Goal: Task Accomplishment & Management: Manage account settings

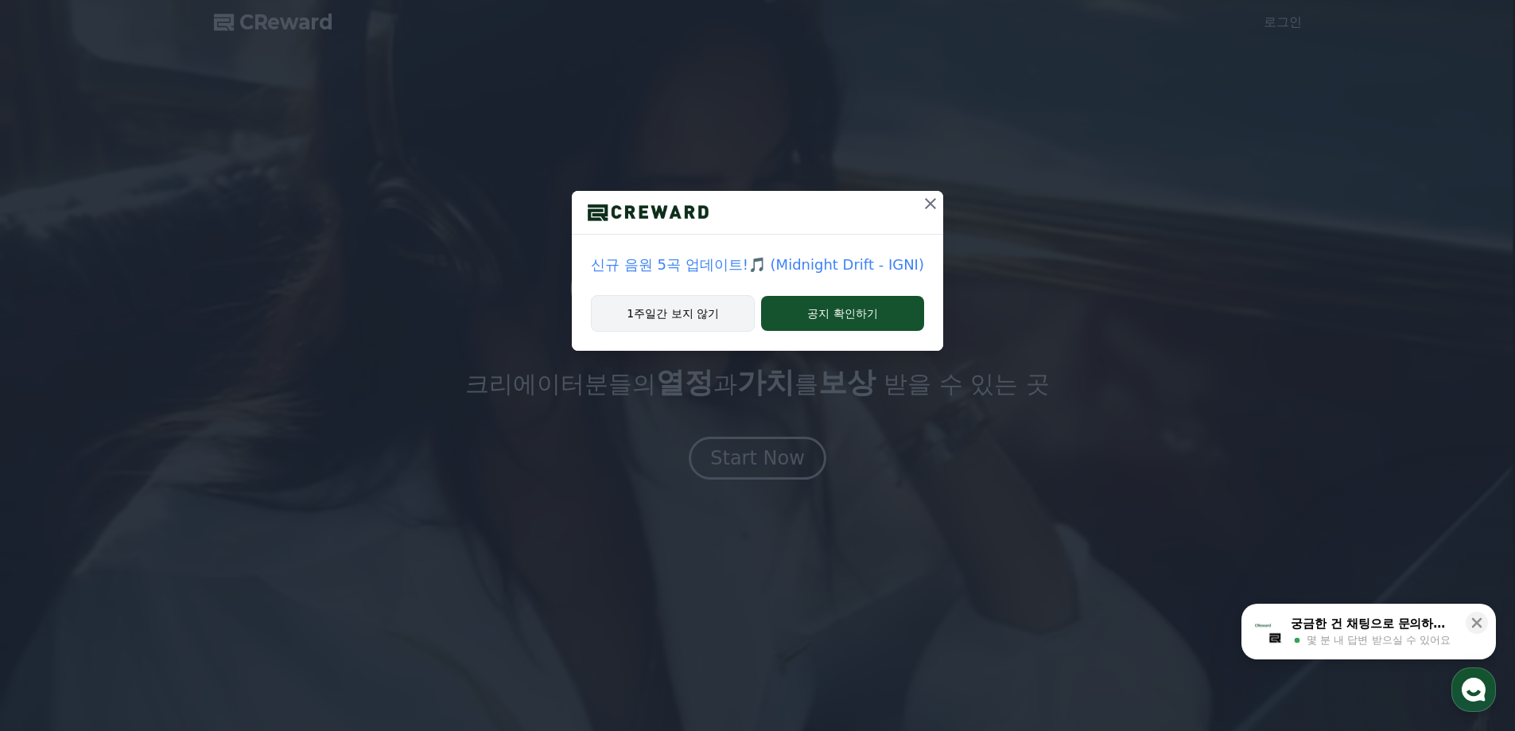
click at [706, 321] on button "1주일간 보지 않기" at bounding box center [673, 313] width 164 height 37
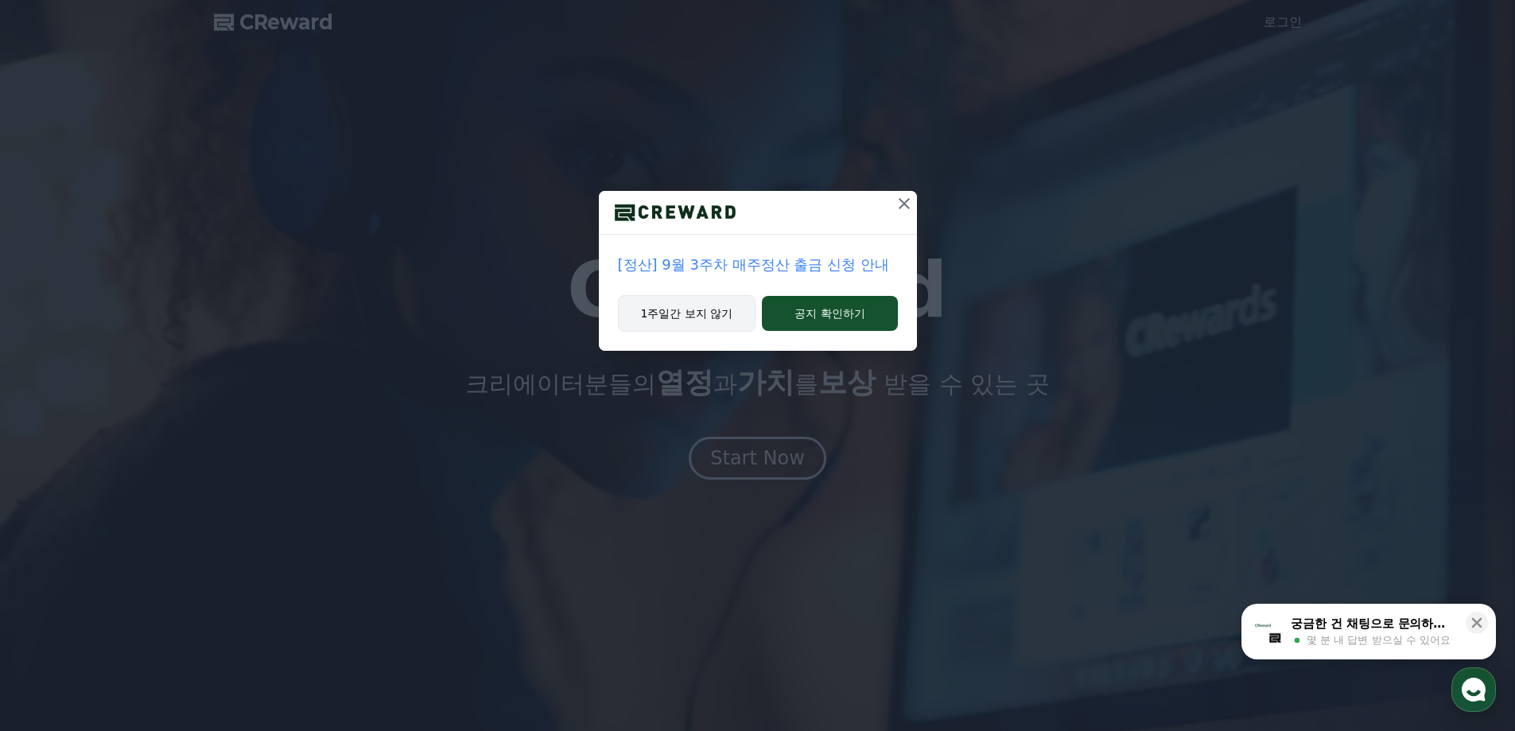
click at [697, 323] on button "1주일간 보지 않기" at bounding box center [687, 313] width 138 height 37
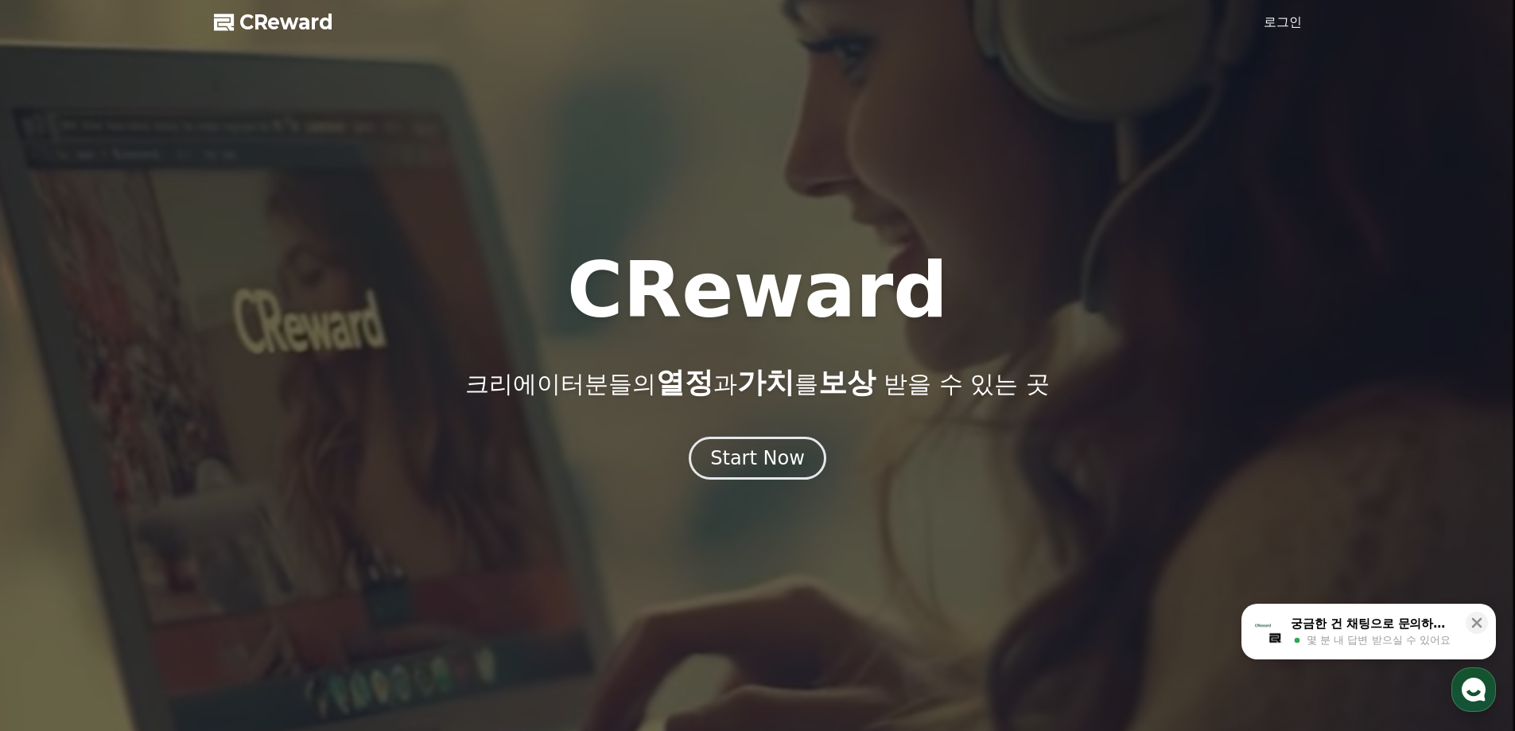
click at [1277, 19] on link "로그인" at bounding box center [1282, 22] width 38 height 19
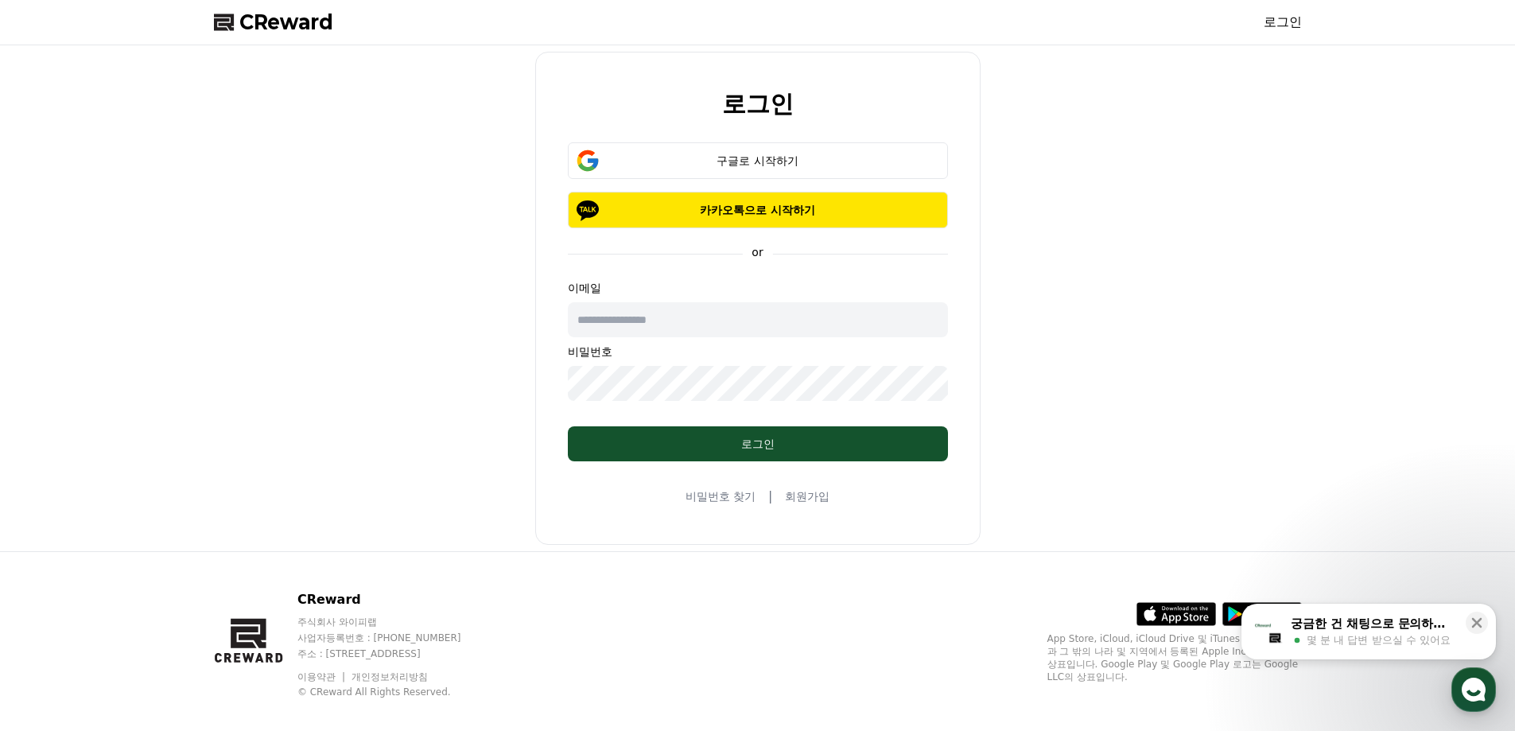
drag, startPoint x: 799, startPoint y: 215, endPoint x: 961, endPoint y: 200, distance: 162.8
click at [970, 211] on form "구글로 시작하기 카카오톡으로 시작하기 or 이메일 비밀번호 로그인" at bounding box center [757, 301] width 431 height 319
click at [805, 160] on div "구글로 시작하기" at bounding box center [758, 161] width 334 height 16
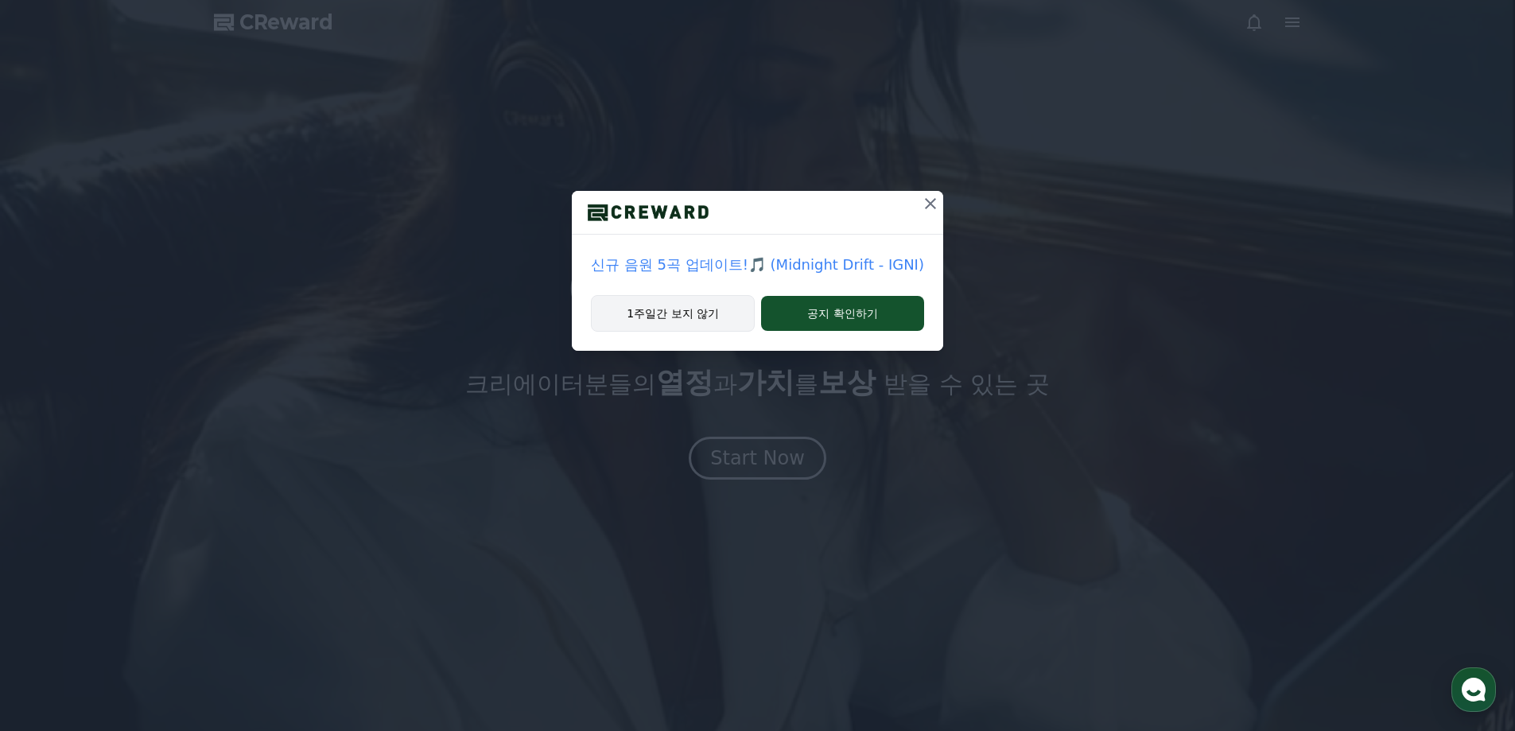
click at [691, 310] on button "1주일간 보지 않기" at bounding box center [673, 313] width 164 height 37
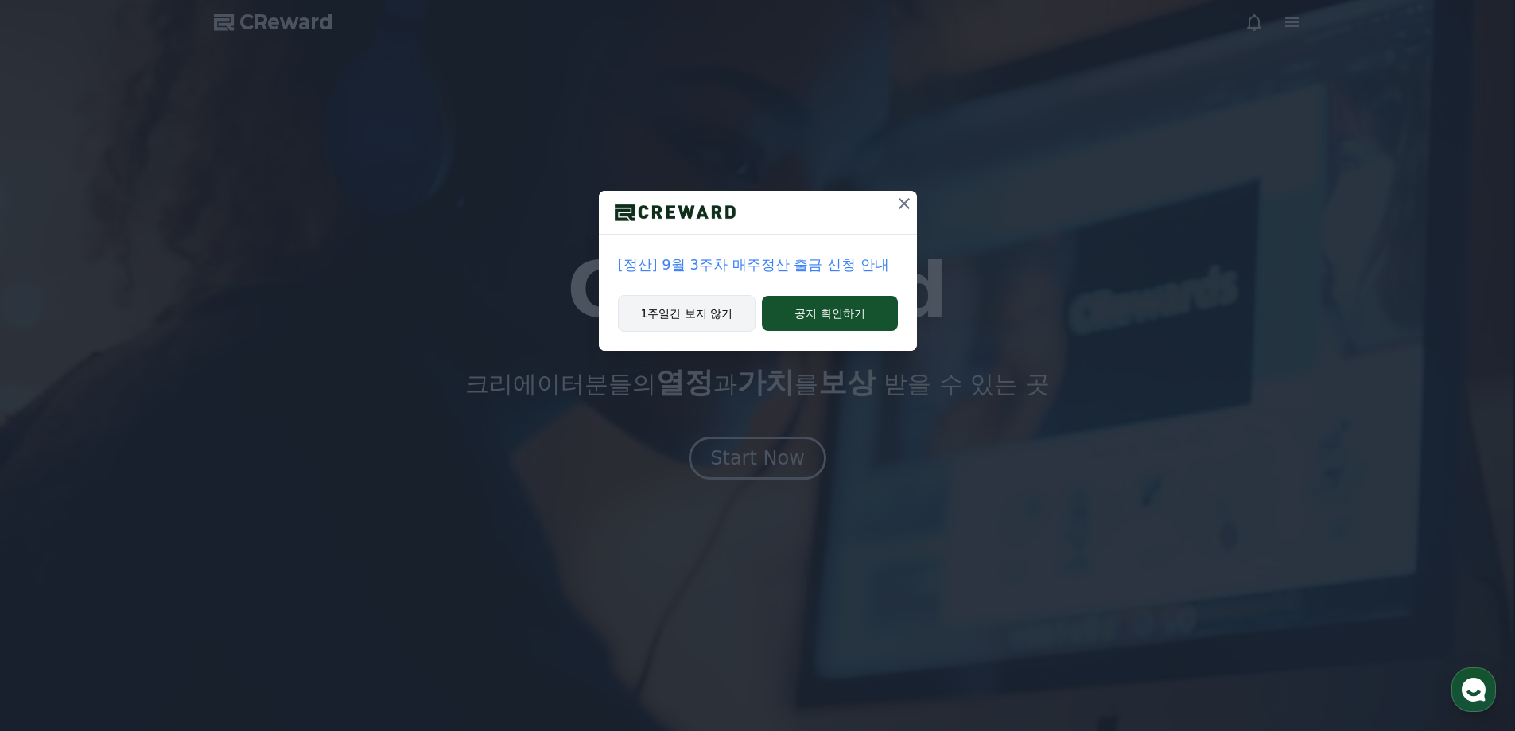
click at [653, 299] on button "1주일간 보지 않기" at bounding box center [687, 313] width 138 height 37
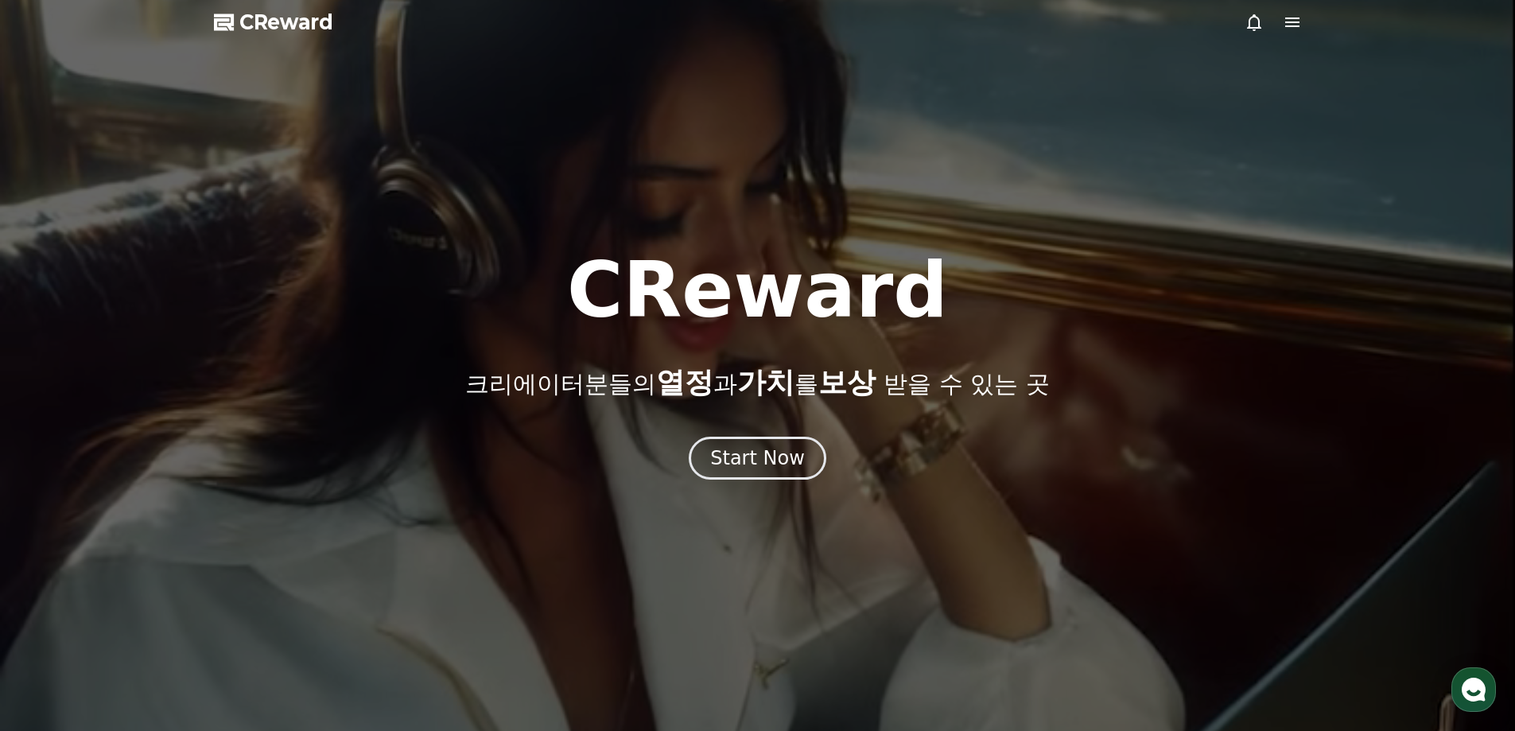
click at [1294, 21] on icon at bounding box center [1291, 22] width 19 height 19
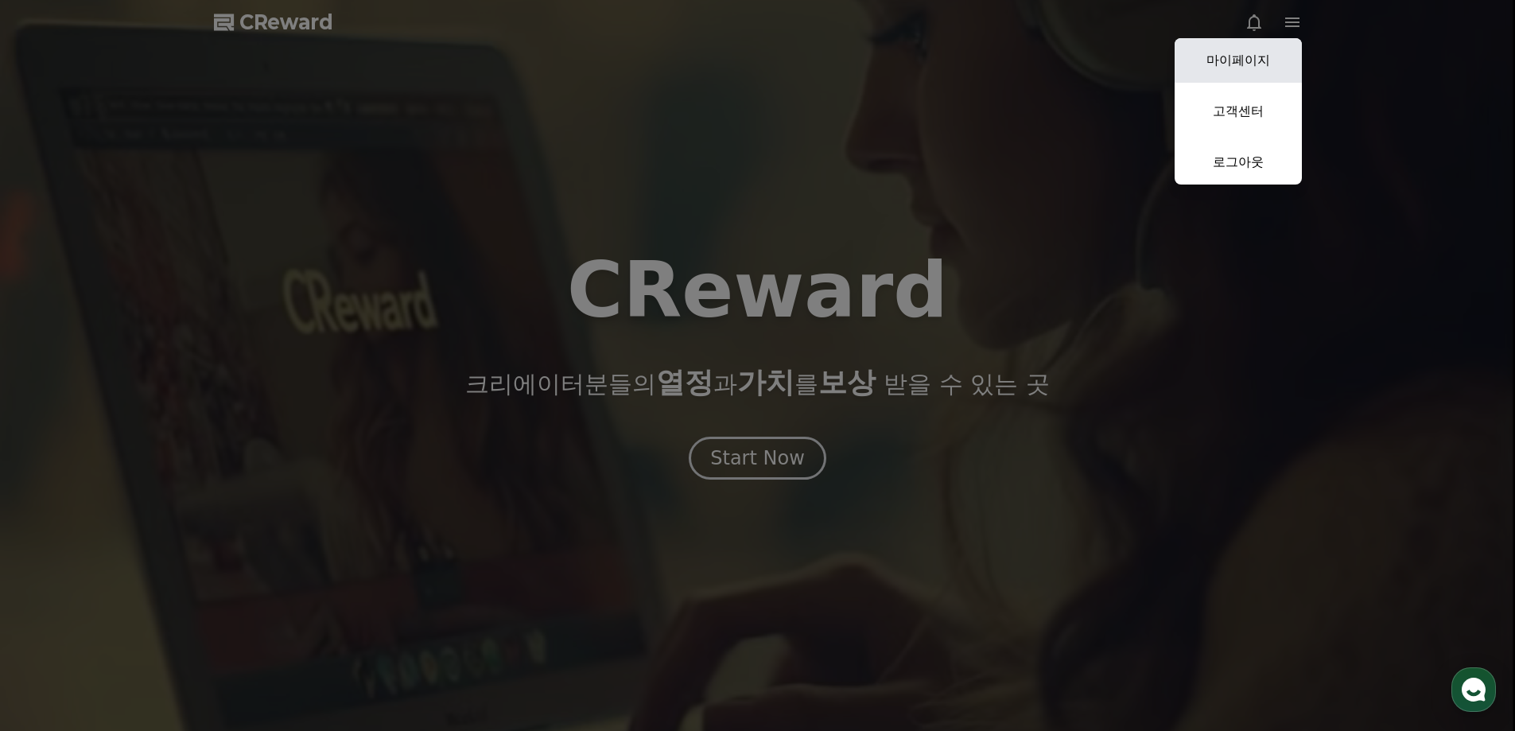
click at [1234, 54] on link "마이페이지" at bounding box center [1237, 60] width 127 height 45
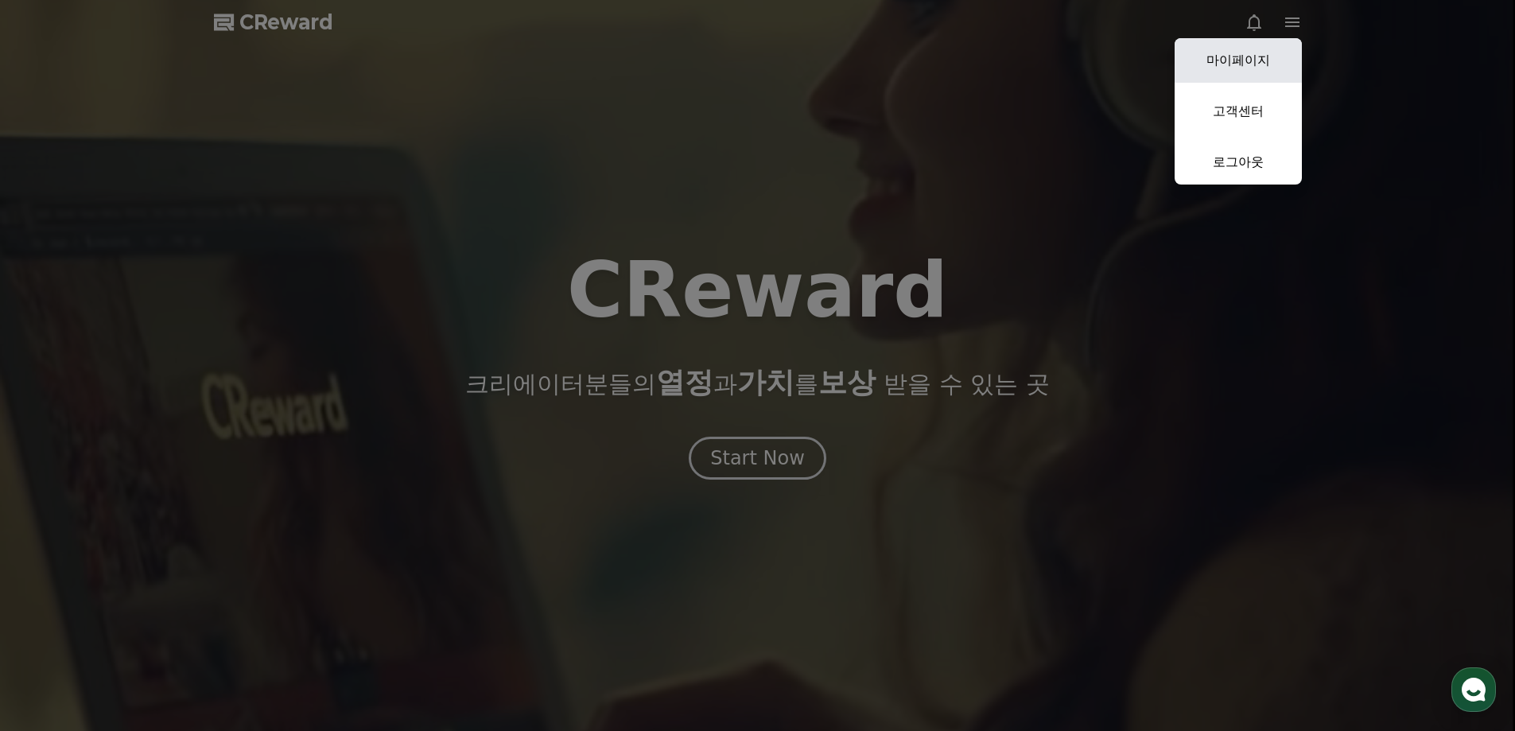
select select "**********"
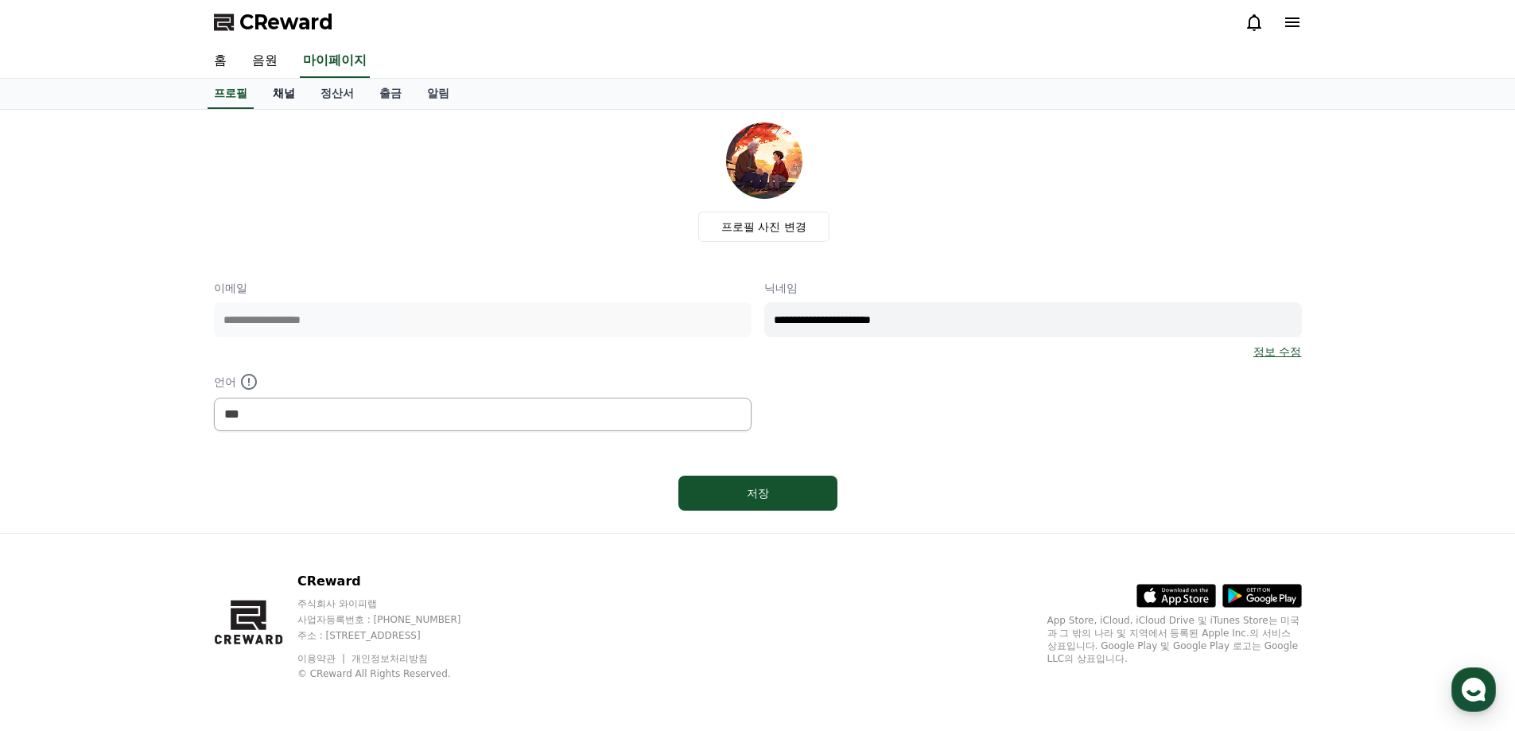
click at [285, 98] on link "채널" at bounding box center [284, 94] width 48 height 30
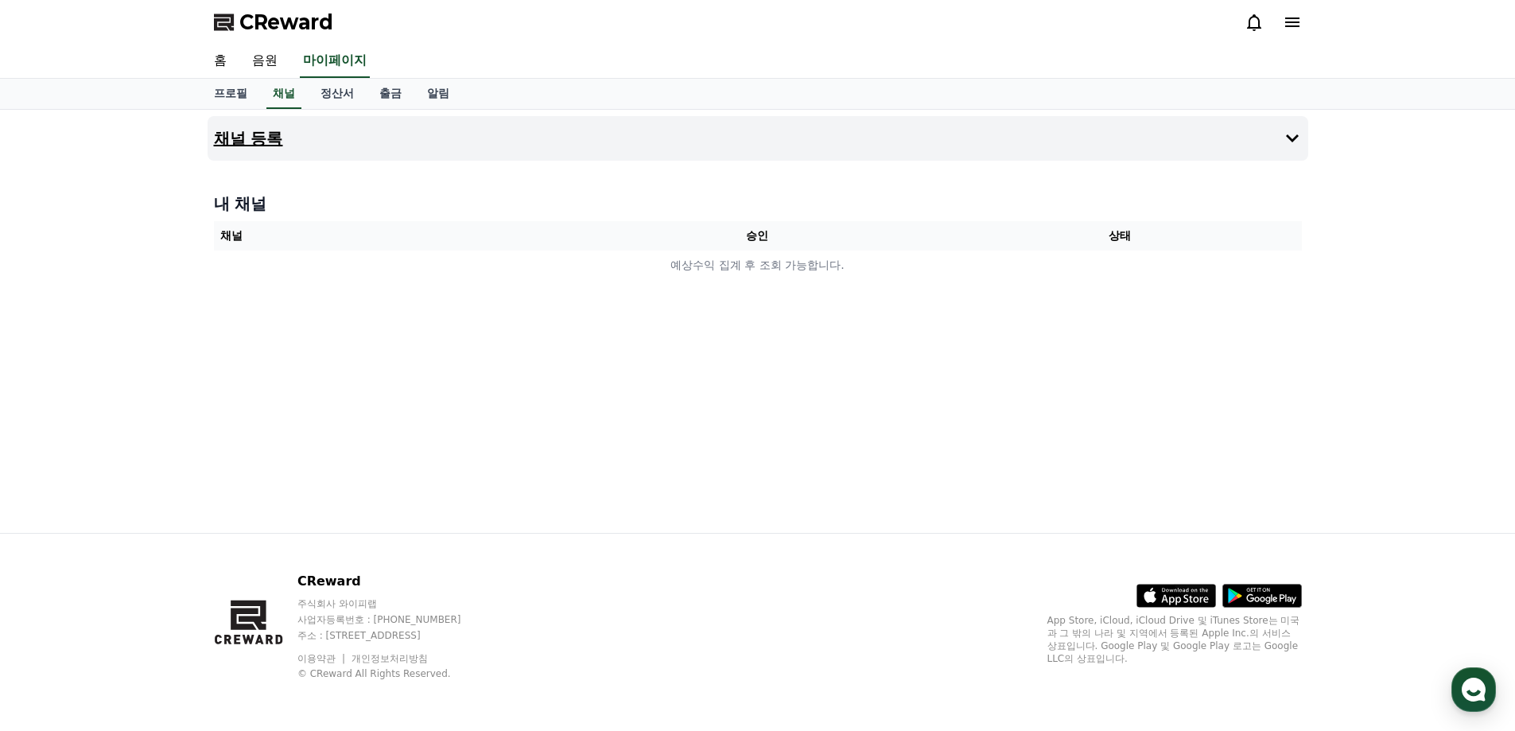
click at [246, 142] on h4 "채널 등록" at bounding box center [248, 138] width 69 height 17
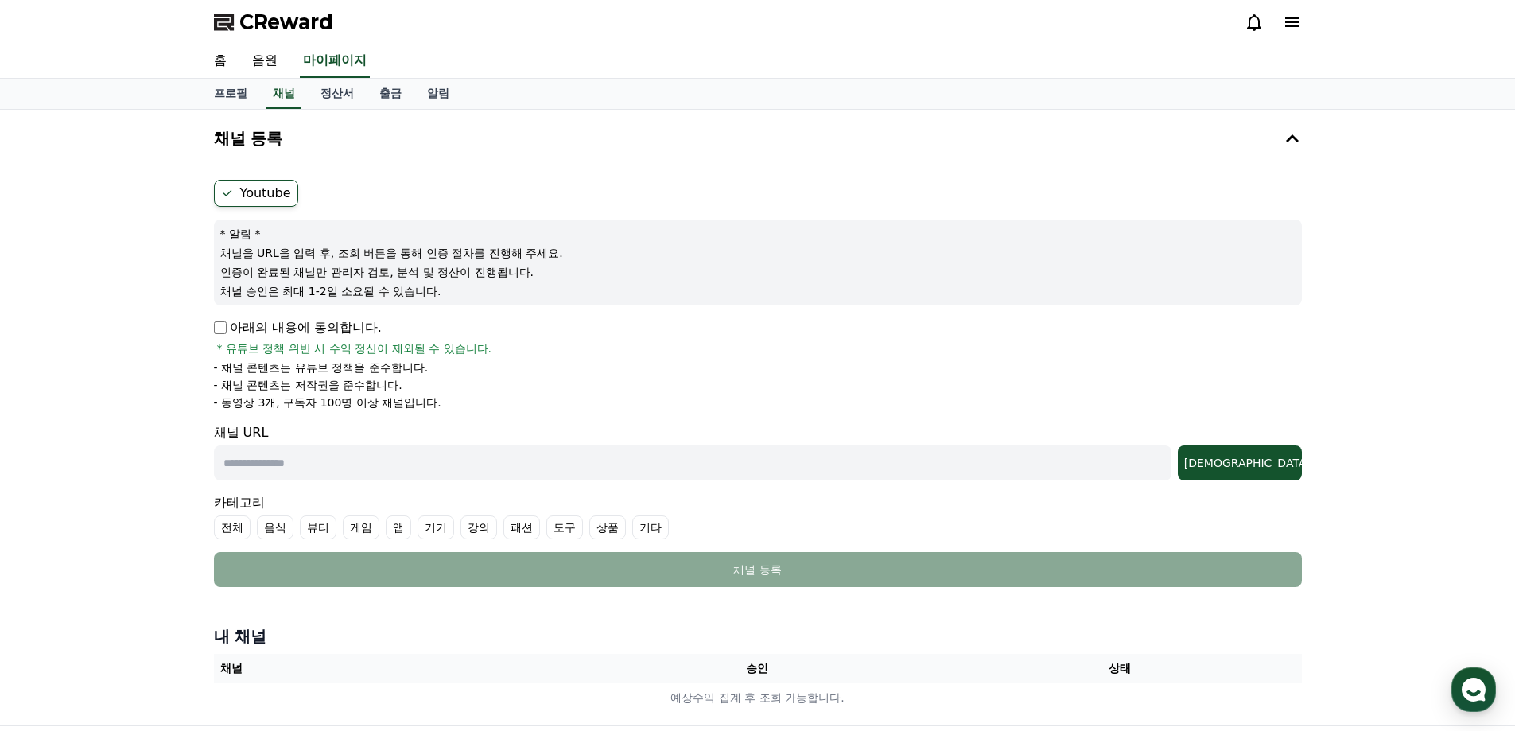
click at [658, 525] on label "기타" at bounding box center [650, 527] width 37 height 24
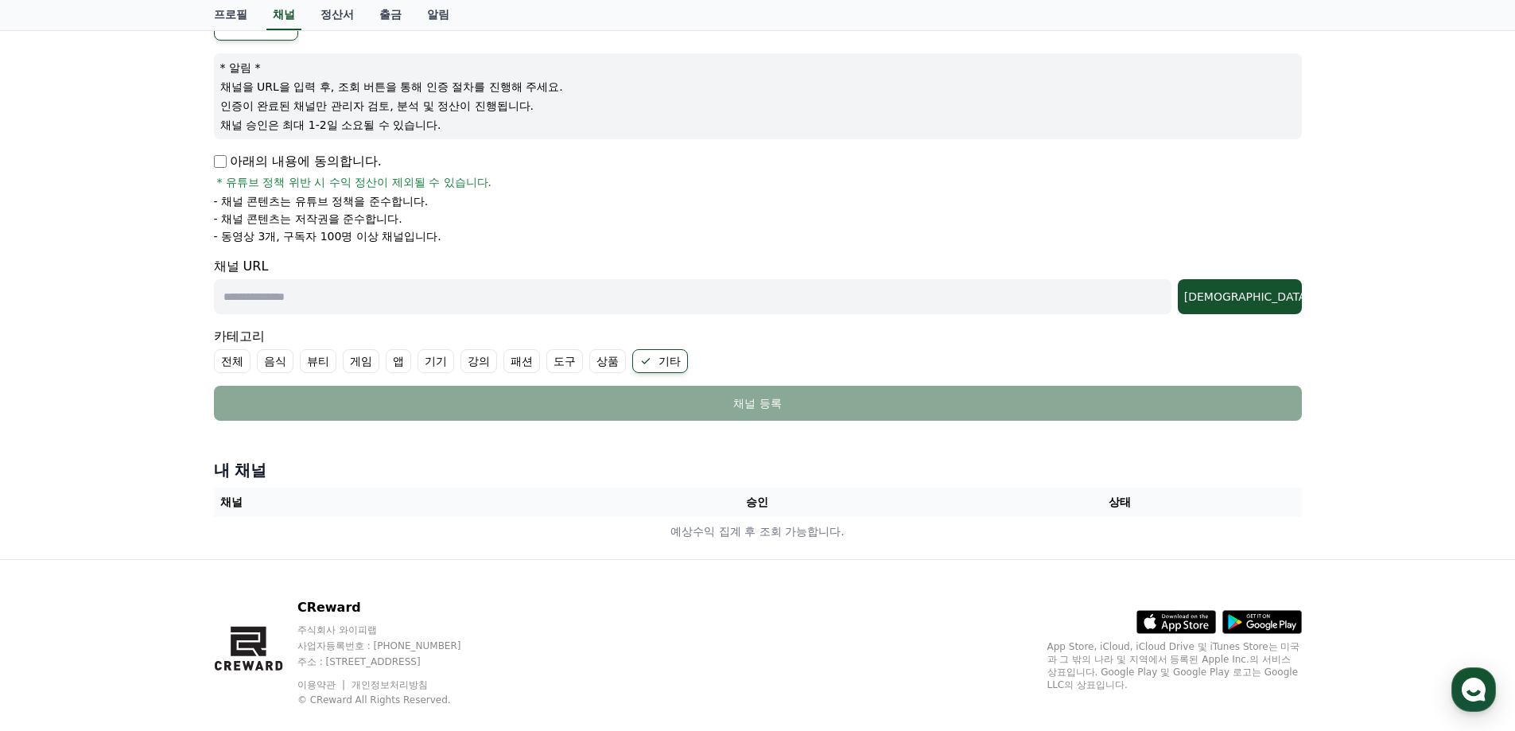
scroll to position [192, 0]
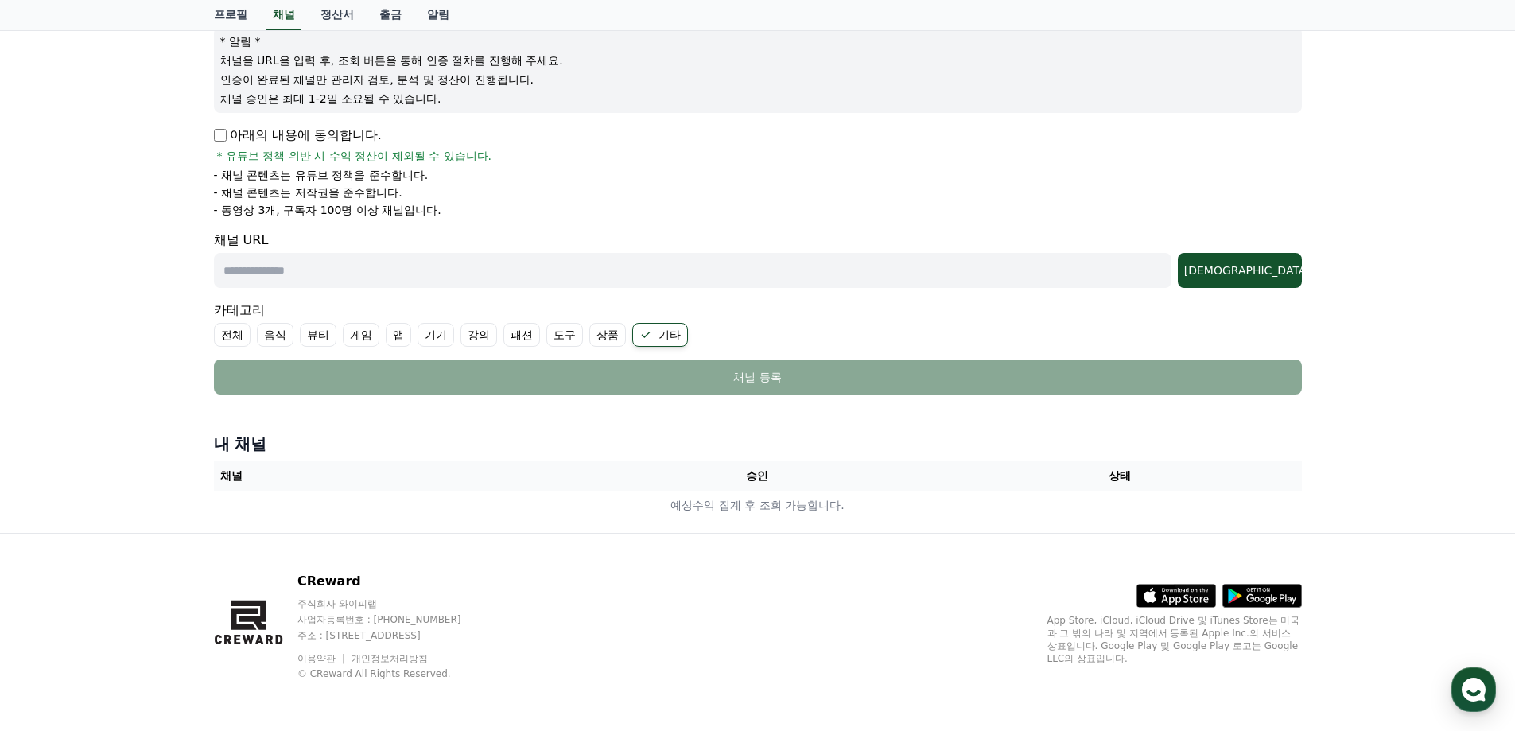
click at [571, 471] on th "채널" at bounding box center [395, 475] width 363 height 29
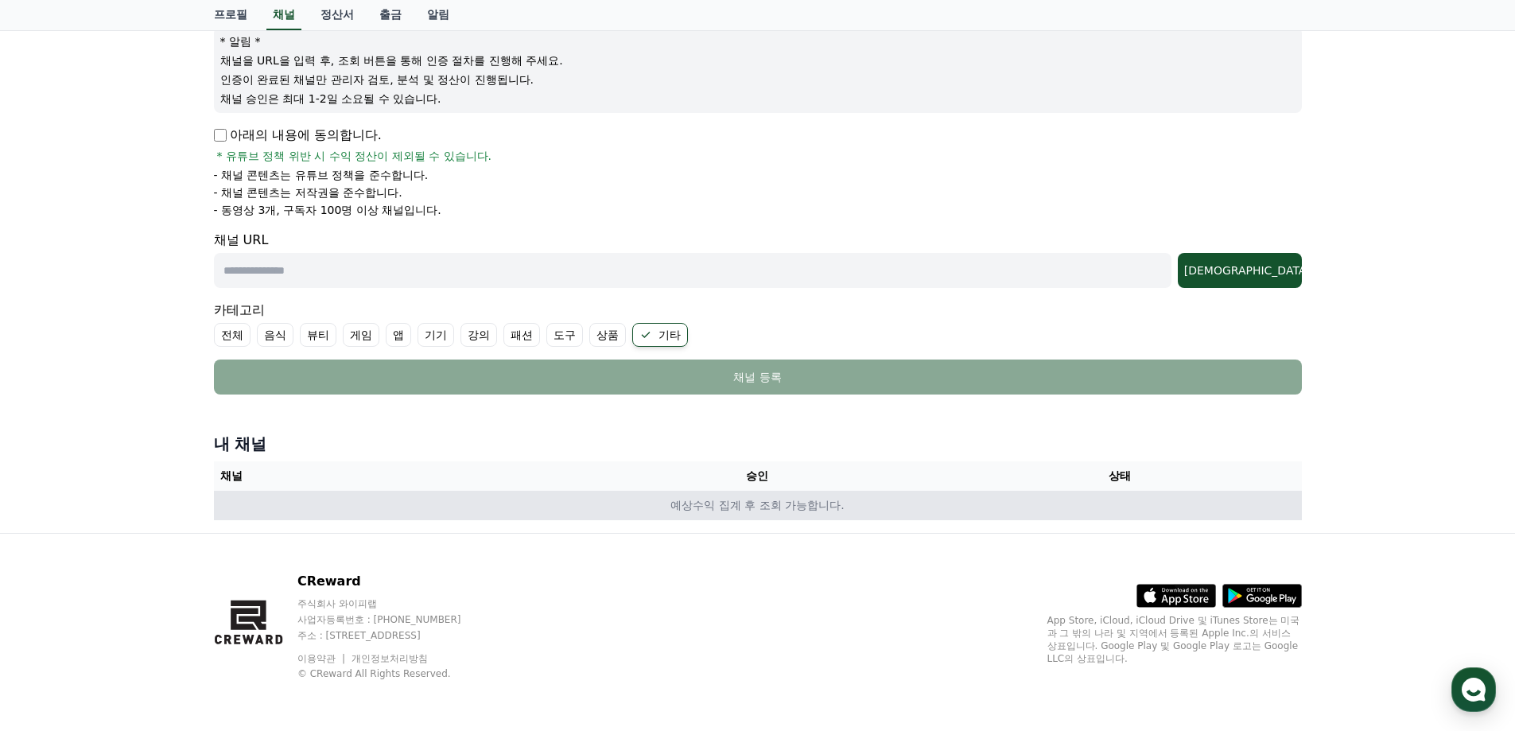
click at [747, 507] on td "예상수익 집계 후 조회 가능합니다." at bounding box center [758, 505] width 1088 height 29
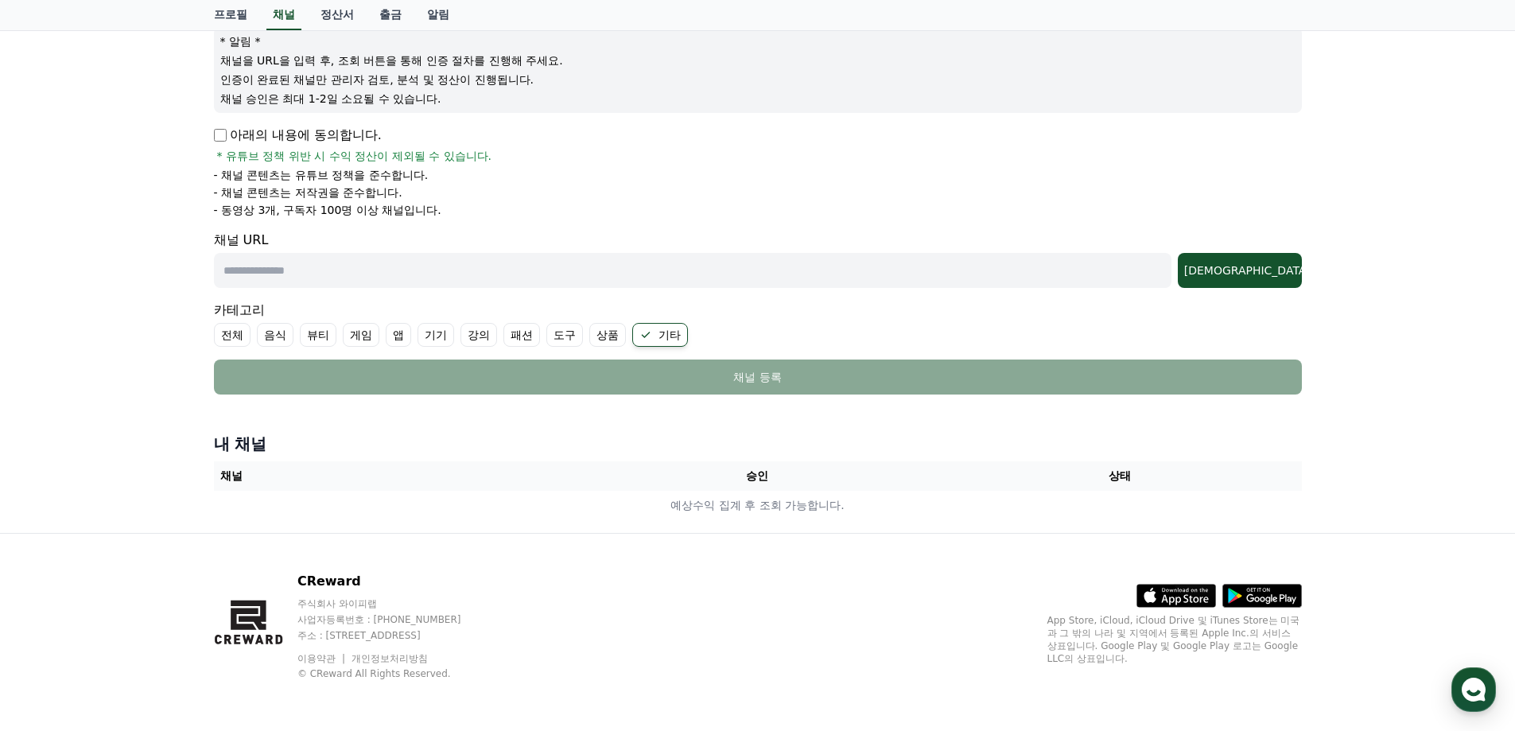
click at [311, 266] on input "text" at bounding box center [692, 270] width 957 height 35
paste input "**********"
type input "**********"
click at [1281, 270] on div "조회" at bounding box center [1239, 270] width 111 height 16
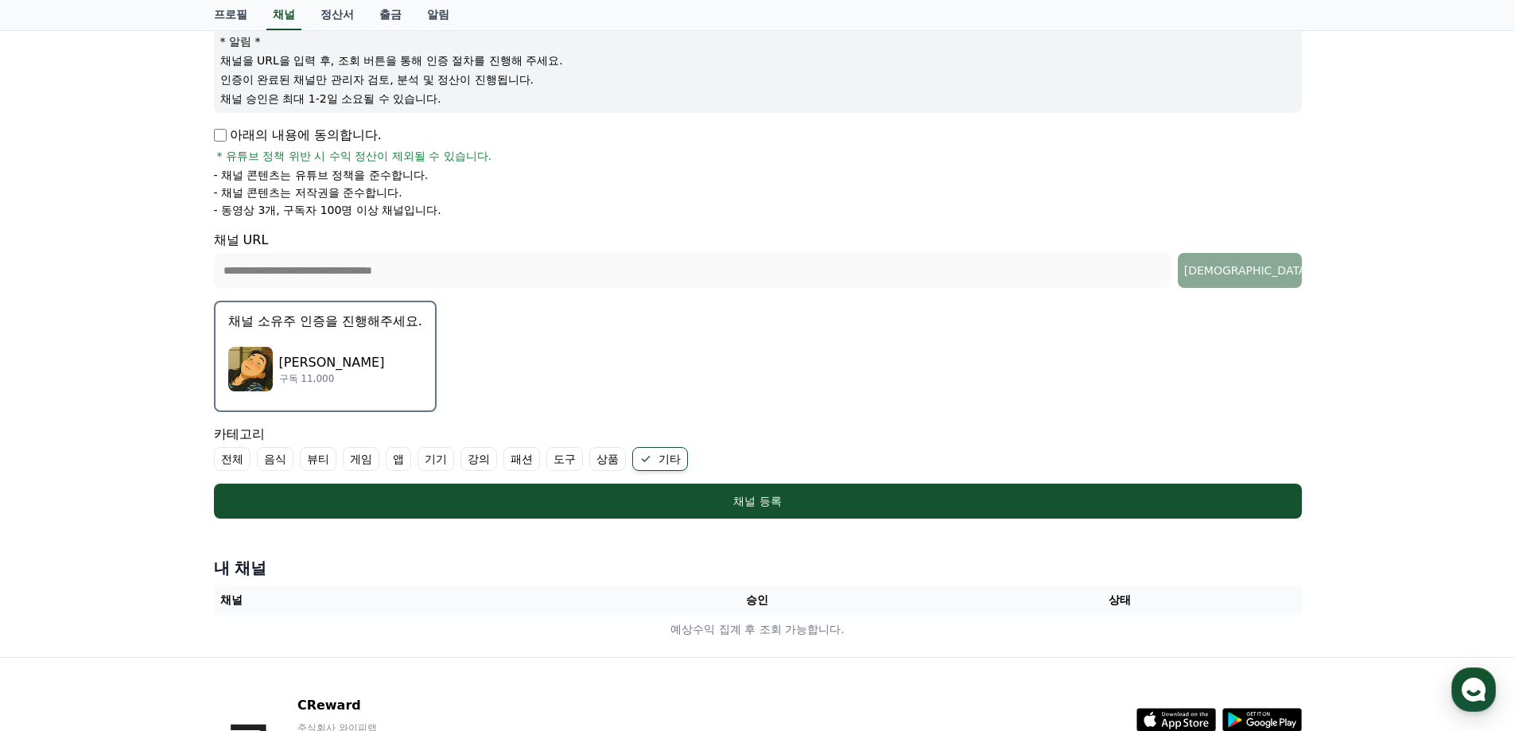
click at [281, 339] on div "Dang Tong 구독 11,000" at bounding box center [325, 369] width 194 height 64
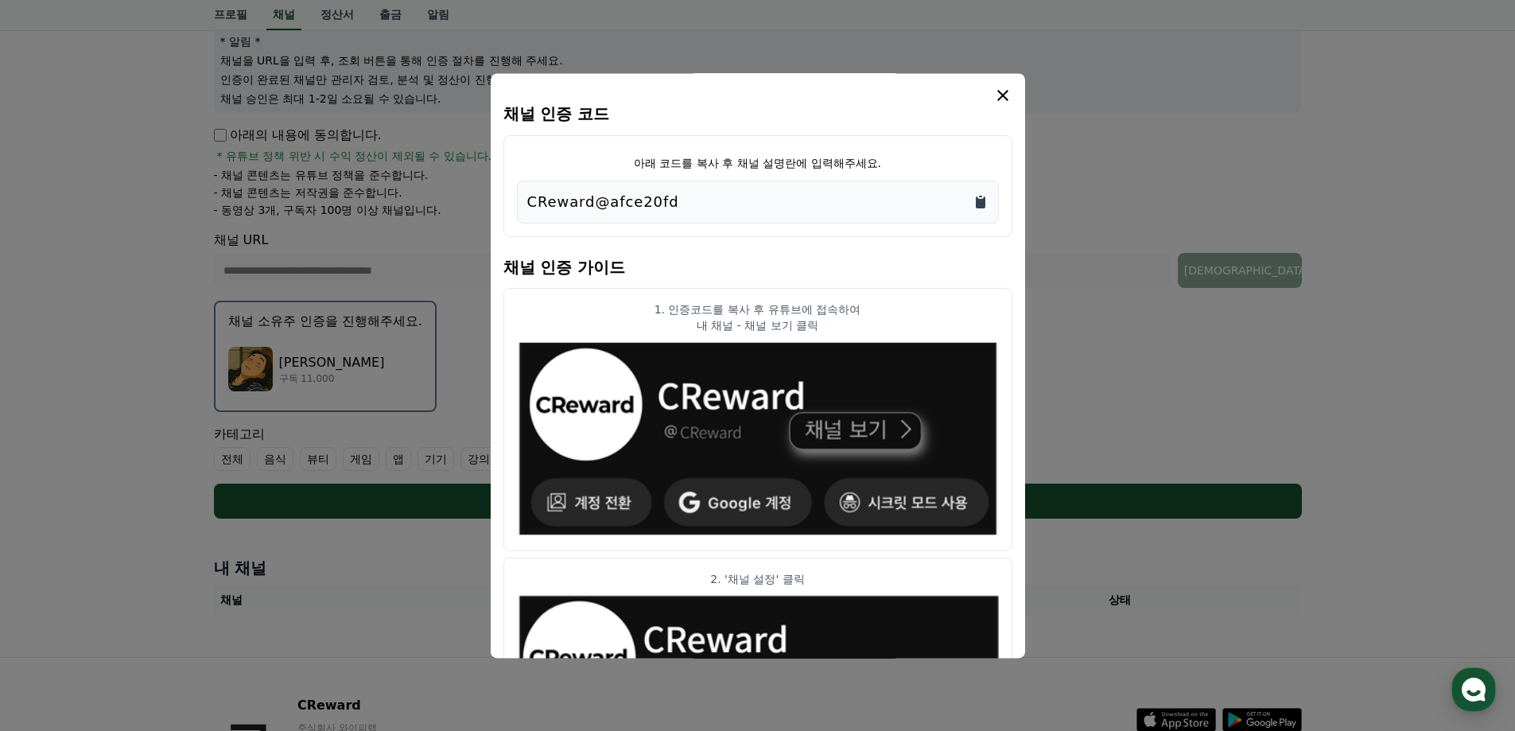
click at [982, 203] on icon "Copy to clipboard" at bounding box center [981, 202] width 10 height 12
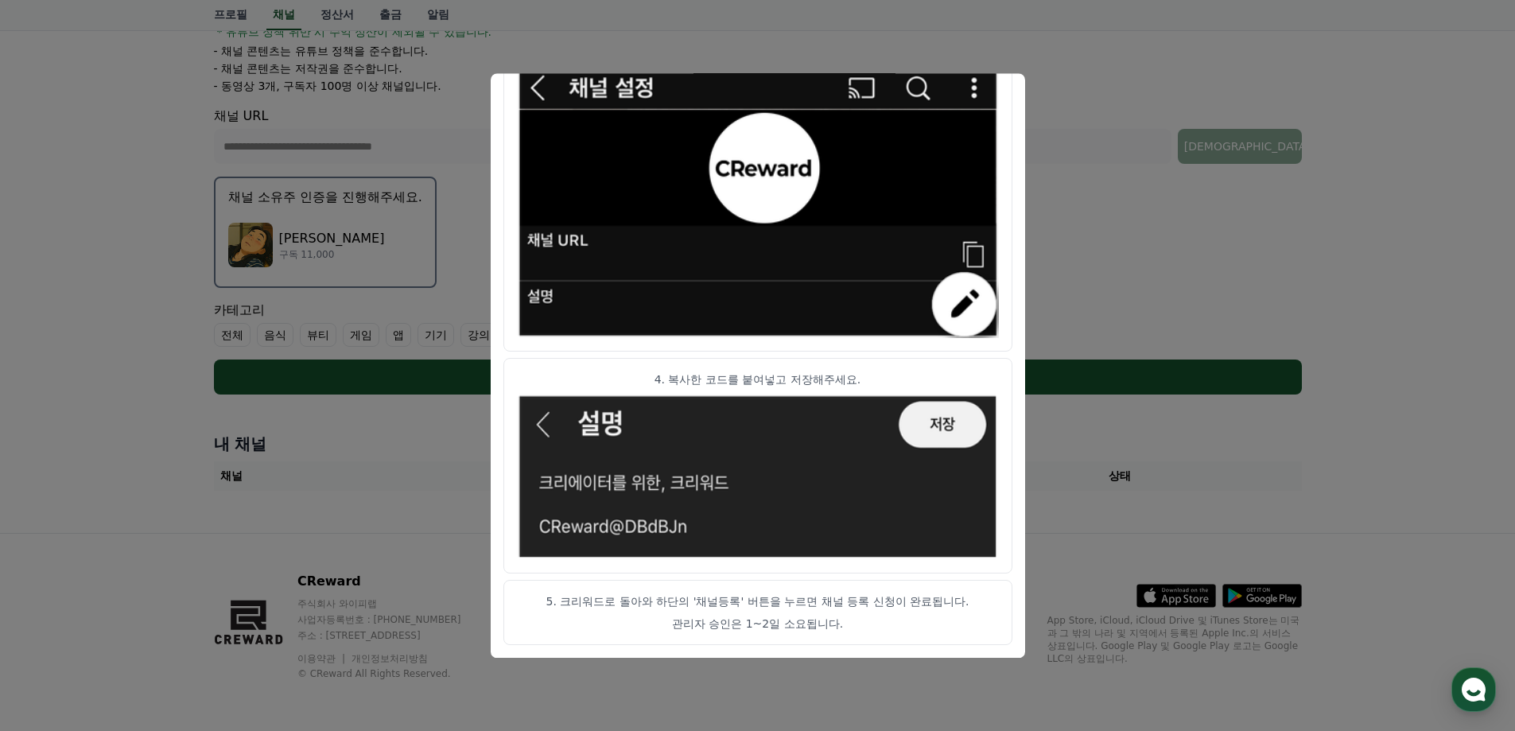
scroll to position [311, 0]
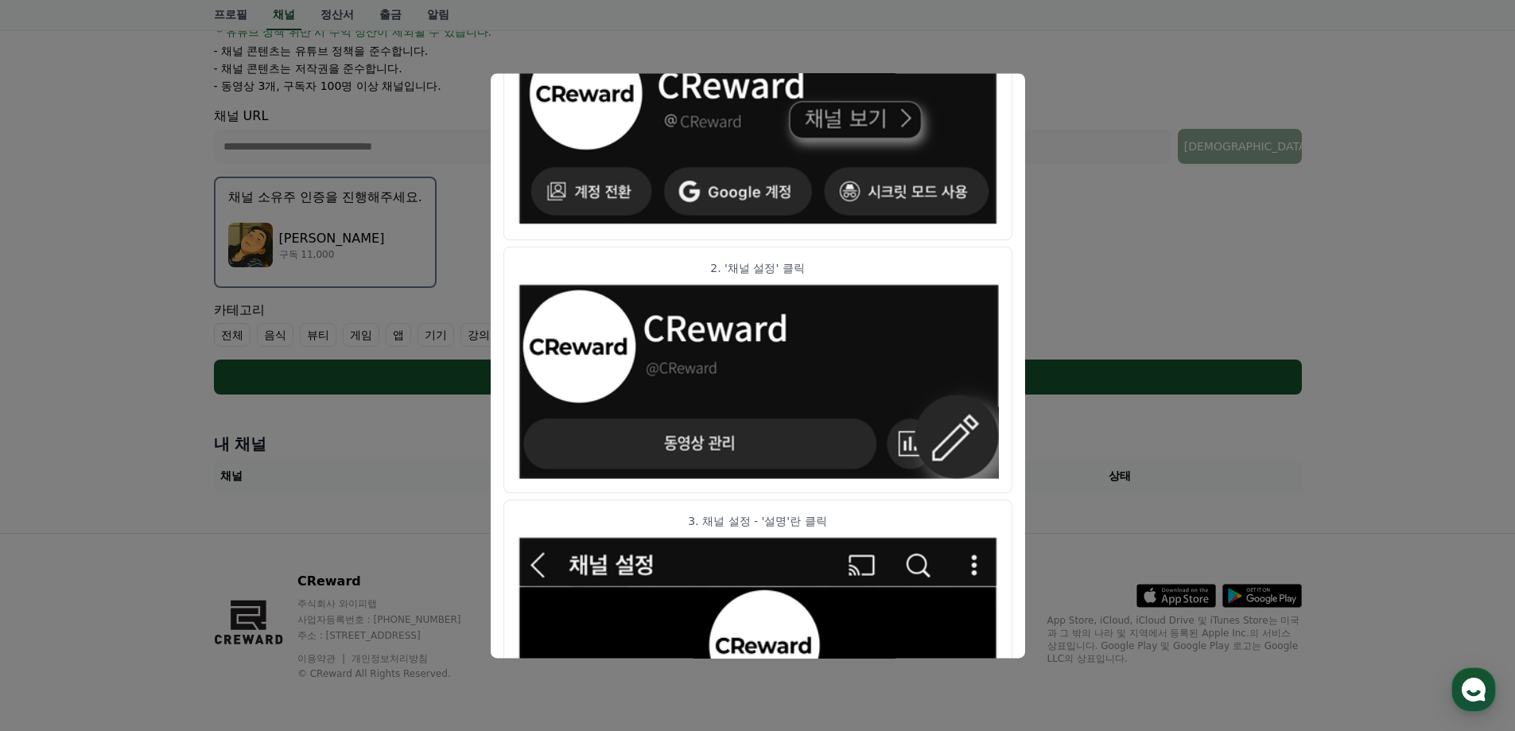
click at [1341, 256] on button "close modal" at bounding box center [757, 365] width 1515 height 731
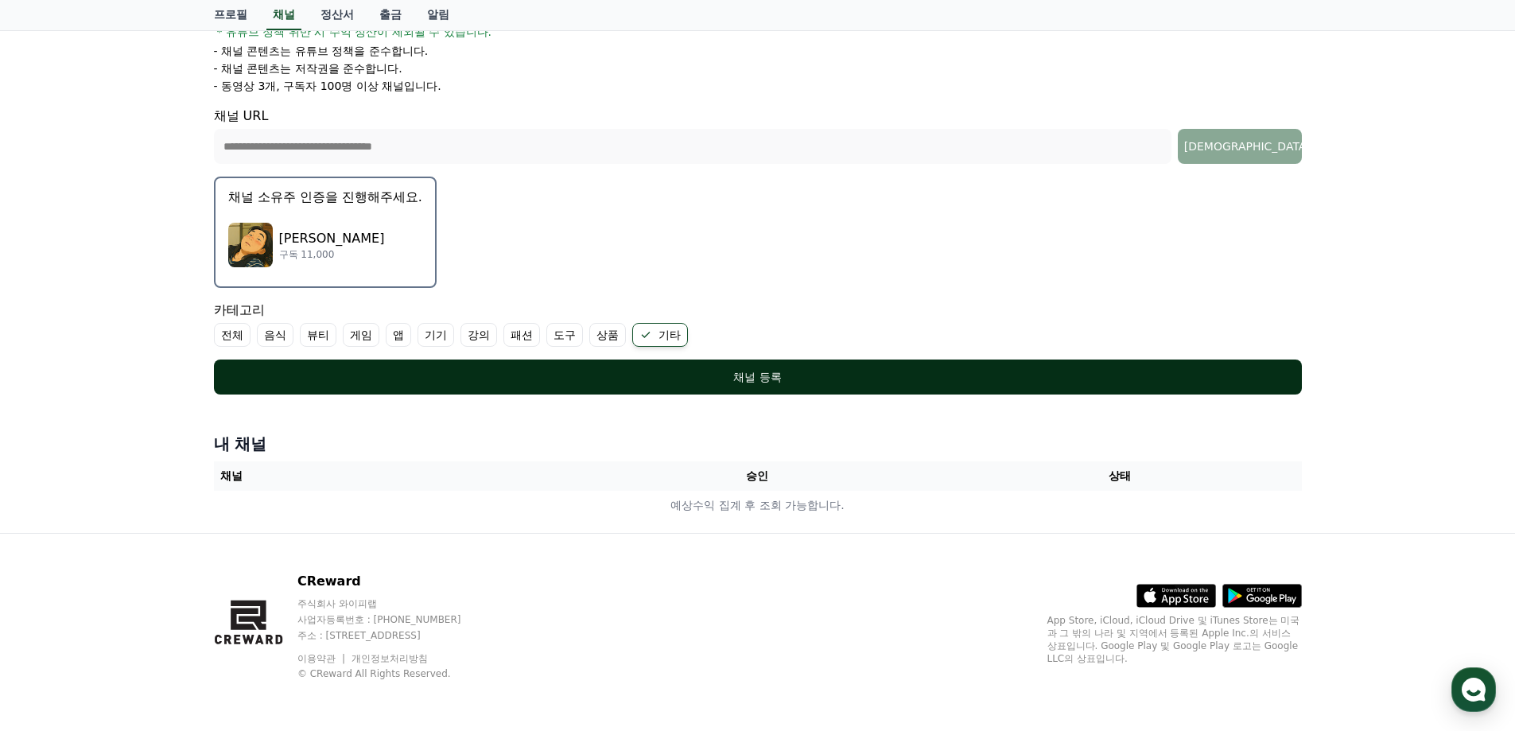
click at [726, 383] on div "채널 등록" at bounding box center [758, 377] width 1024 height 16
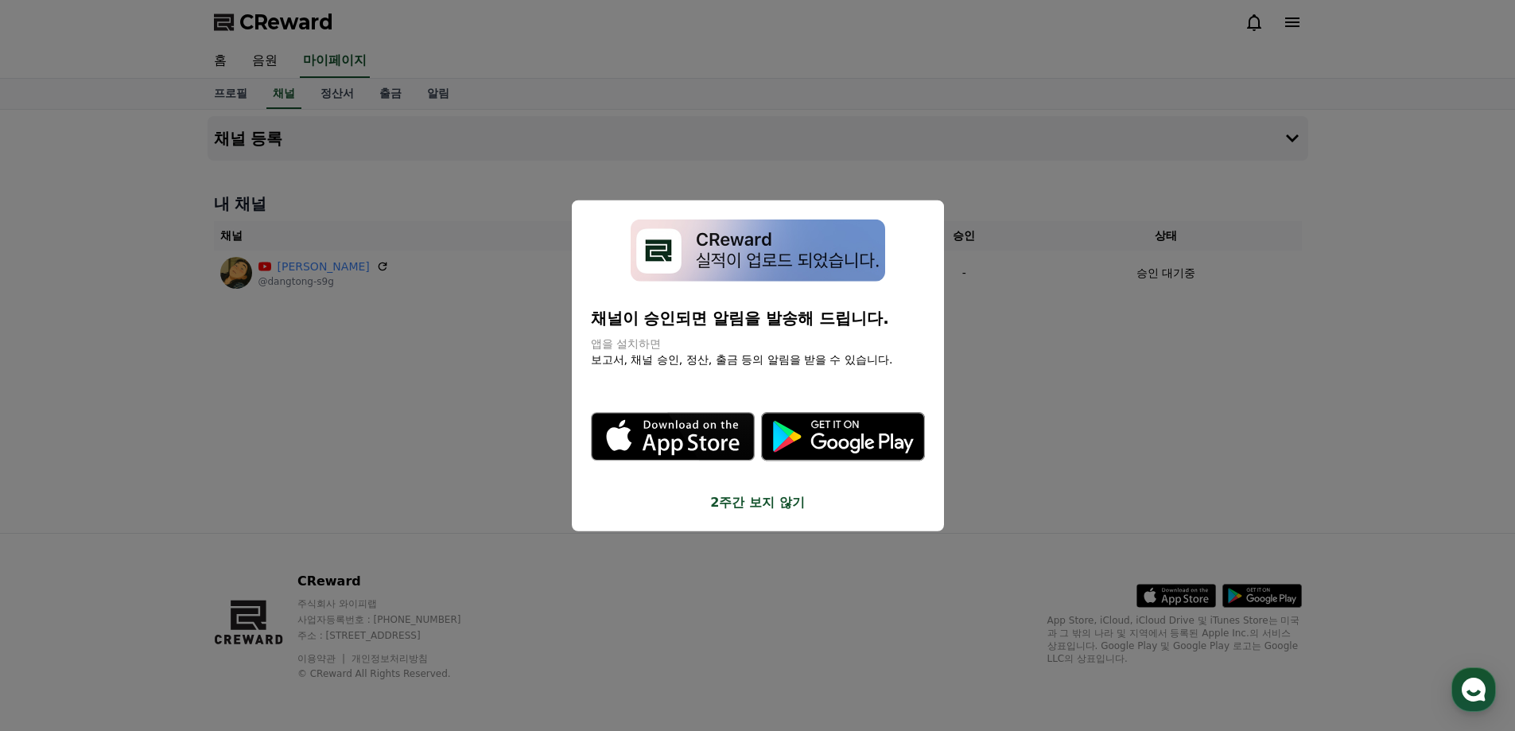
click at [480, 419] on button "close modal" at bounding box center [757, 365] width 1515 height 731
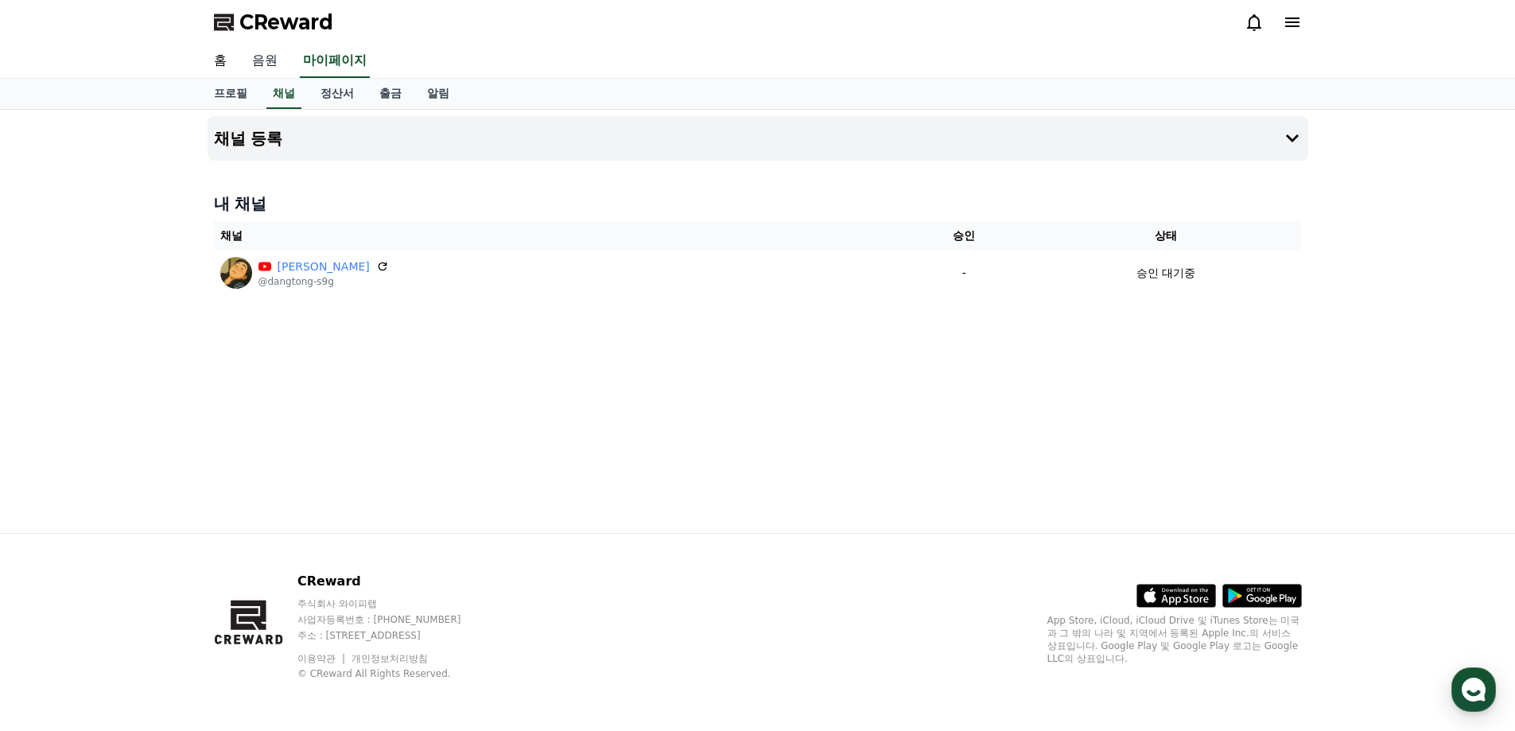
click at [270, 61] on link "음원" at bounding box center [264, 61] width 51 height 33
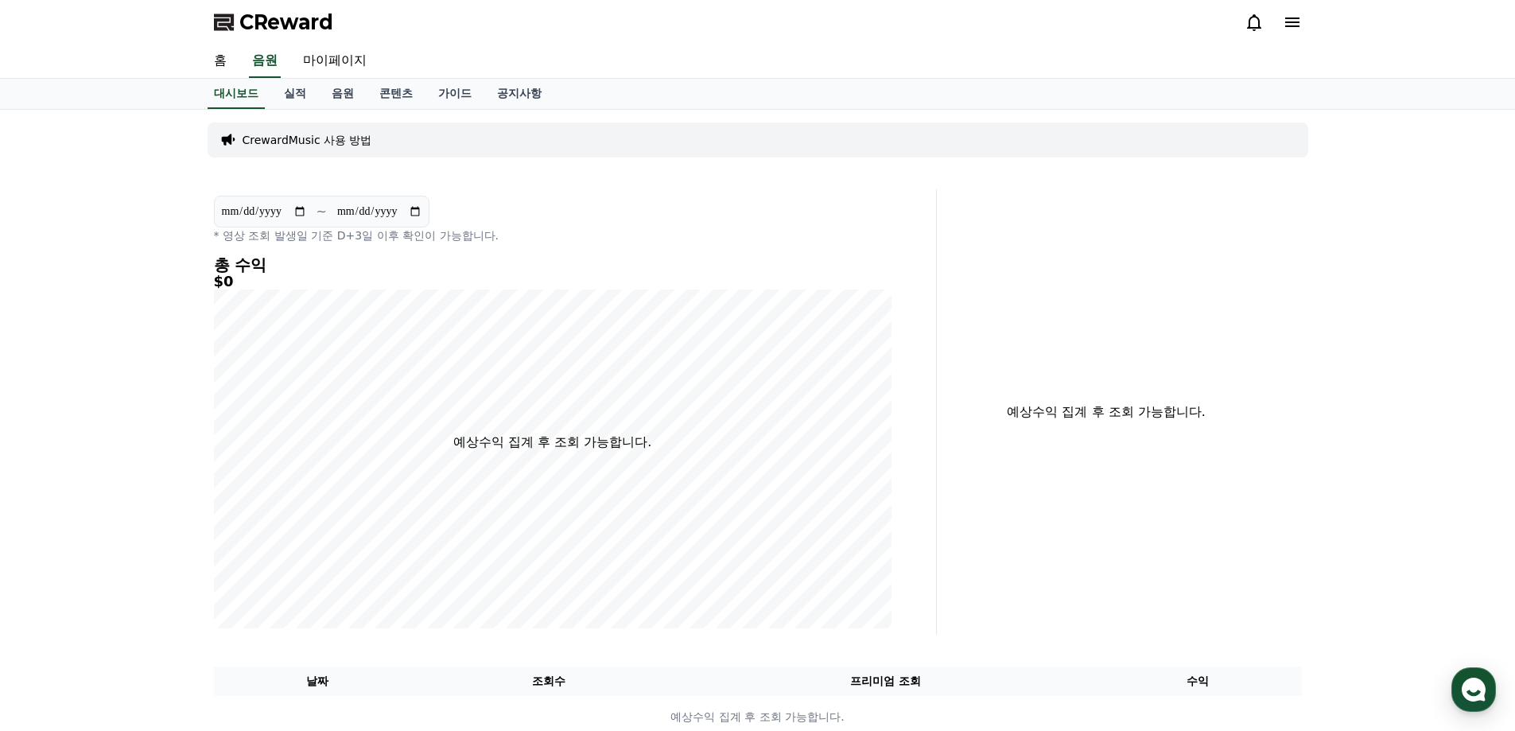
click at [342, 145] on p "CrewardMusic 사용 방법" at bounding box center [307, 140] width 130 height 16
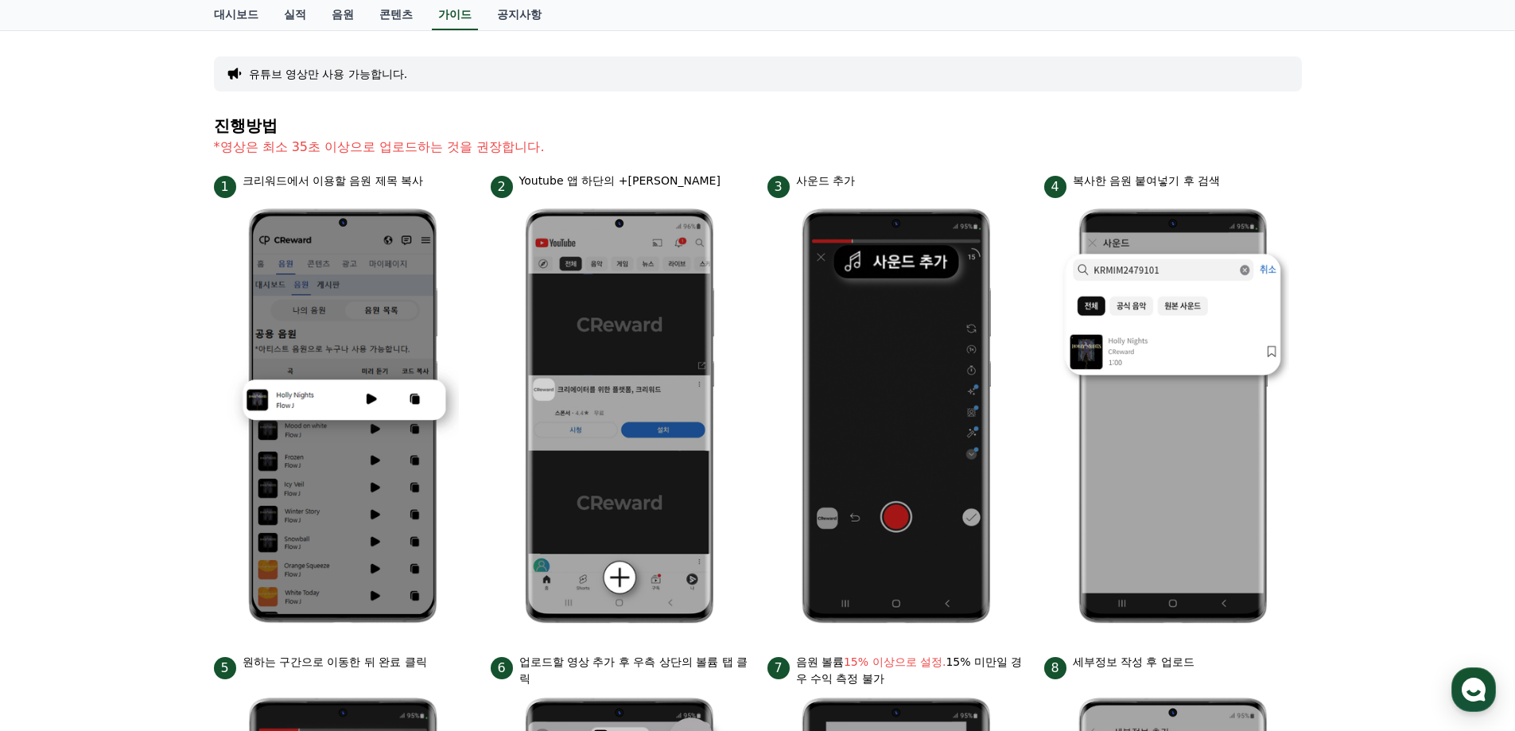
scroll to position [159, 0]
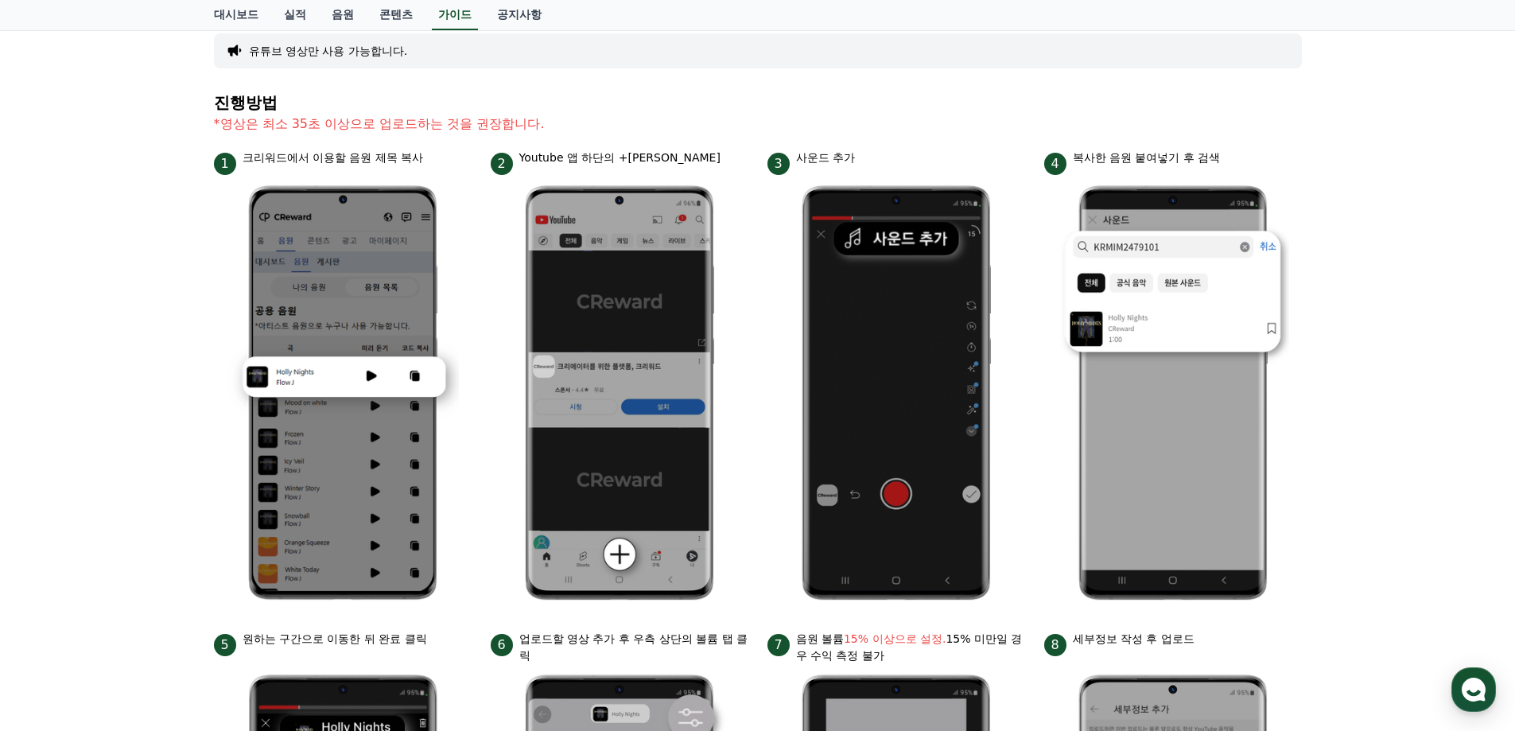
drag, startPoint x: 244, startPoint y: 158, endPoint x: 438, endPoint y: 156, distance: 194.0
click at [438, 156] on div "1 크리워드에서 이용할 음원 제목 복사" at bounding box center [343, 161] width 258 height 25
drag, startPoint x: 527, startPoint y: 159, endPoint x: 692, endPoint y: 165, distance: 164.7
click at [692, 165] on div "2 Youtube 앱 하단의 +[PERSON_NAME]" at bounding box center [620, 161] width 258 height 25
drag, startPoint x: 1080, startPoint y: 158, endPoint x: 1240, endPoint y: 159, distance: 159.0
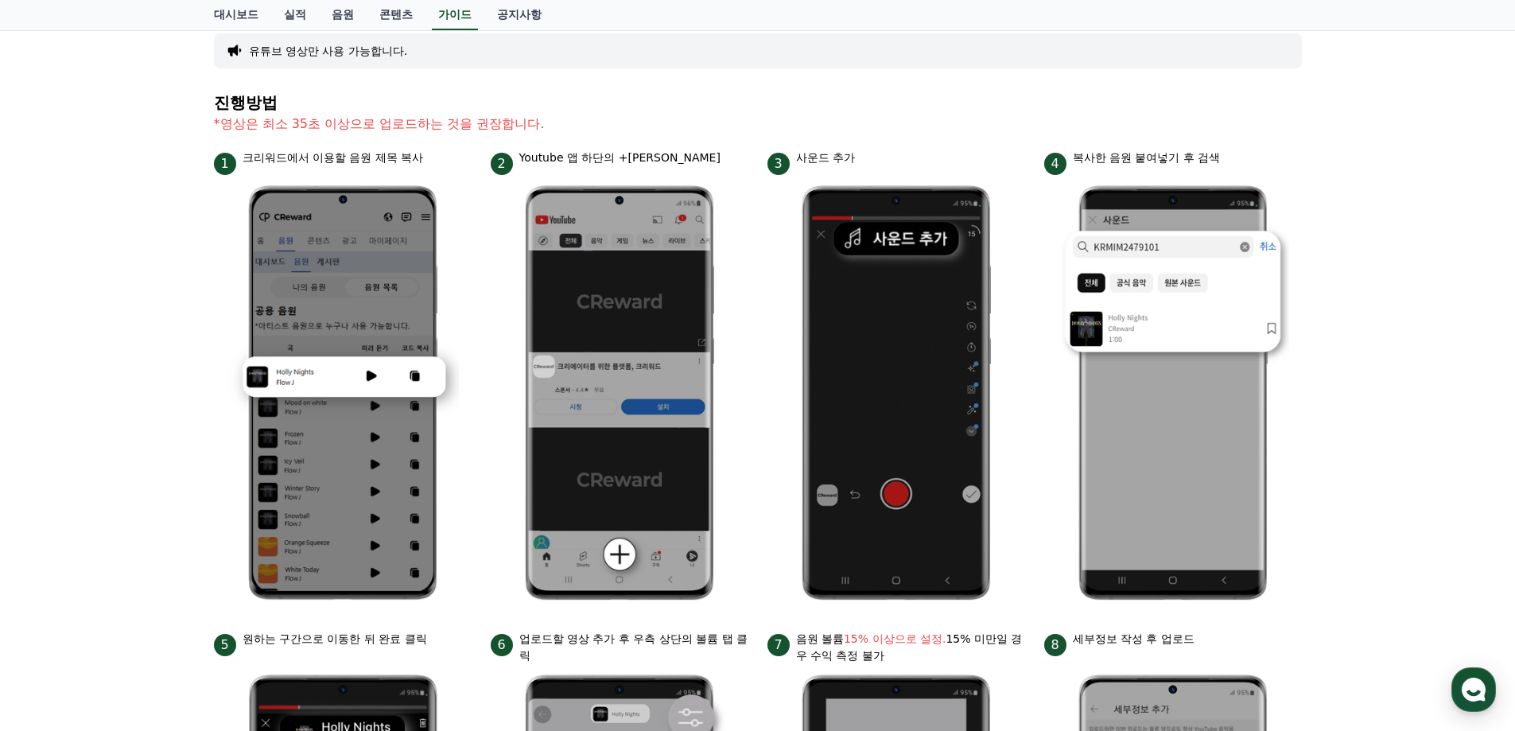
click at [1240, 159] on div "4 복사한 음원 붙여넣기 후 검색" at bounding box center [1173, 161] width 258 height 25
click at [1387, 185] on div "안드로이드 아이폰 PC 유튜브 영상만 사용 가능합니다. 진행방법 *영상은 최소 35초 이상으로 업로드하는 것을 권장합니다. 1 크리워드에서 이…" at bounding box center [757, 532] width 1515 height 1162
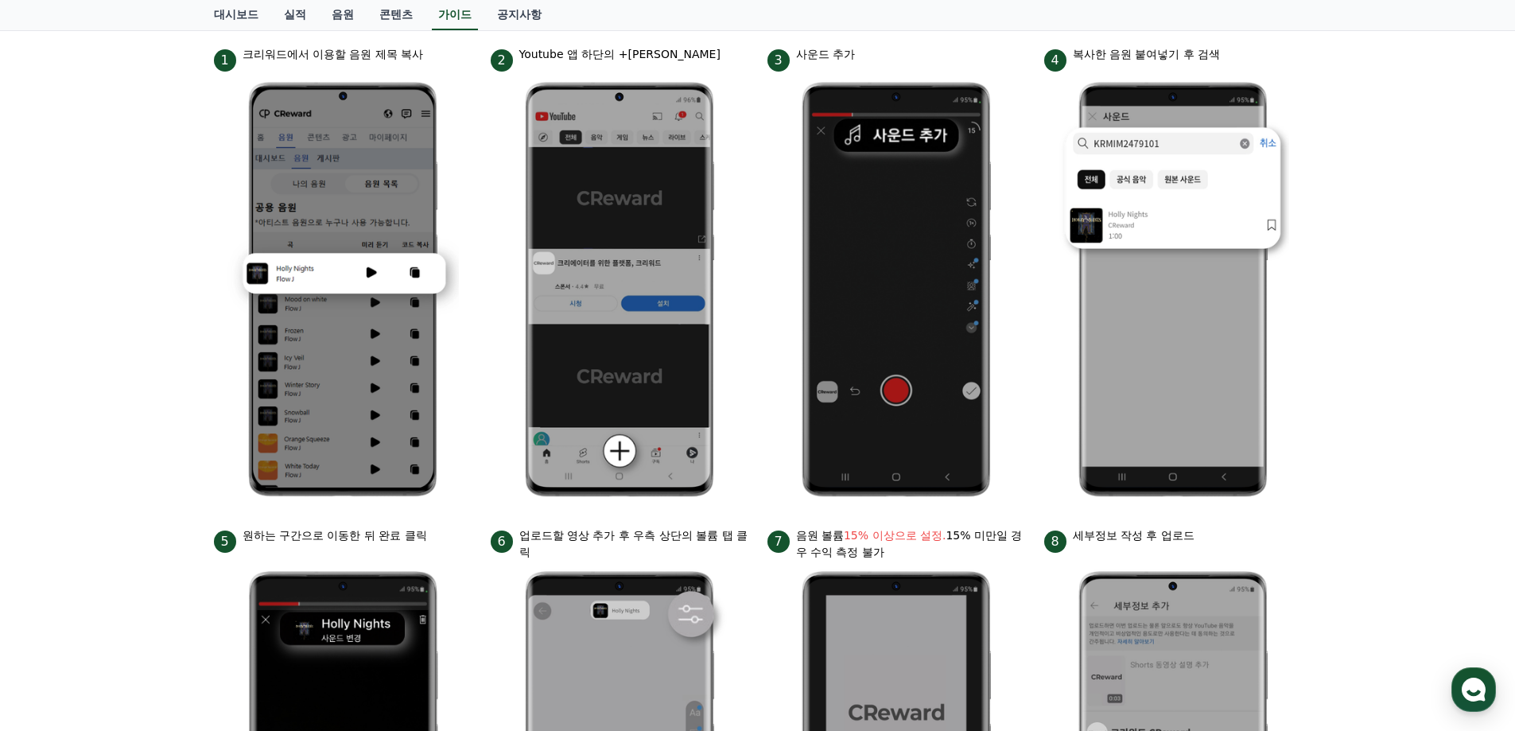
scroll to position [0, 0]
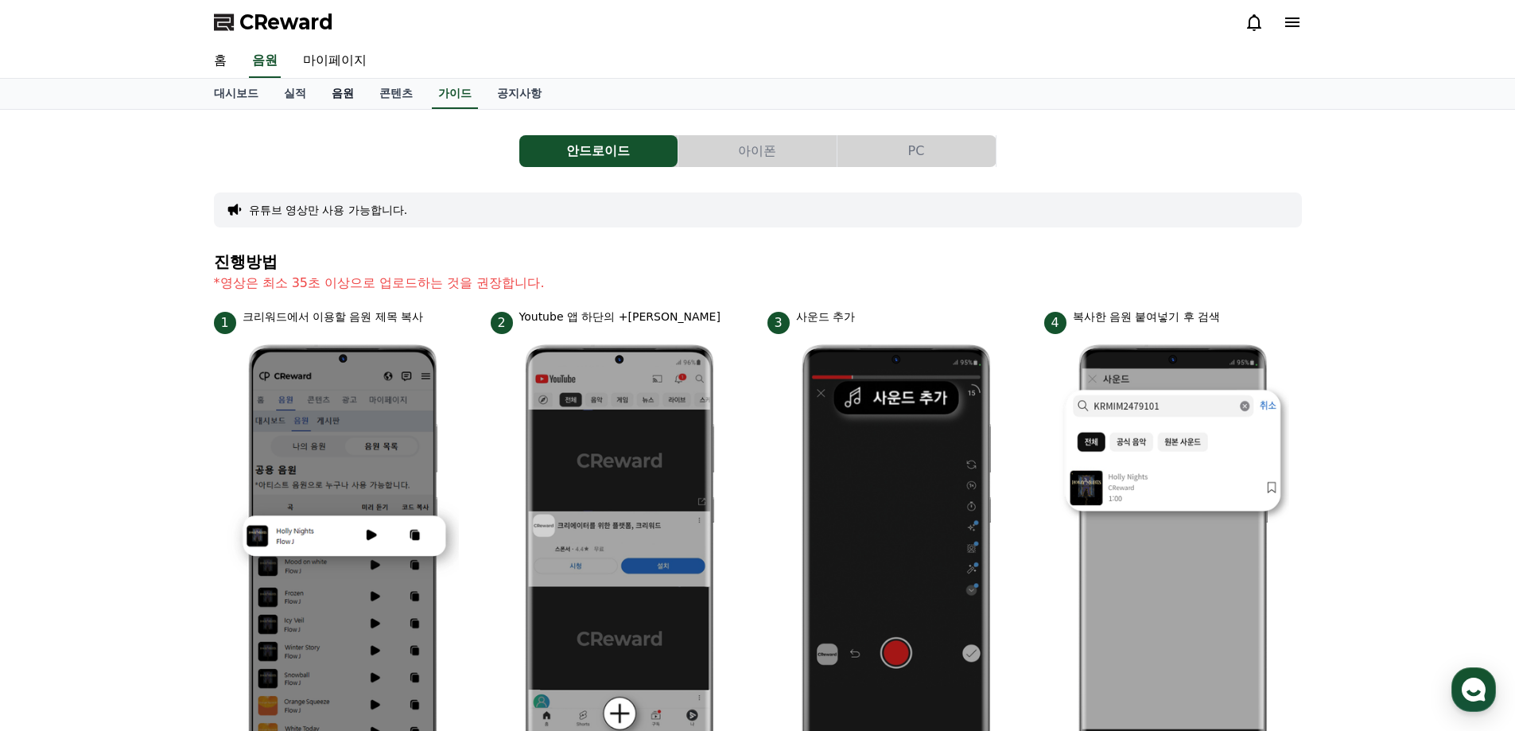
click at [332, 95] on link "음원" at bounding box center [343, 94] width 48 height 30
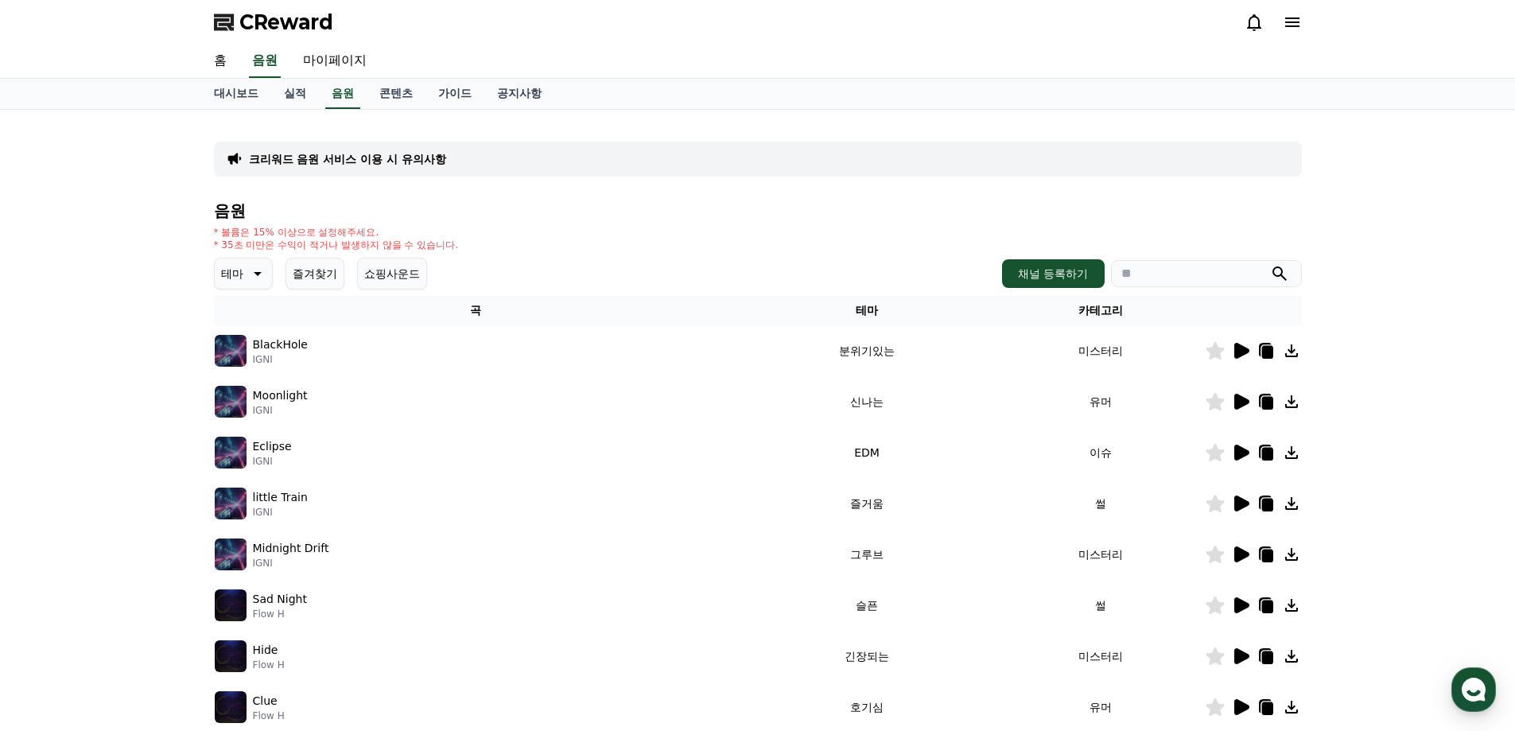
click at [1237, 355] on icon at bounding box center [1241, 351] width 15 height 16
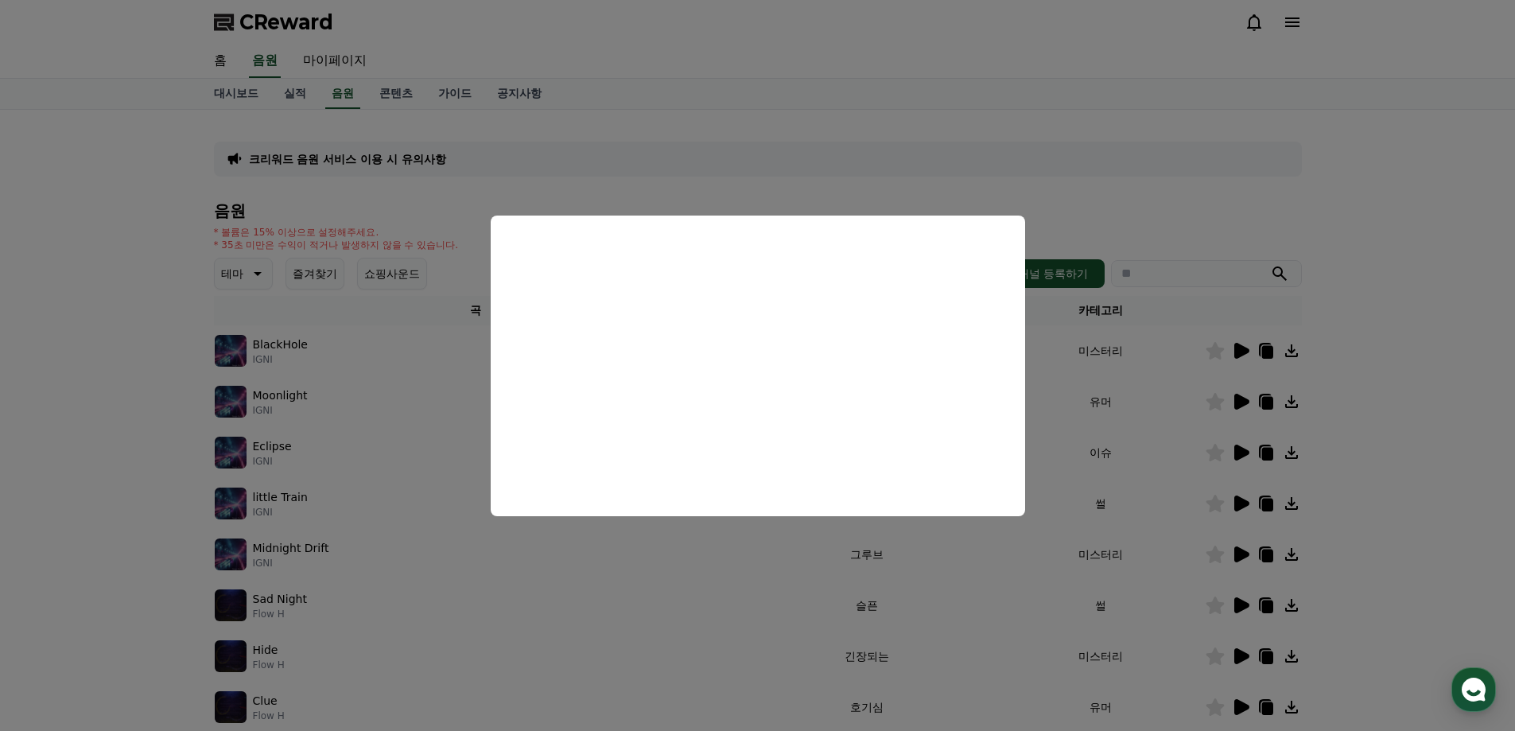
click at [99, 502] on button "close modal" at bounding box center [757, 365] width 1515 height 731
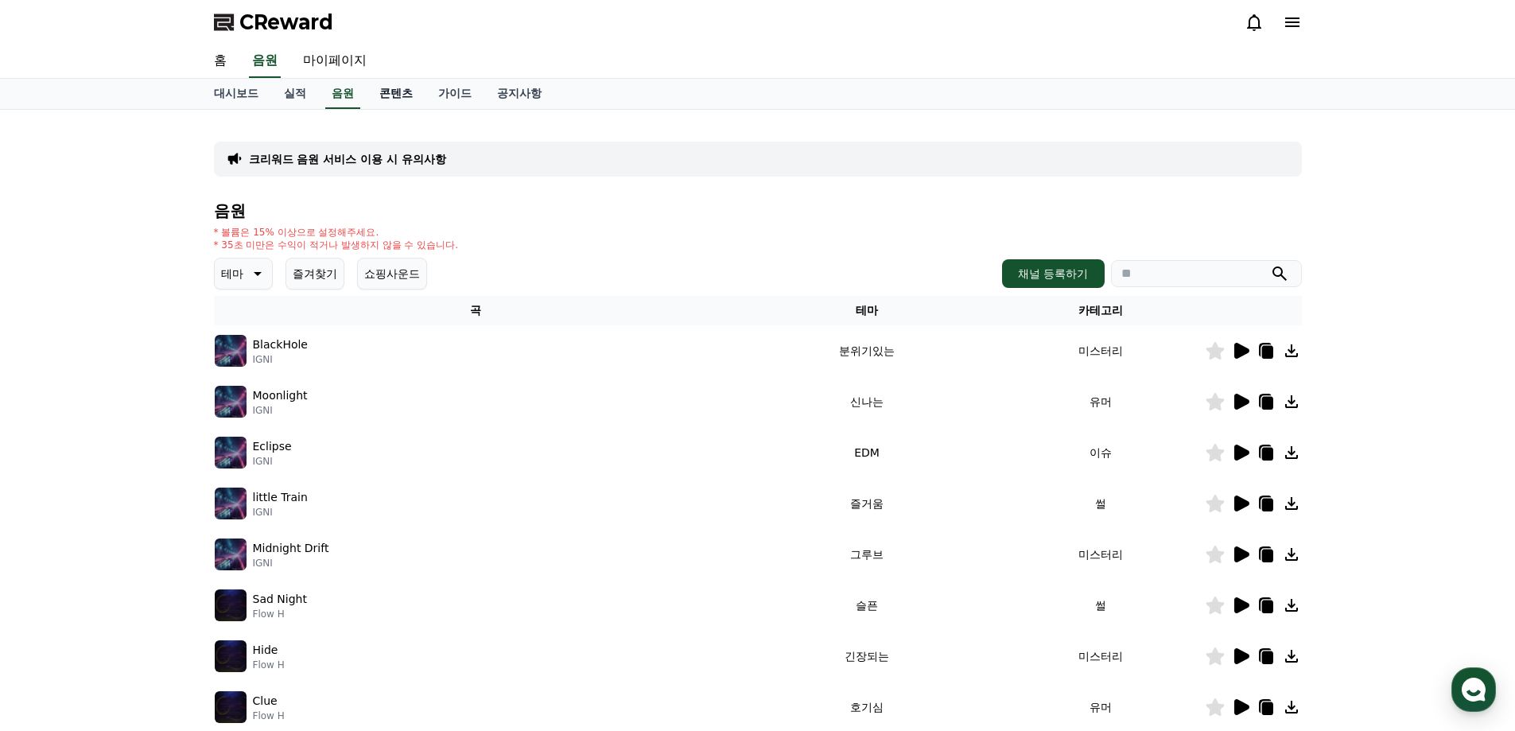
click at [394, 93] on link "콘텐츠" at bounding box center [396, 94] width 59 height 30
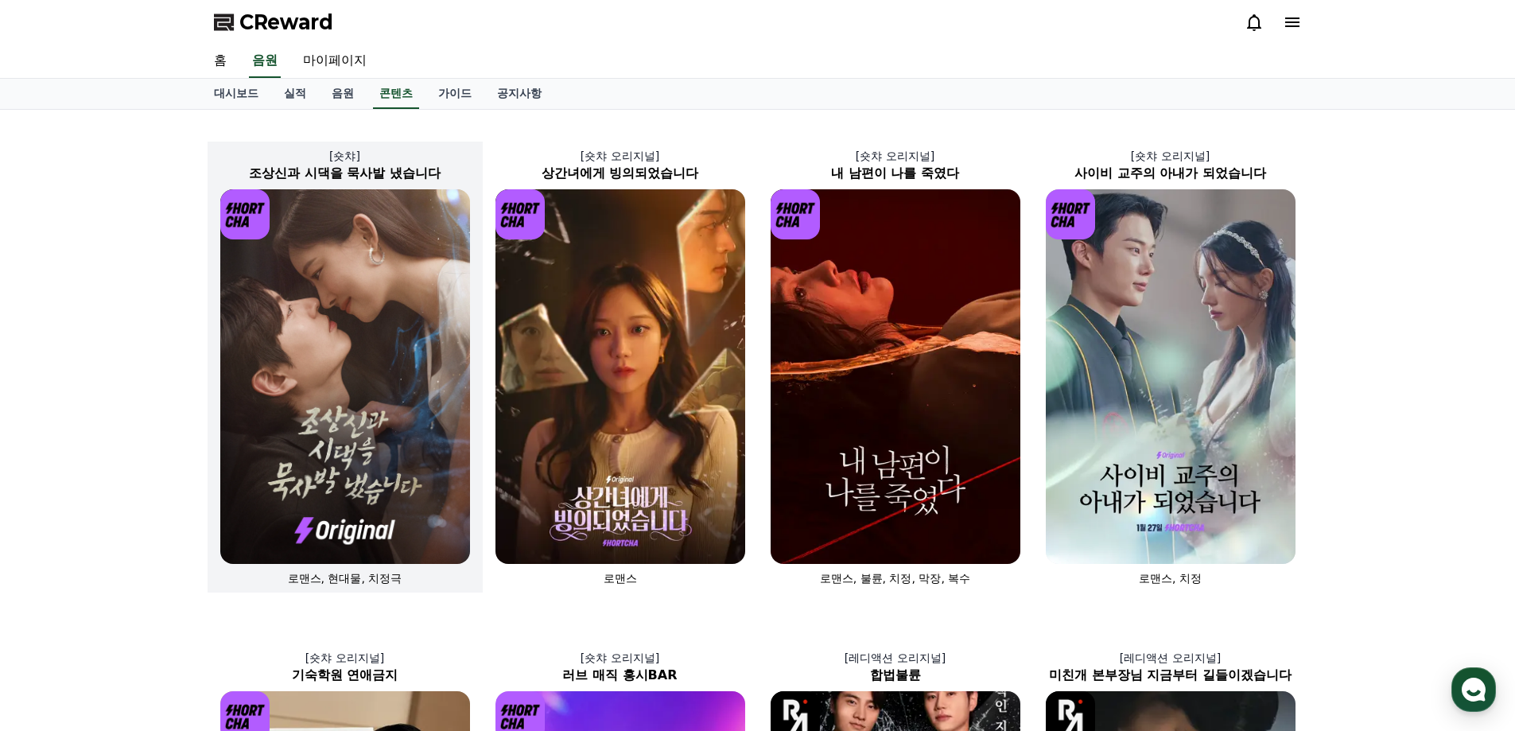
click at [293, 367] on img at bounding box center [345, 376] width 250 height 374
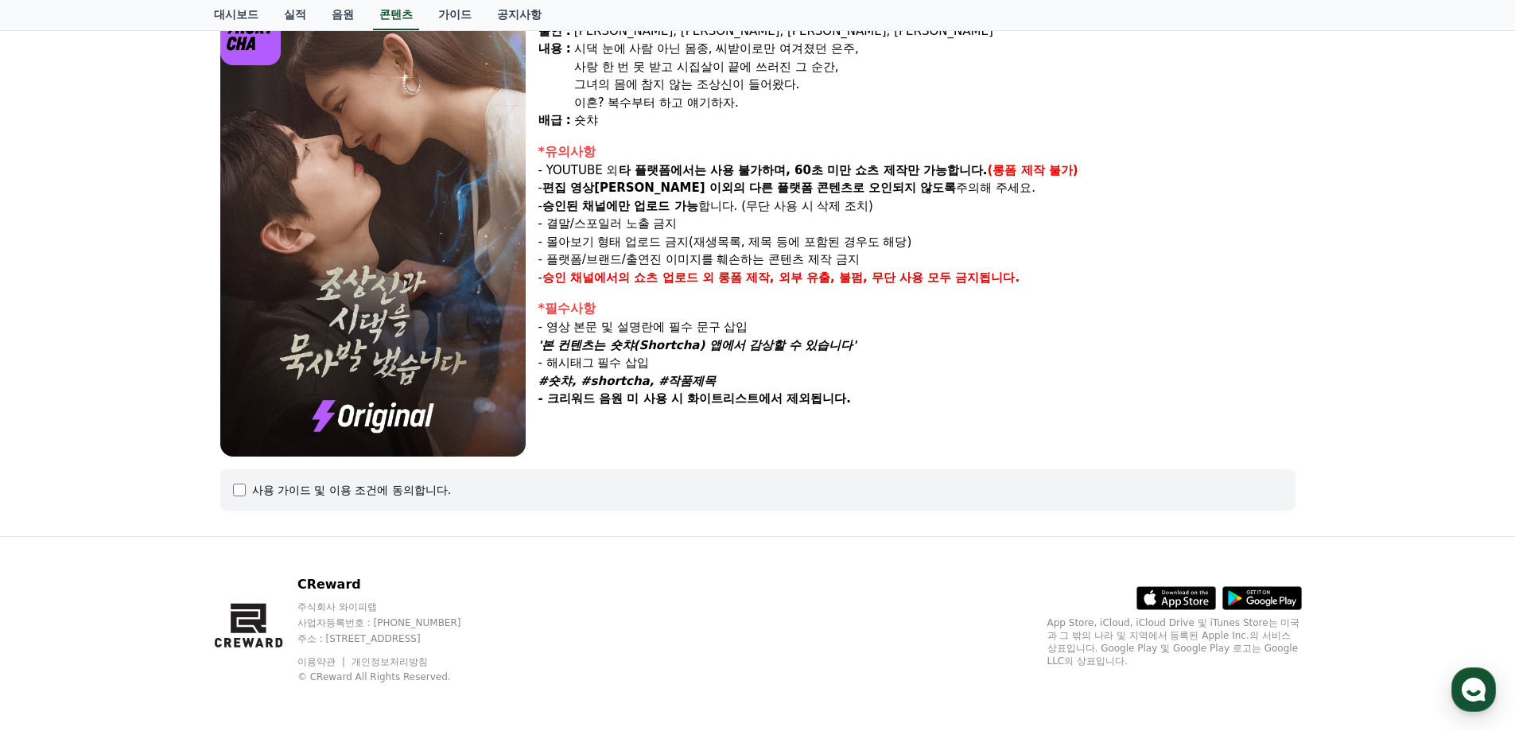
scroll to position [169, 0]
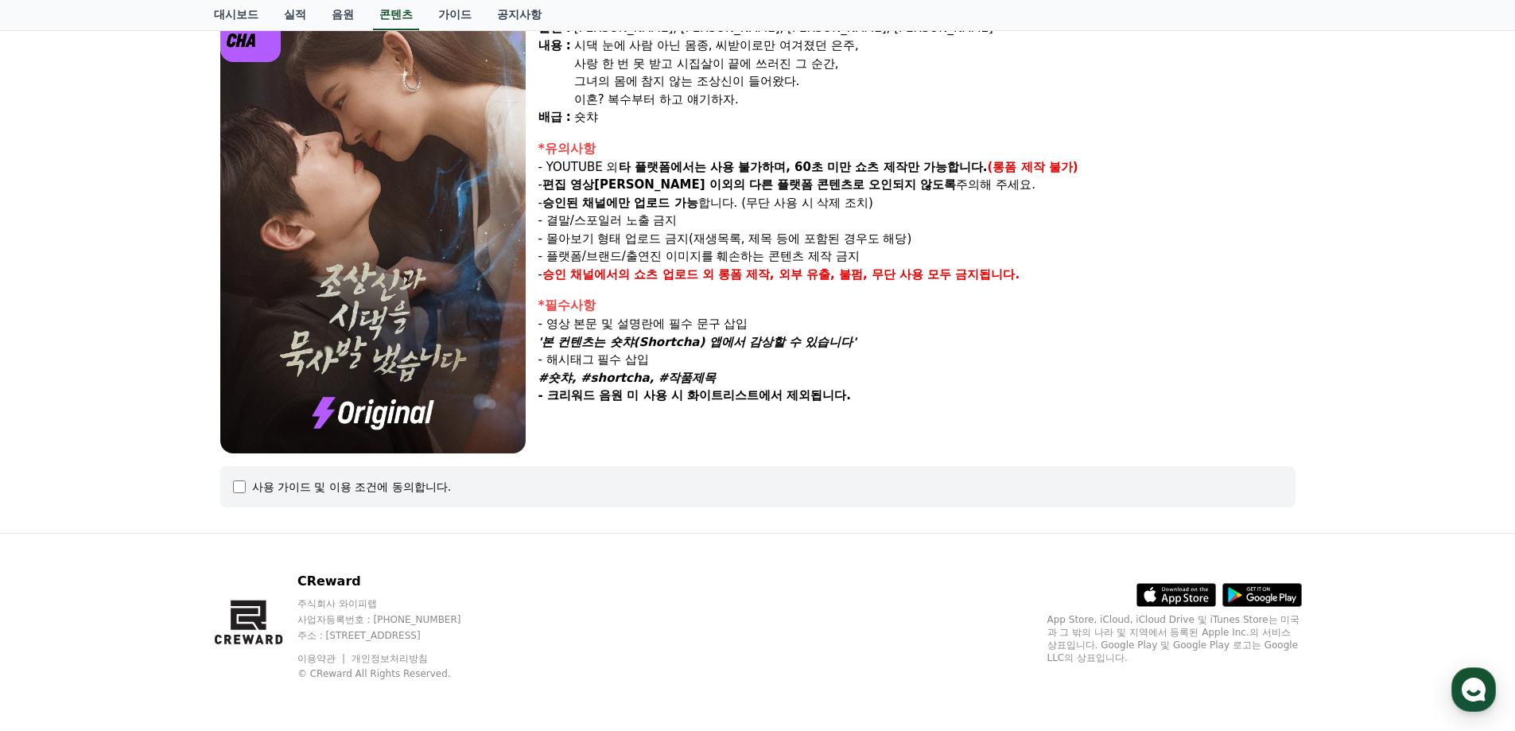
click at [404, 312] on img at bounding box center [372, 227] width 305 height 452
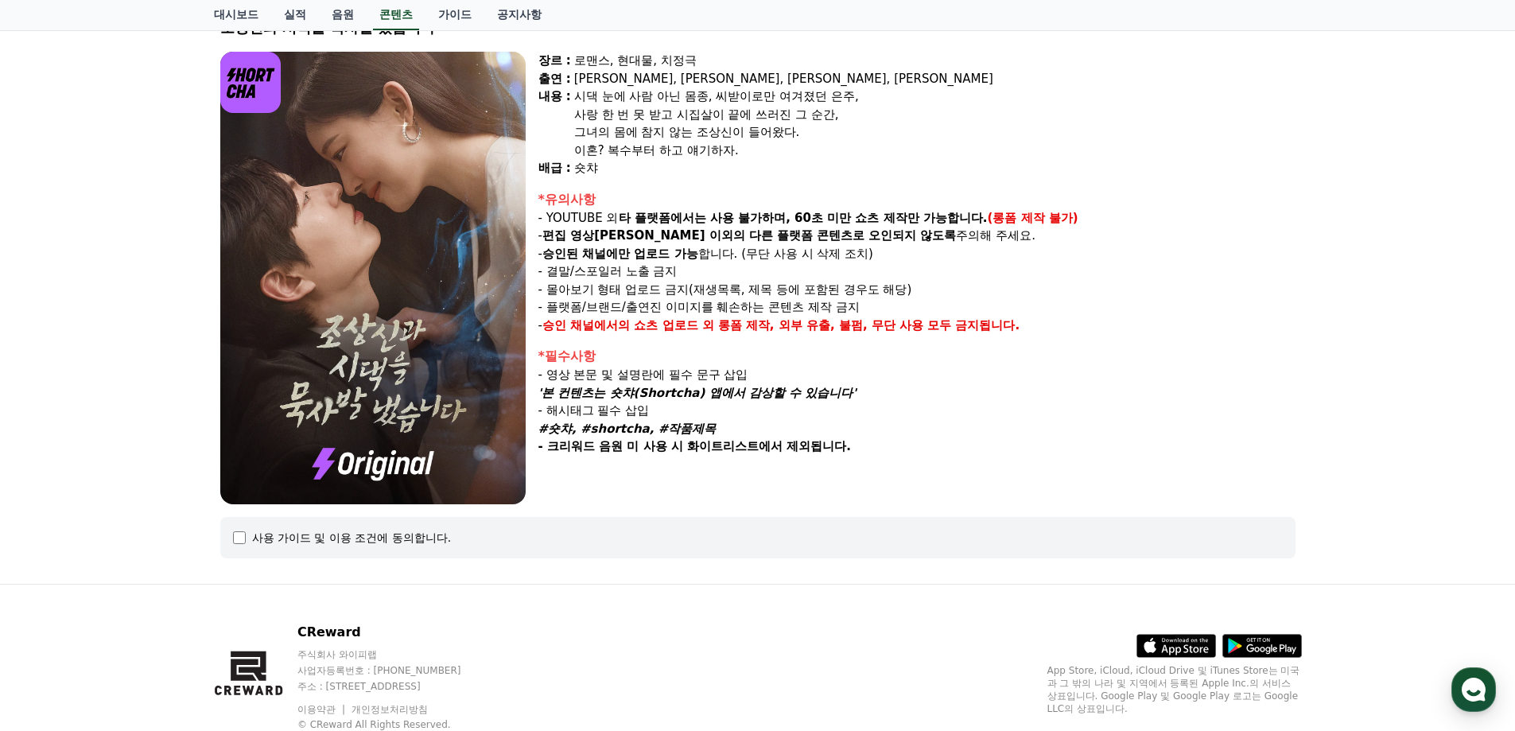
scroll to position [90, 0]
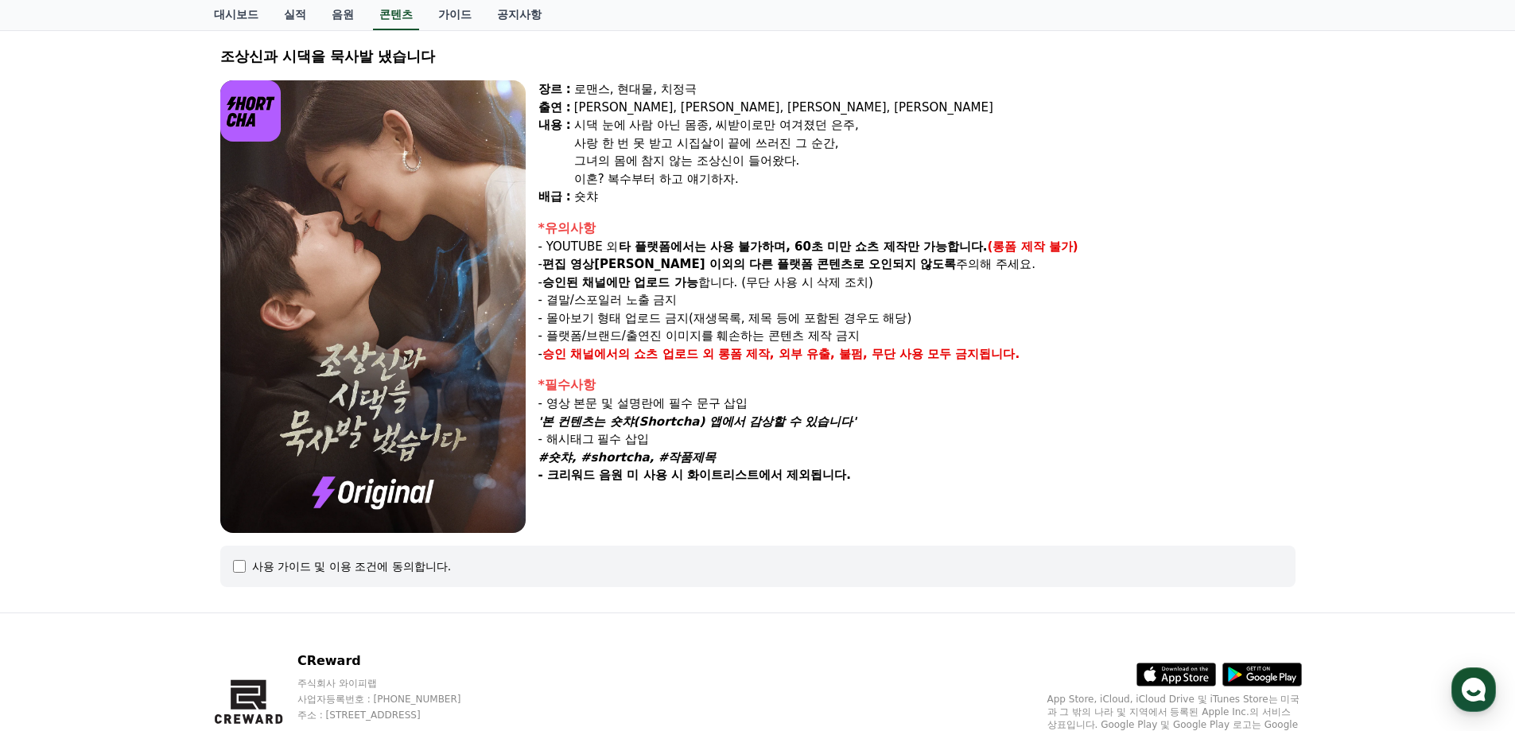
click at [297, 570] on div "사용 가이드 및 이용 조건에 동의합니다." at bounding box center [352, 566] width 200 height 16
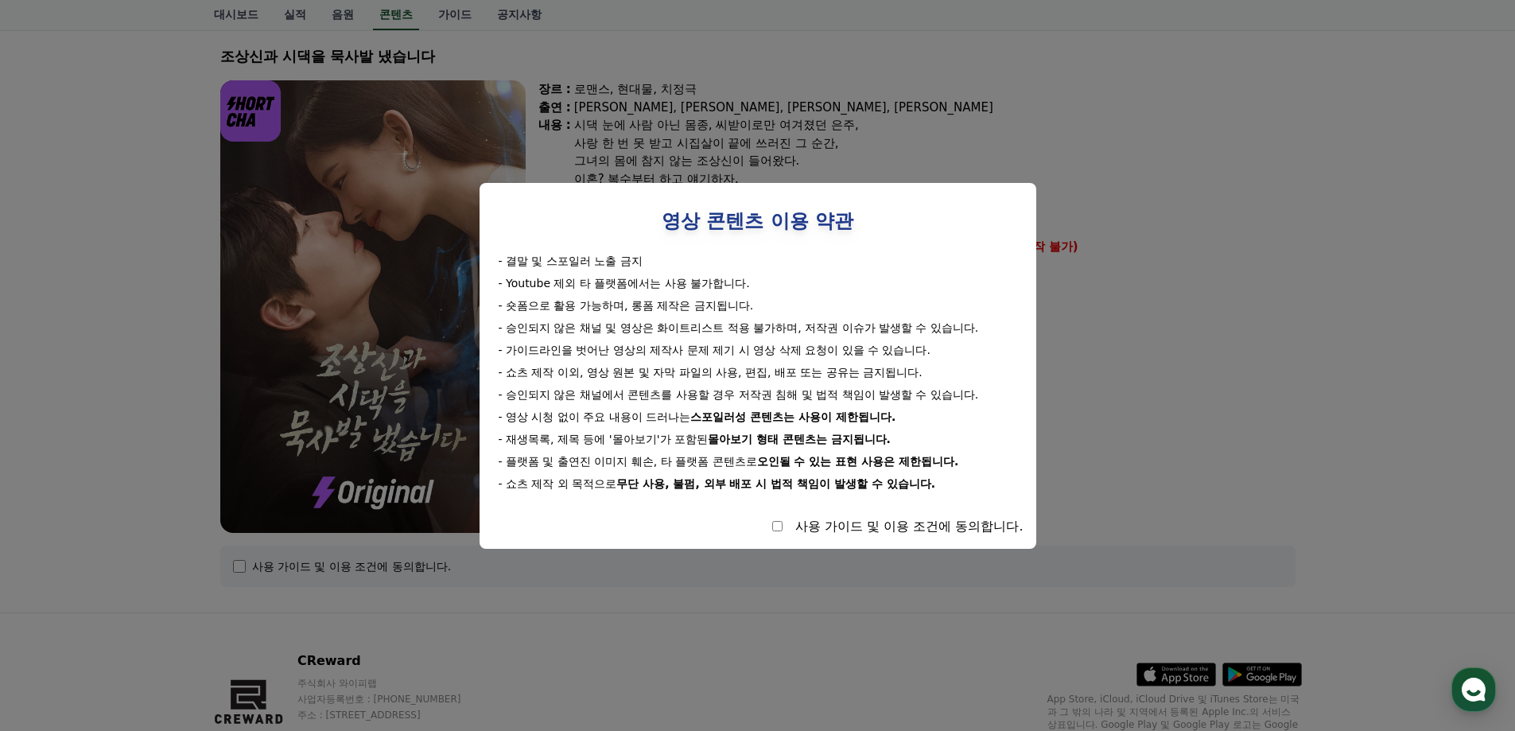
select select
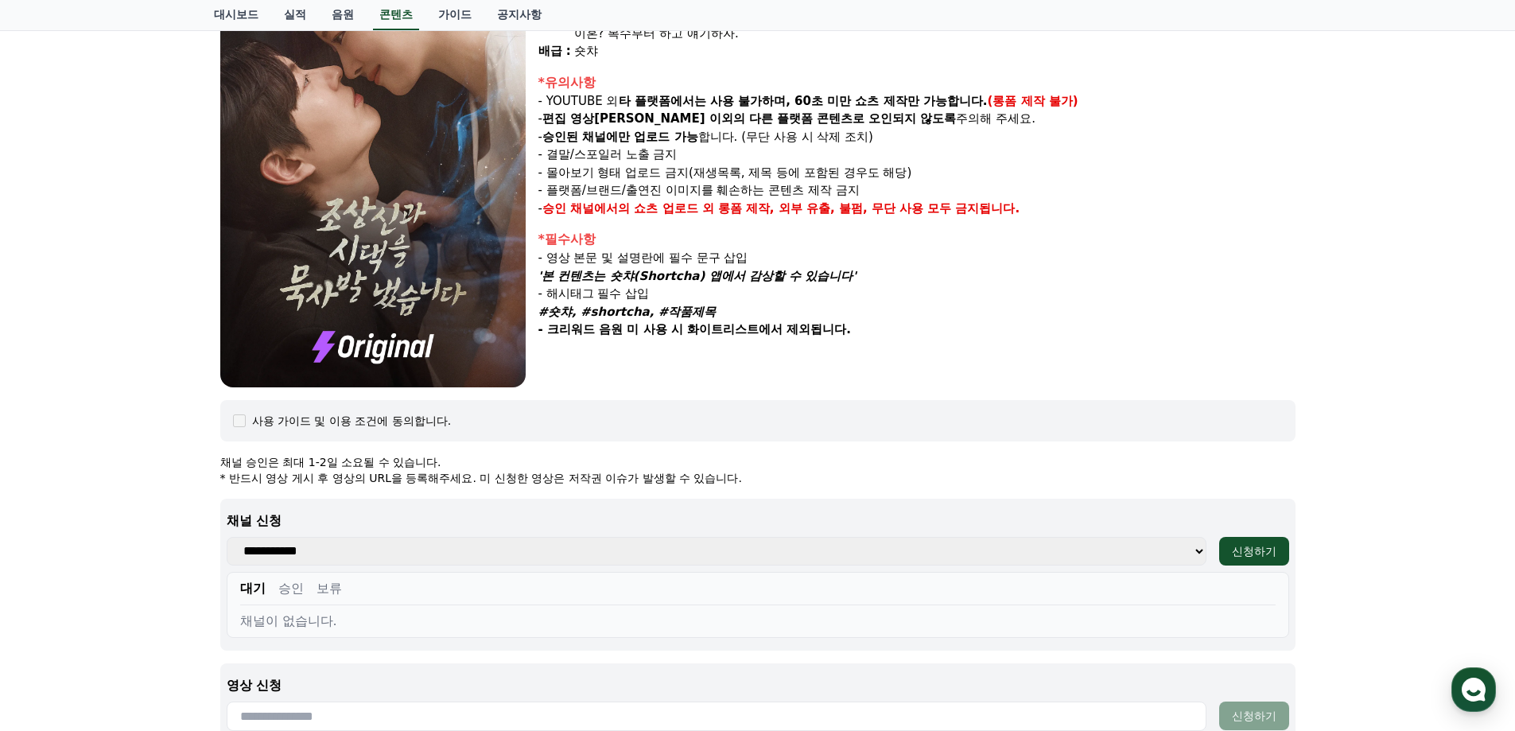
scroll to position [0, 0]
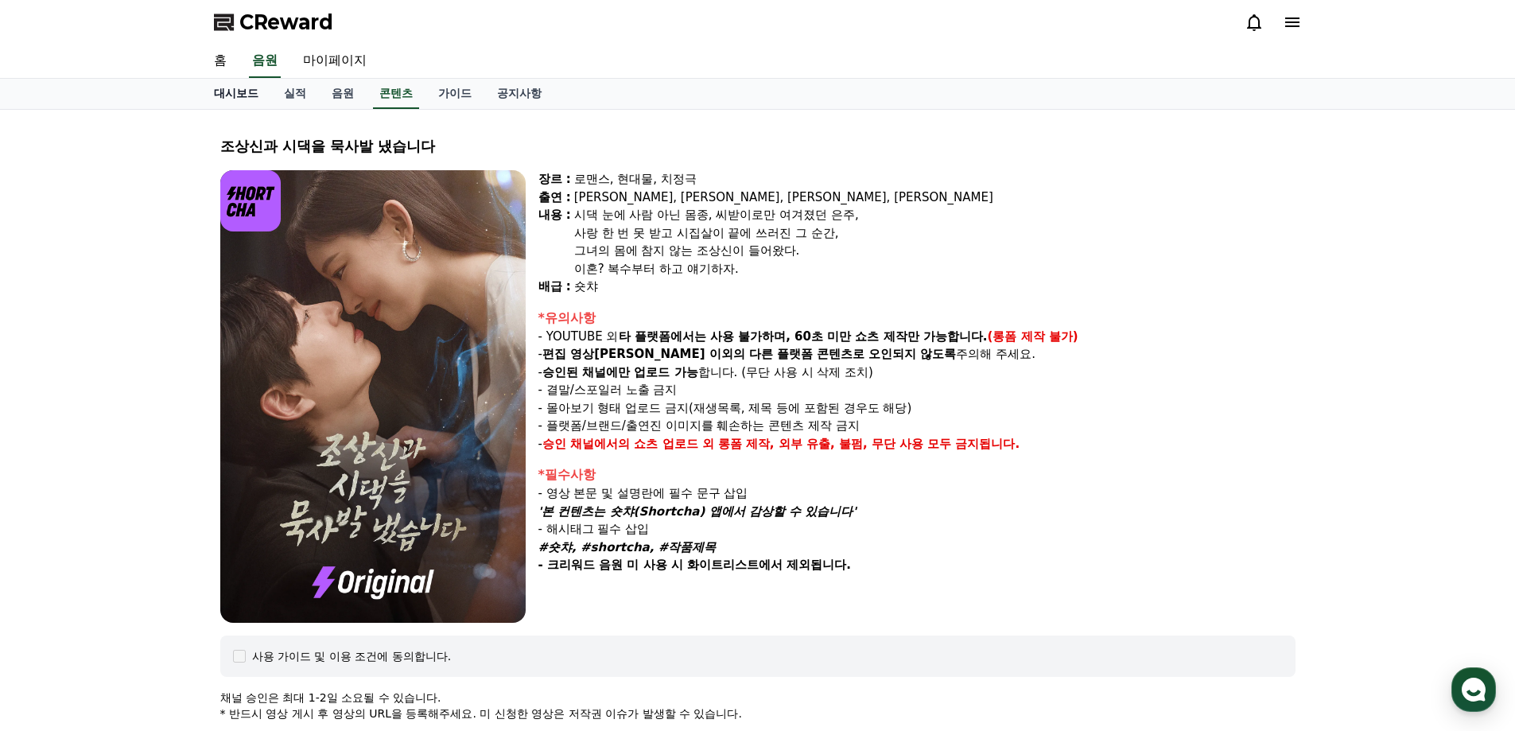
click at [231, 91] on link "대시보드" at bounding box center [236, 94] width 70 height 30
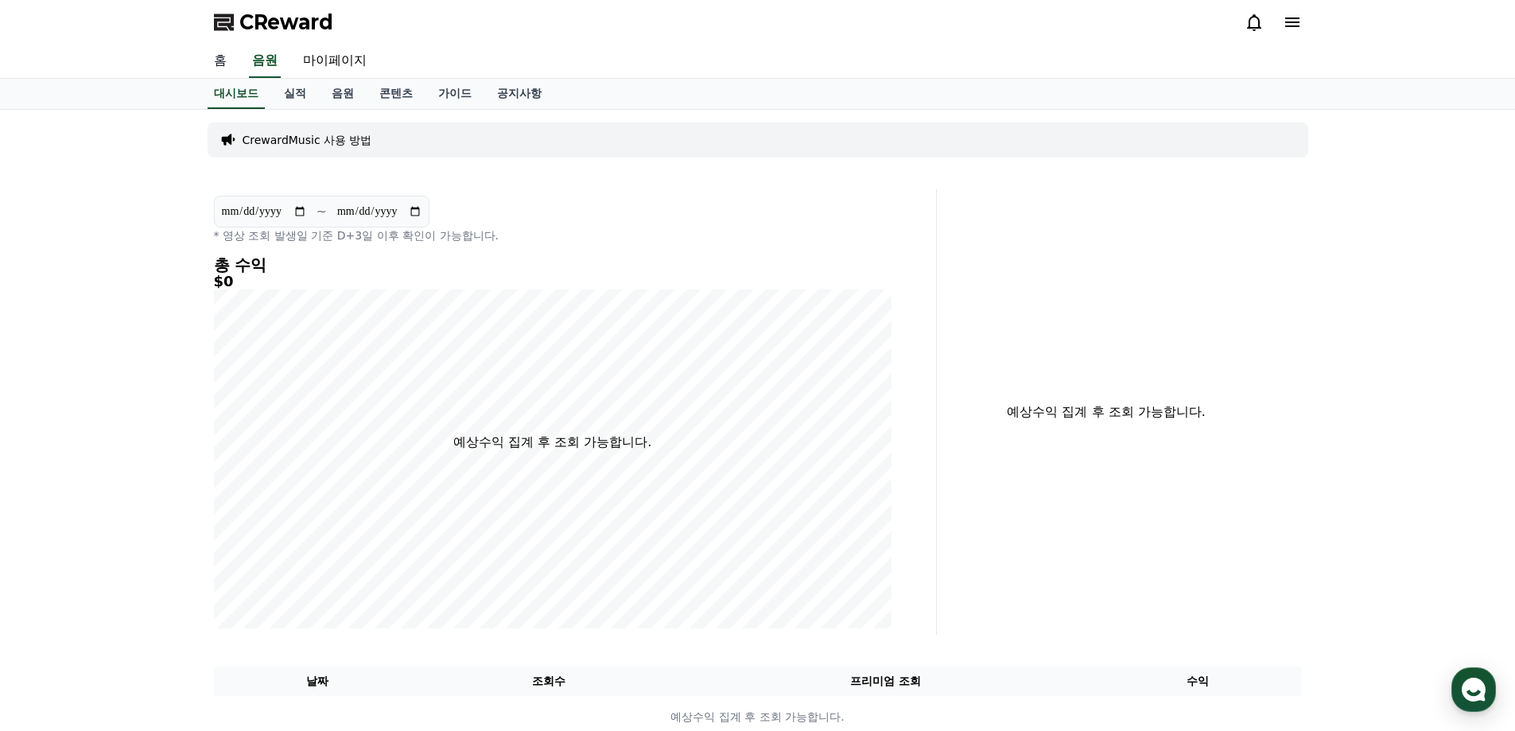
click at [218, 52] on link "홈" at bounding box center [220, 61] width 38 height 33
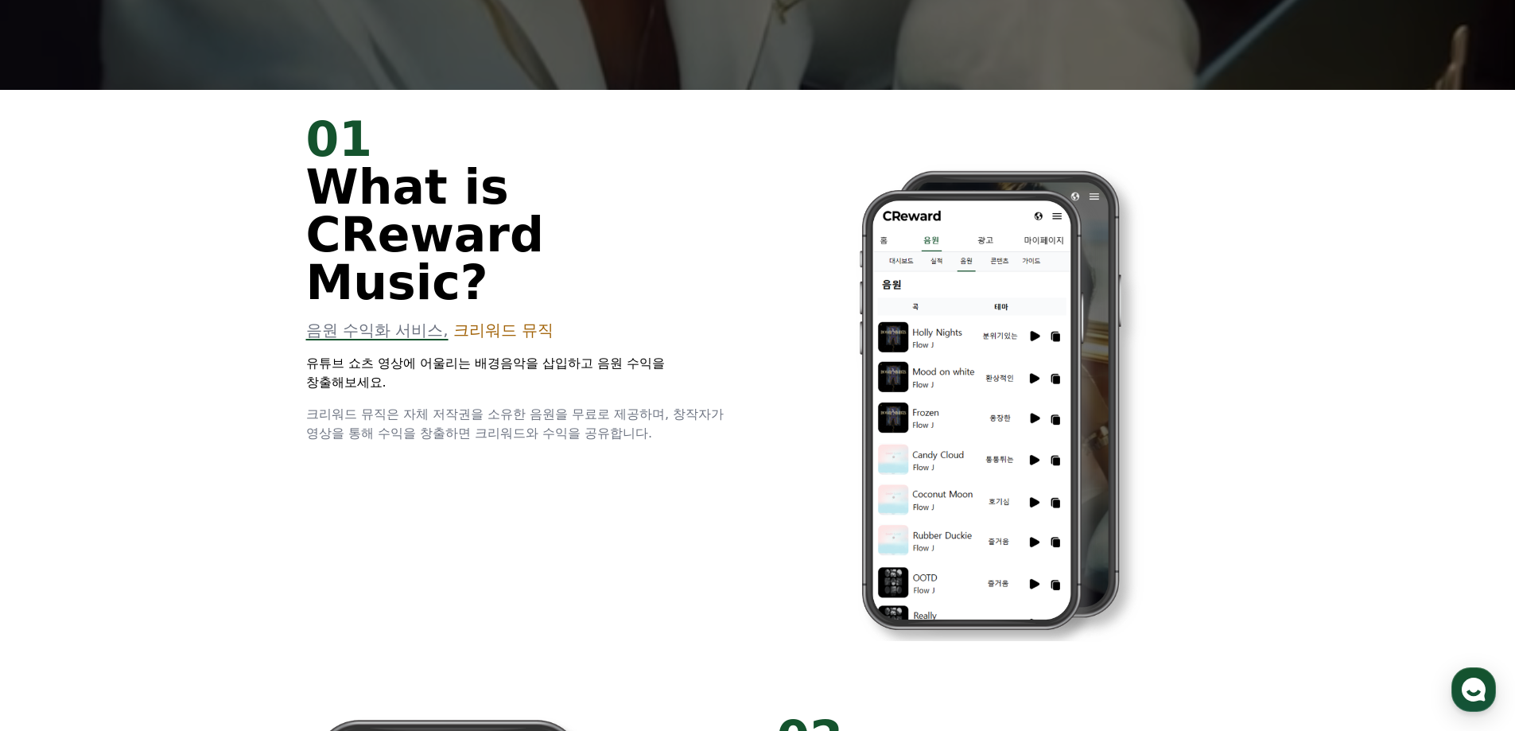
scroll to position [716, 0]
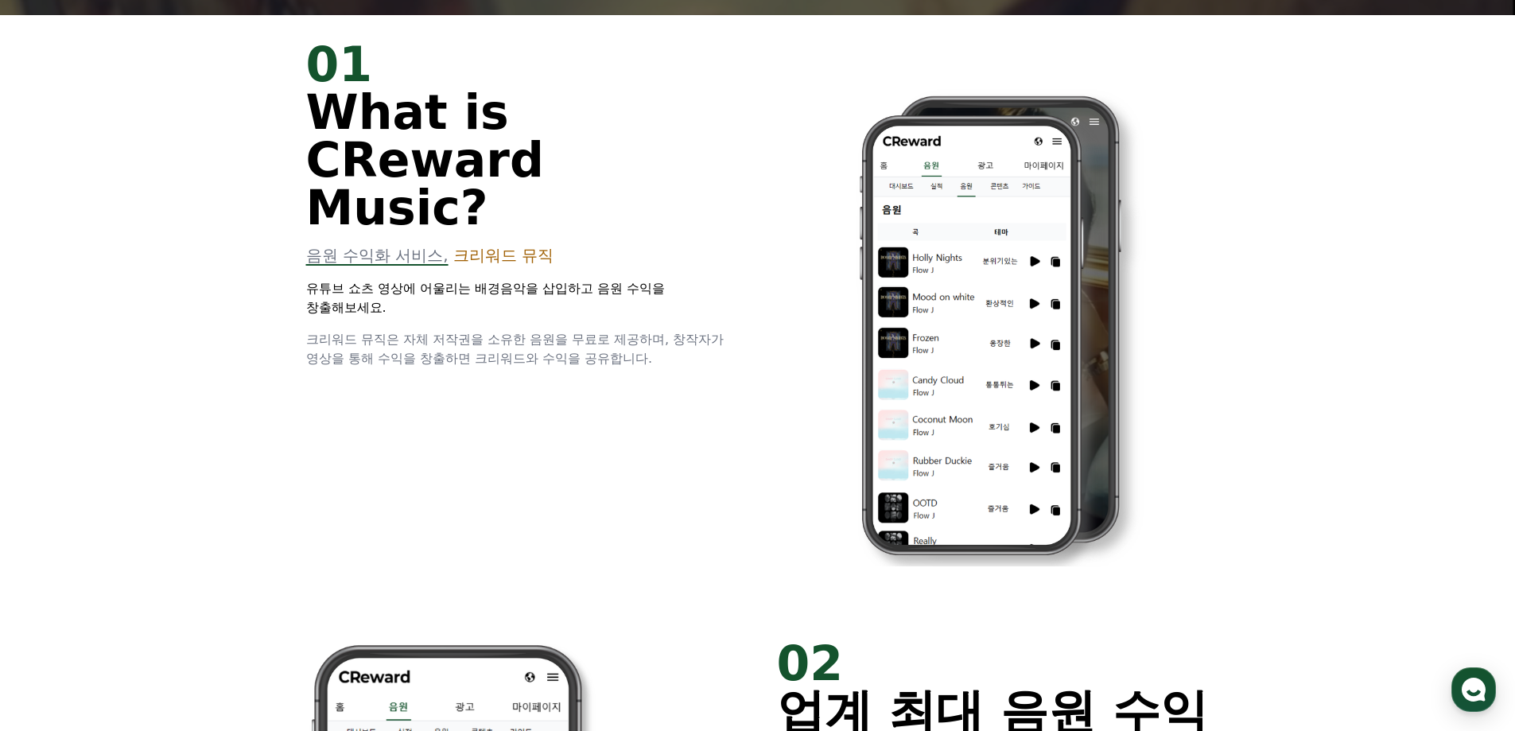
drag, startPoint x: 489, startPoint y: 244, endPoint x: 744, endPoint y: 275, distance: 257.1
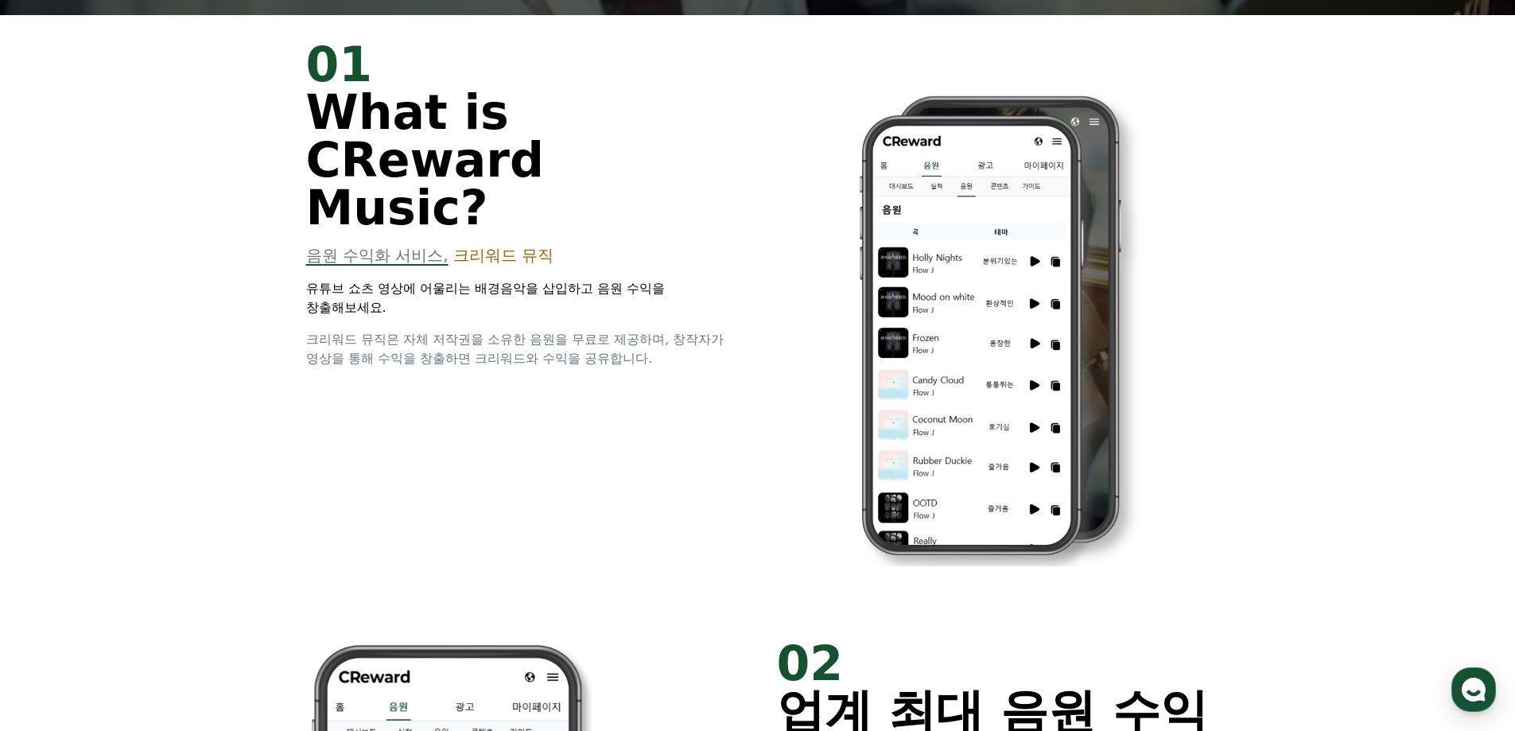
click at [744, 275] on div "01 What is CReward Music? 음원 수익화 서비스, 크리워드 뮤직 유튜브 쇼츠 영상에 어울리는 배경음악을 삽입하고 음원 수익을…" at bounding box center [758, 314] width 954 height 599
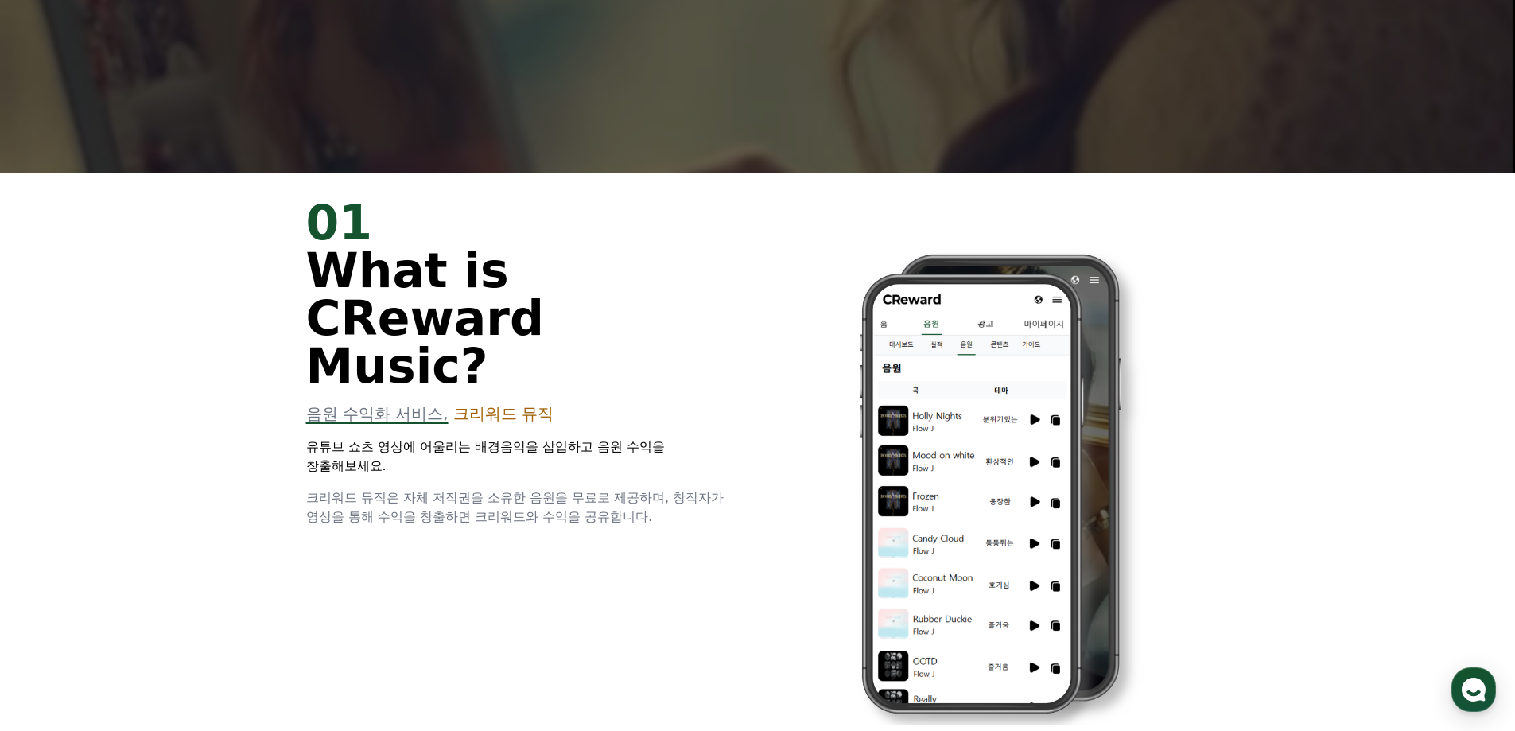
scroll to position [557, 0]
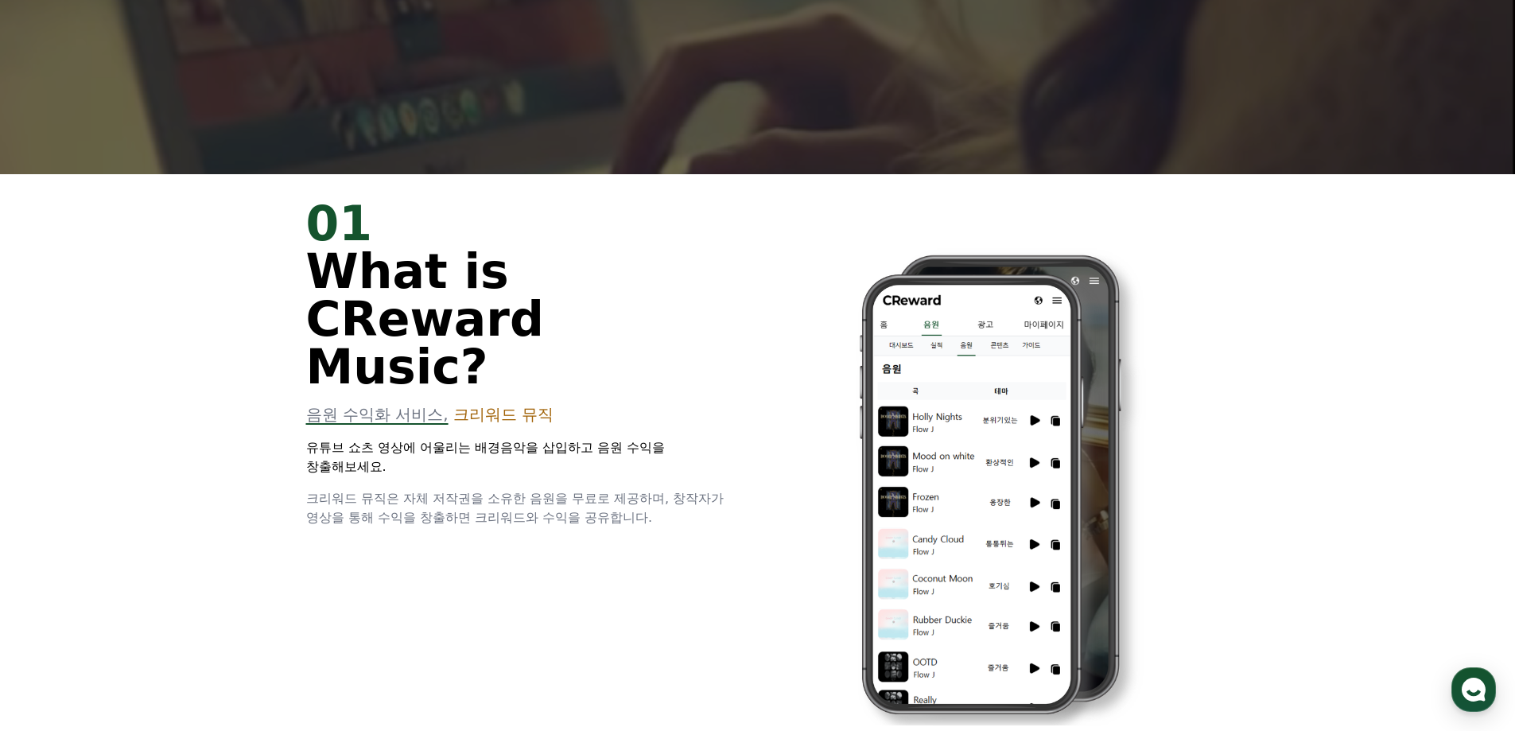
click at [297, 448] on div "01 What is CReward Music? 음원 수익화 서비스, 크리워드 뮤직 유튜브 쇼츠 영상에 어울리는 배경음악을 삽입하고 음원 수익을…" at bounding box center [758, 473] width 954 height 599
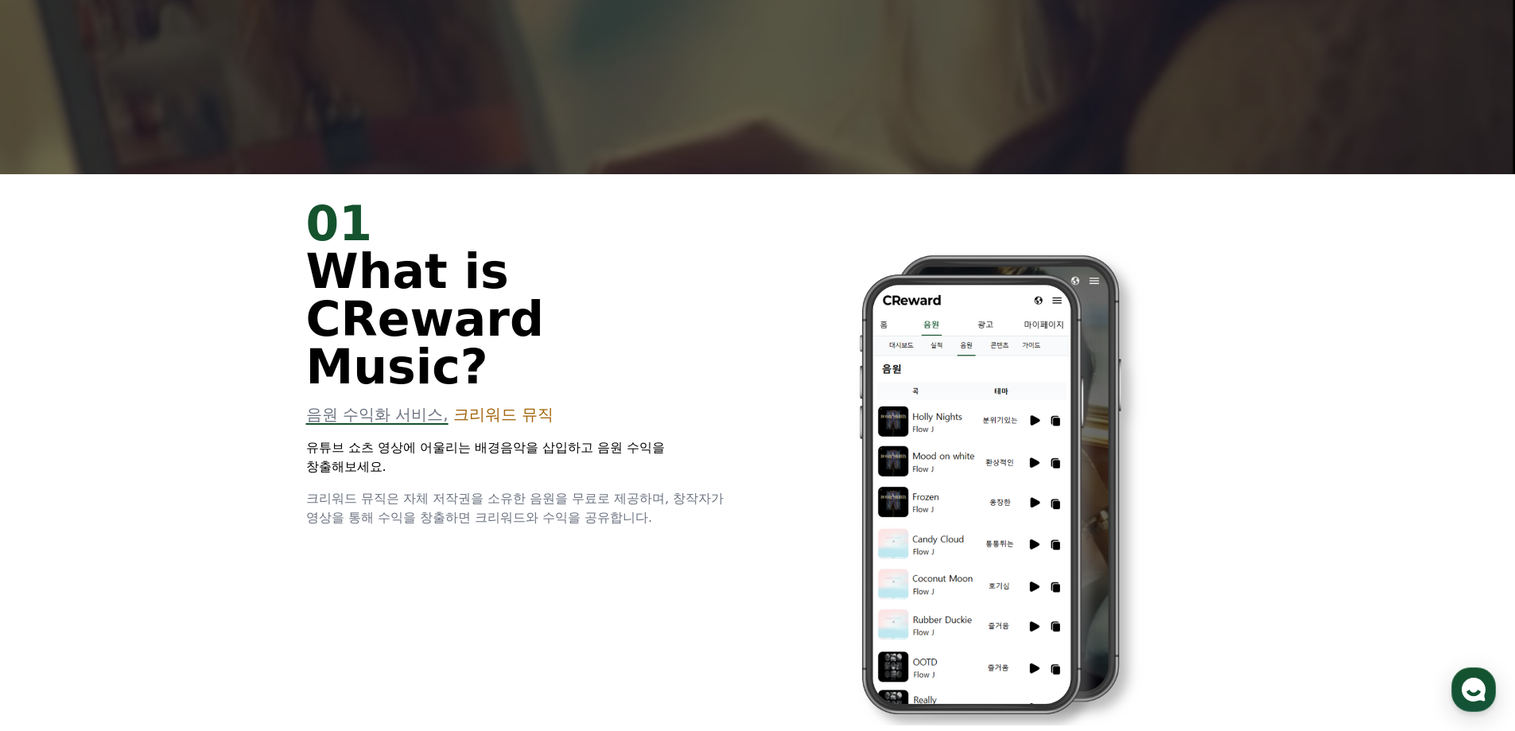
drag, startPoint x: 393, startPoint y: 456, endPoint x: 677, endPoint y: 473, distance: 284.3
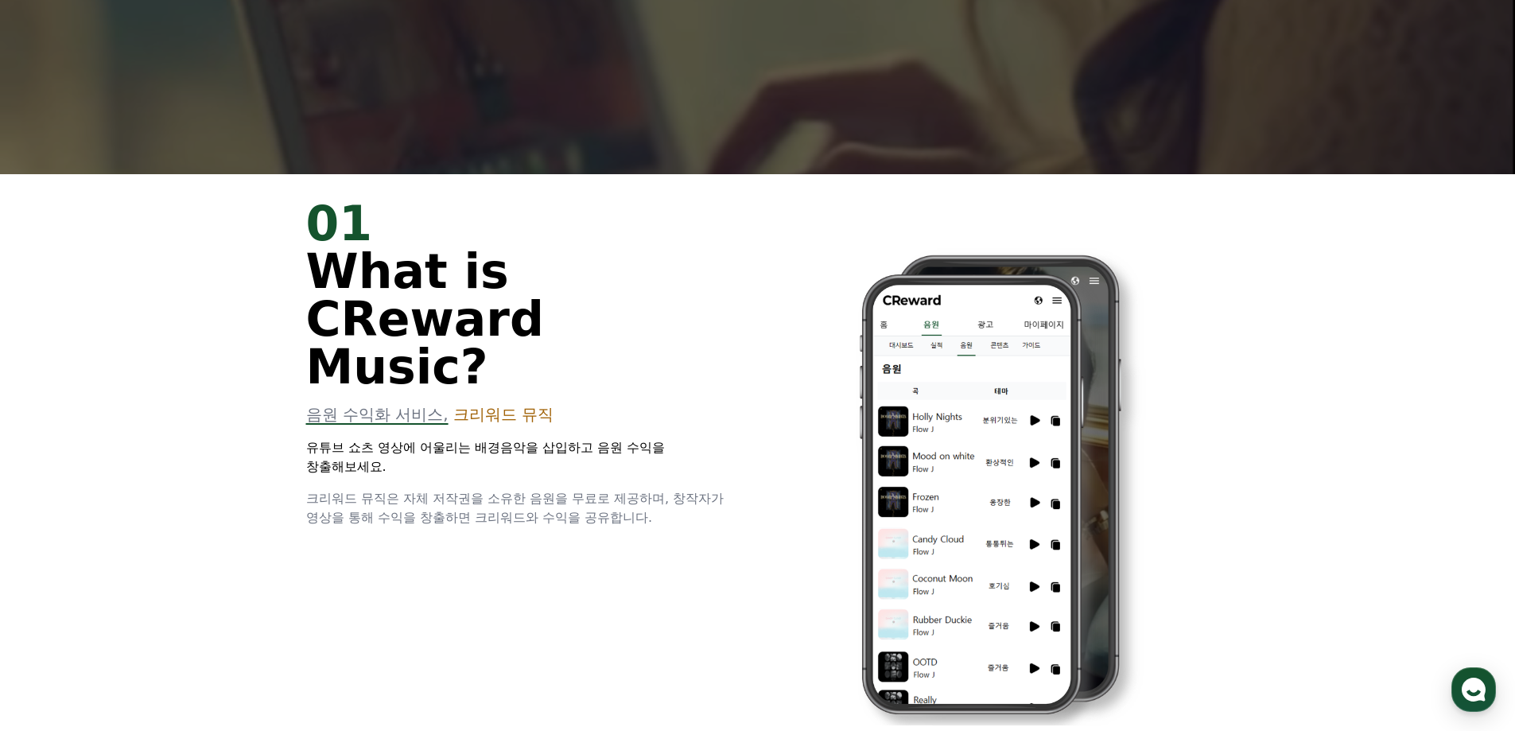
click at [677, 473] on div "01 What is CReward Music? 음원 수익화 서비스, 크리워드 뮤직 유튜브 쇼츠 영상에 어울리는 배경음악을 삽입하고 음원 수익을…" at bounding box center [758, 473] width 954 height 599
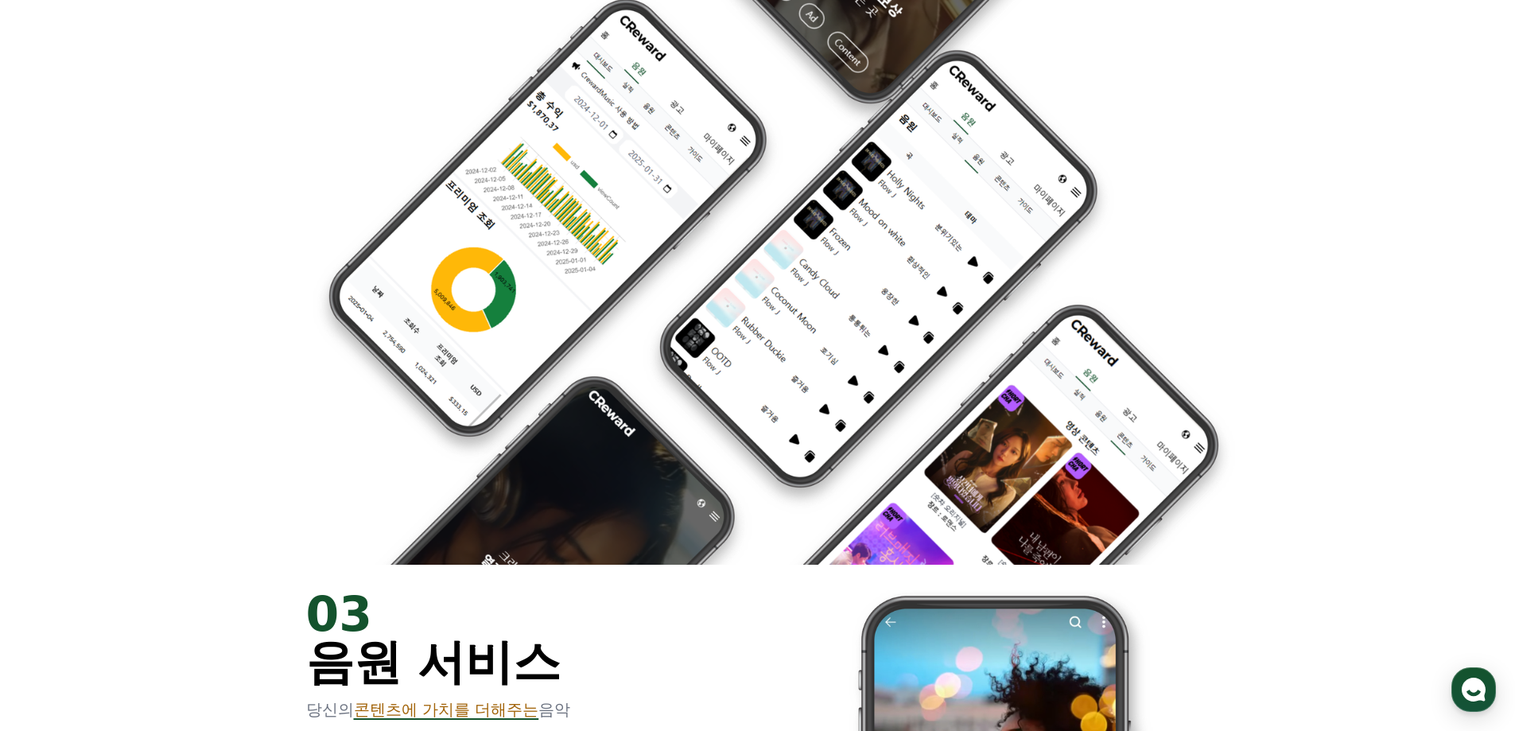
scroll to position [2385, 0]
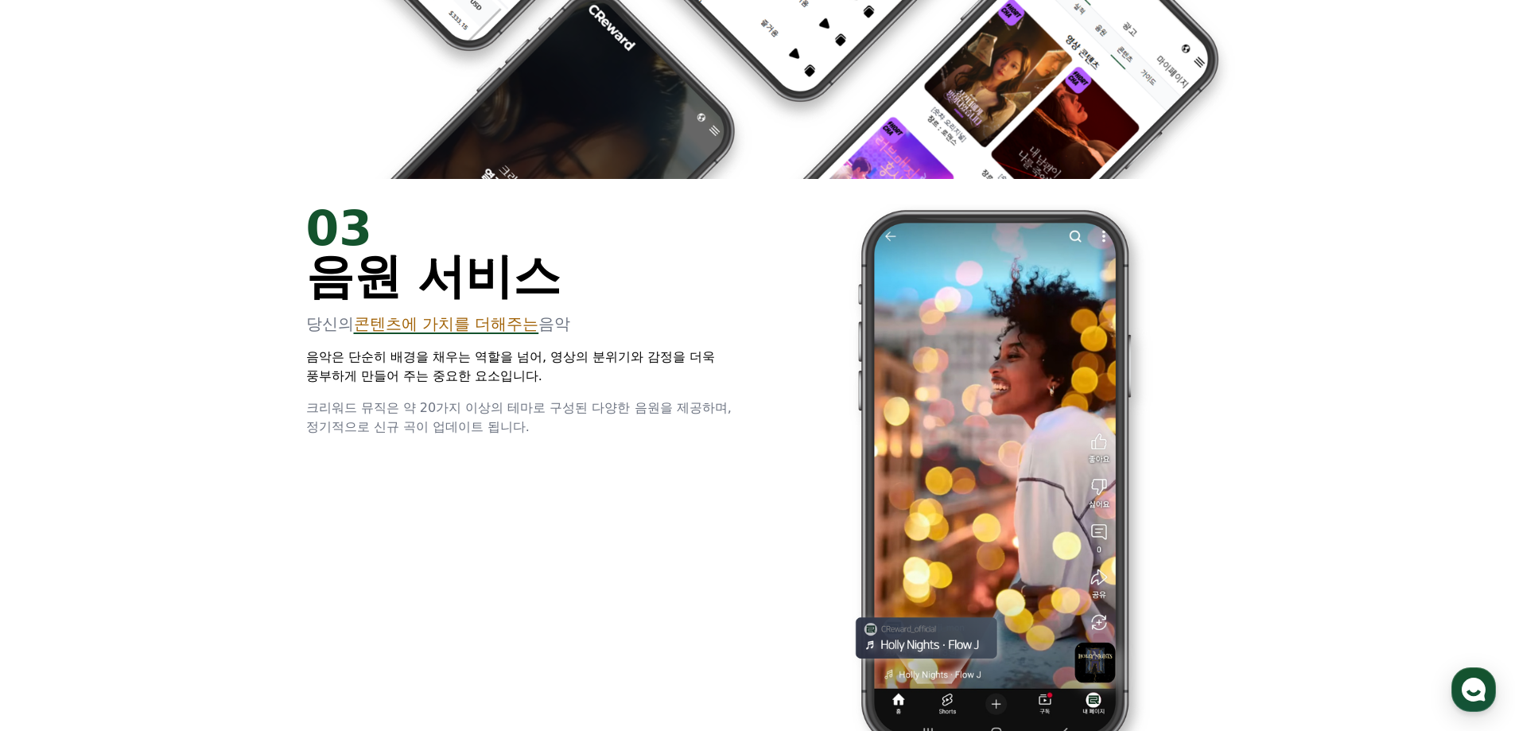
drag, startPoint x: 387, startPoint y: 359, endPoint x: 685, endPoint y: 367, distance: 298.3
click at [667, 368] on div "03 음원 서비스 당신의 콘텐츠에 가치를 더해주는 음악 음악은 단순히 배경을 채우는 역할을 넘어, 영상의 분위기와 감정을 더욱 풍부하게 만들어…" at bounding box center [758, 478] width 954 height 599
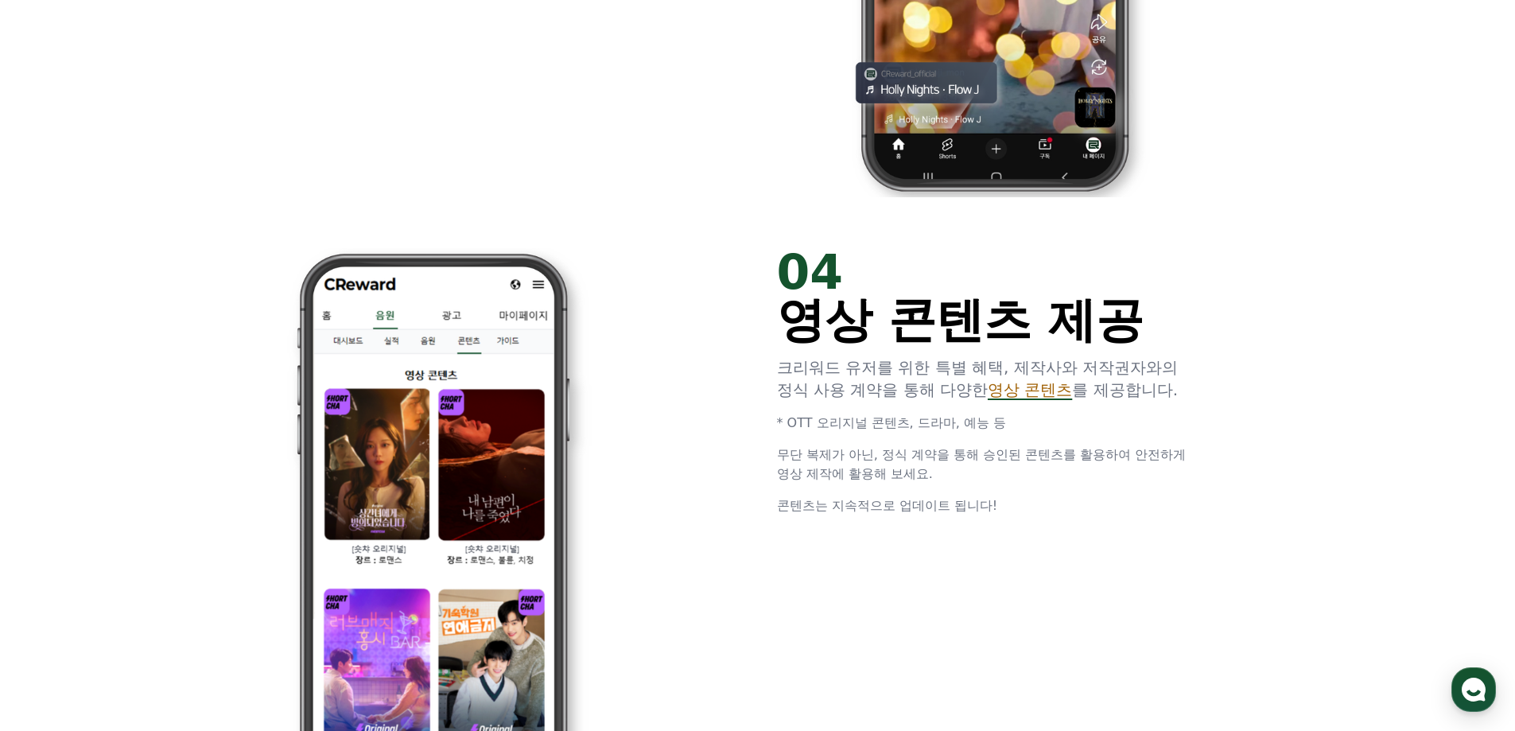
scroll to position [2942, 0]
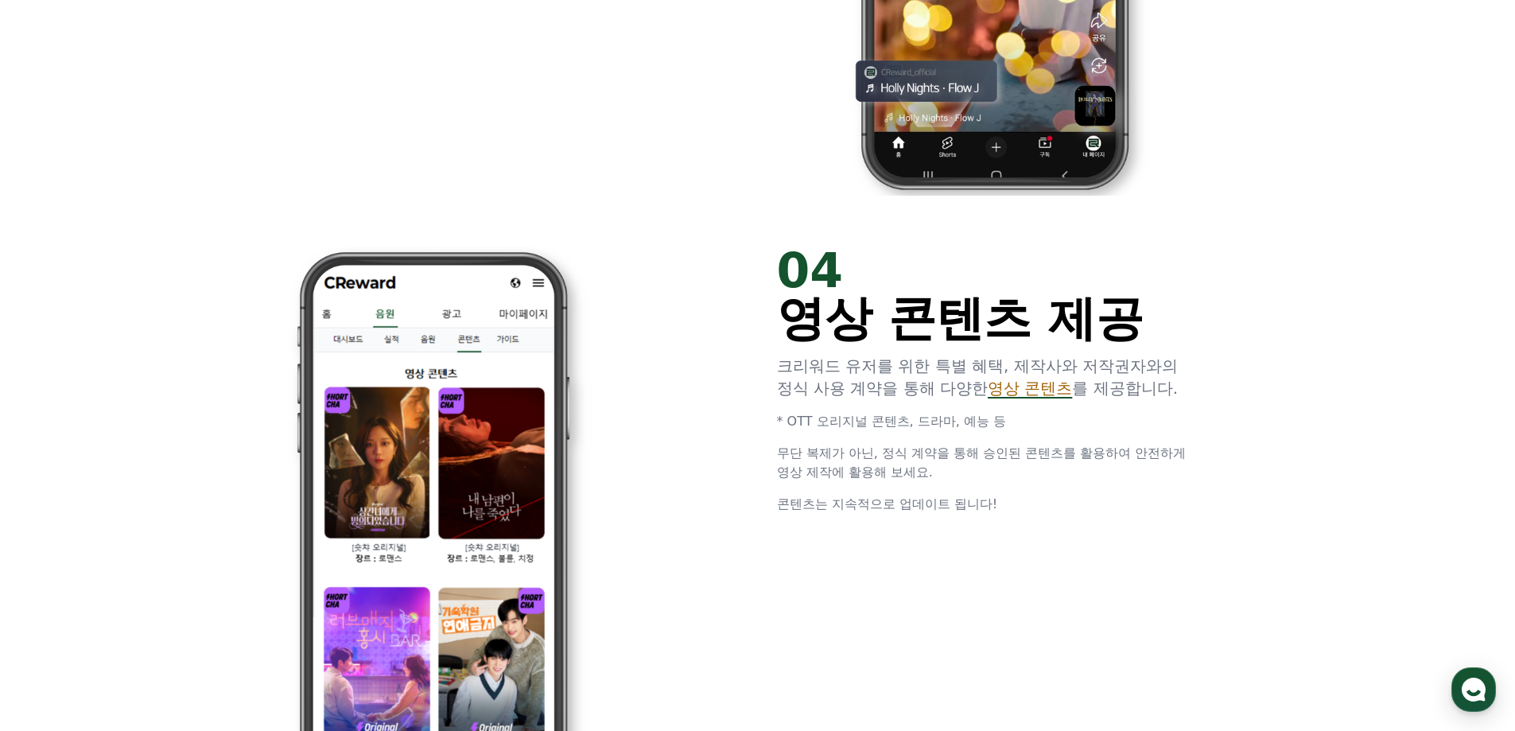
drag, startPoint x: 892, startPoint y: 374, endPoint x: 1259, endPoint y: 465, distance: 377.8
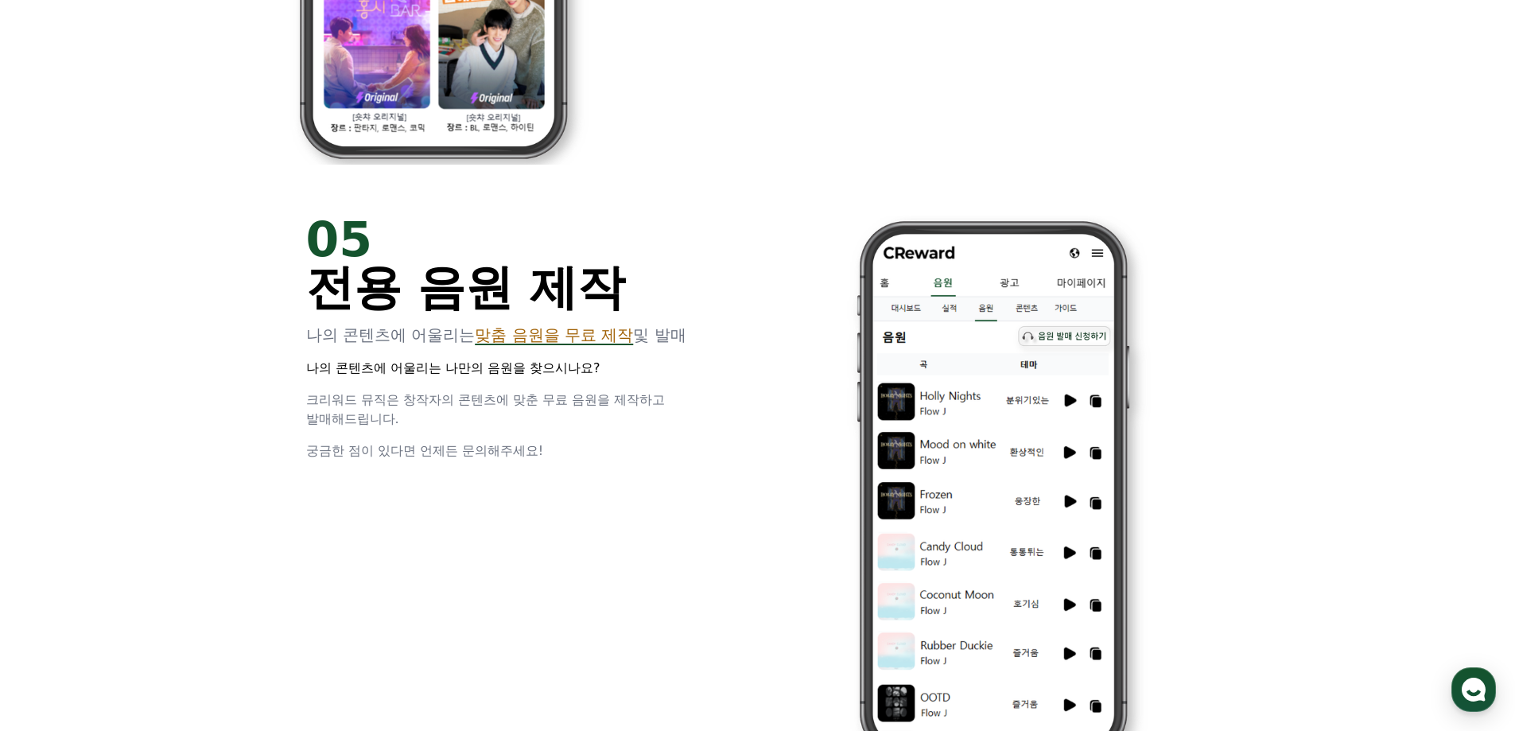
scroll to position [3578, 0]
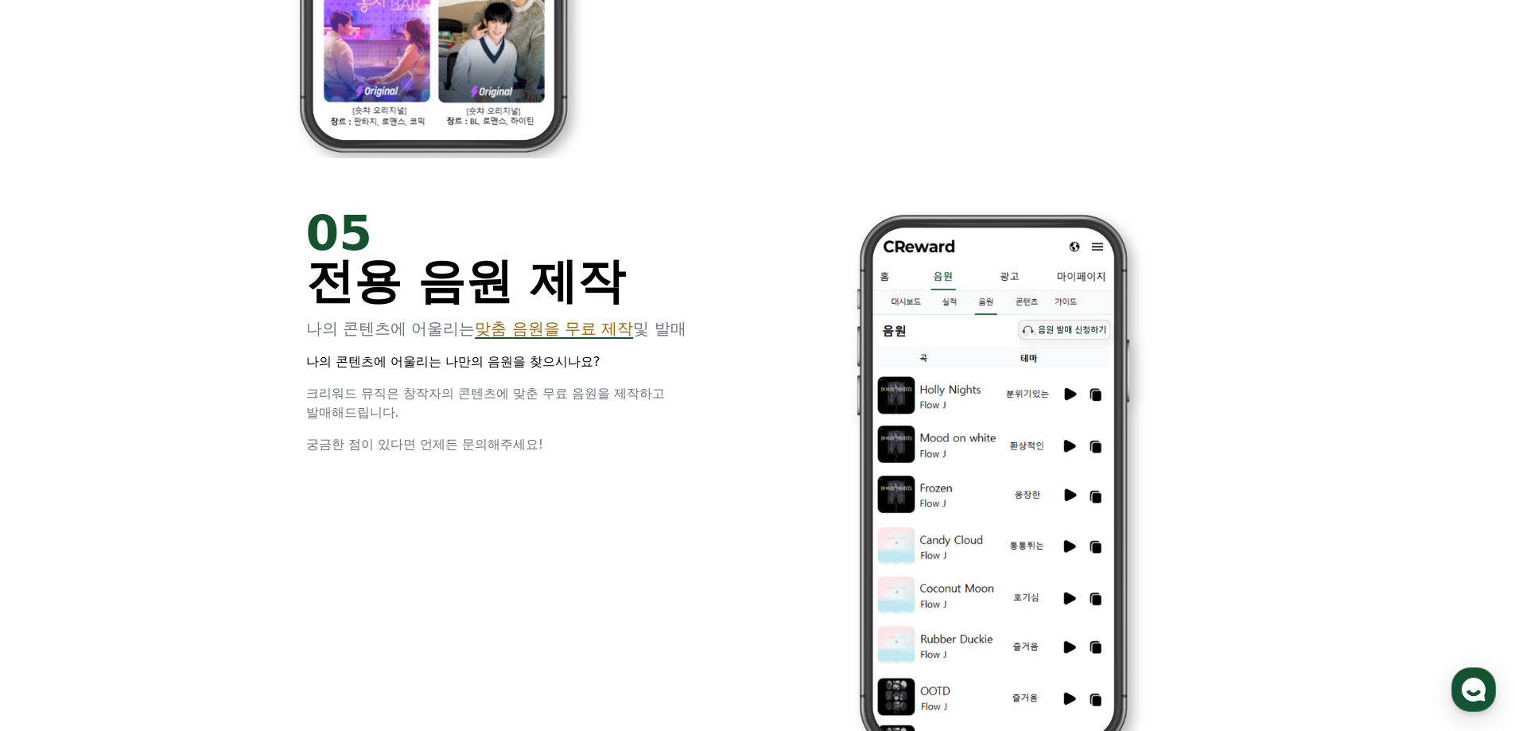
drag, startPoint x: 293, startPoint y: 336, endPoint x: 693, endPoint y: 448, distance: 415.9
click at [693, 448] on div "05 전용 음원 제작 나의 콘텐츠에 어울리는 맞춤 음원을 무료 제작 및 발매 나의 콘텐츠에 어울리는 나만의 음원을 찾으시나요? 크리워드 뮤직은…" at bounding box center [758, 483] width 954 height 599
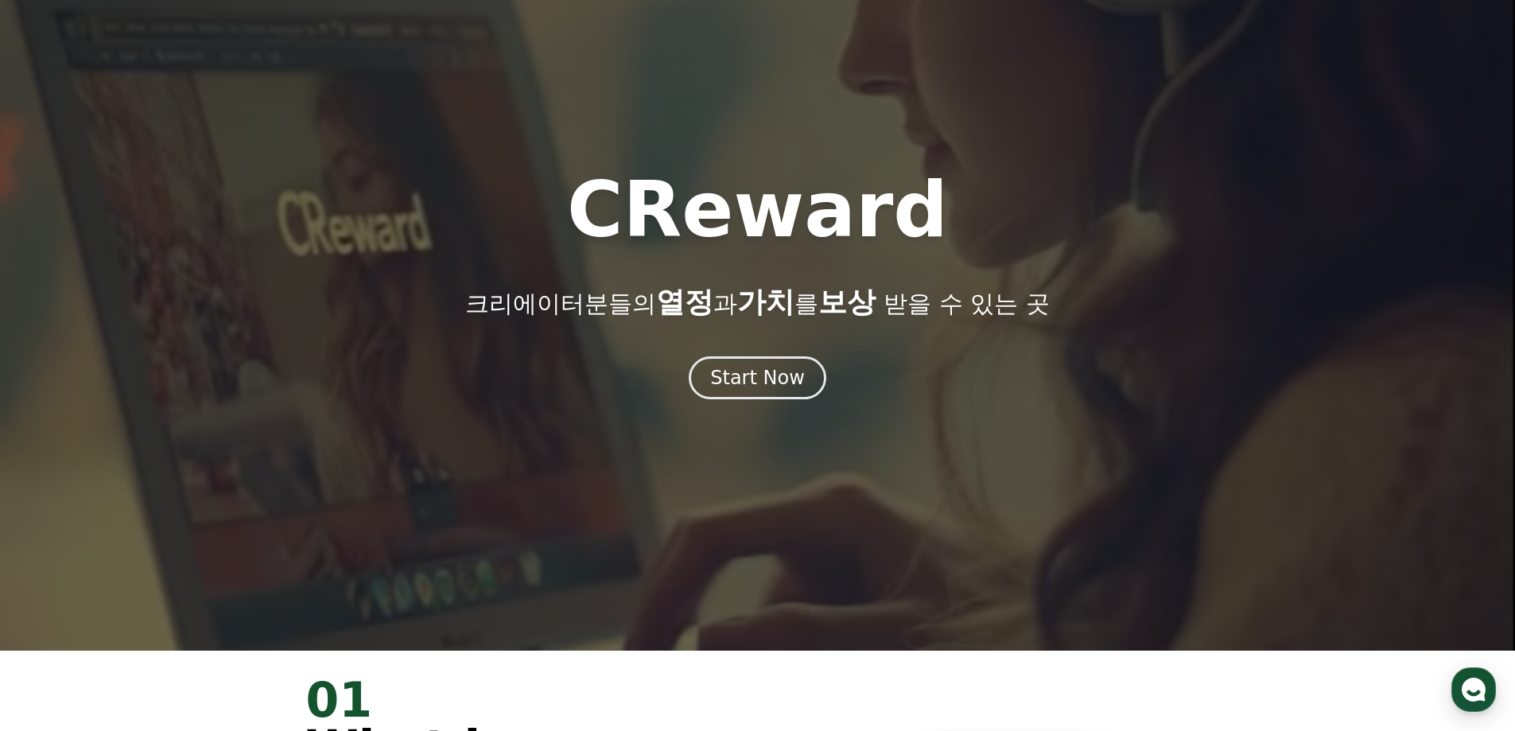
scroll to position [0, 0]
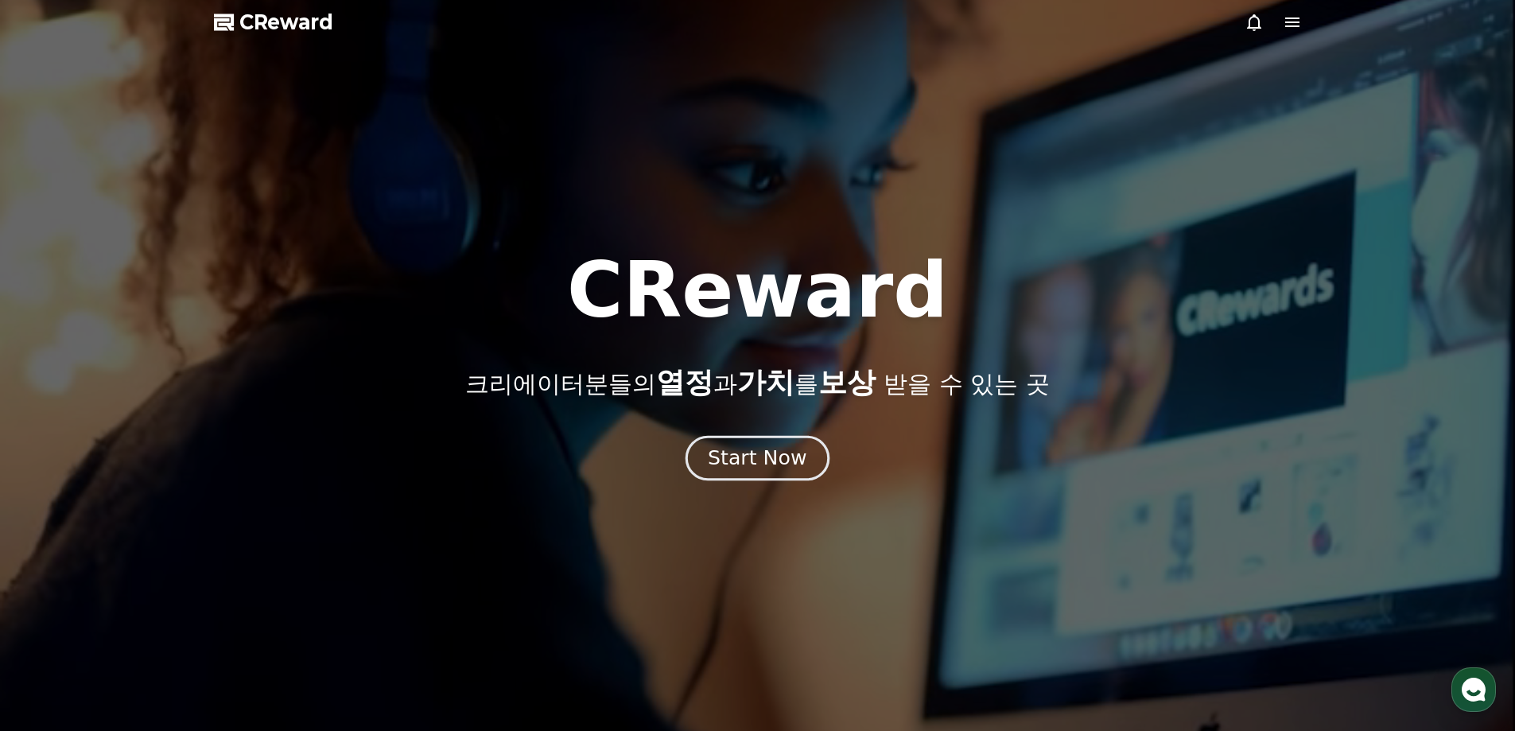
click at [754, 460] on div "Start Now" at bounding box center [757, 457] width 99 height 27
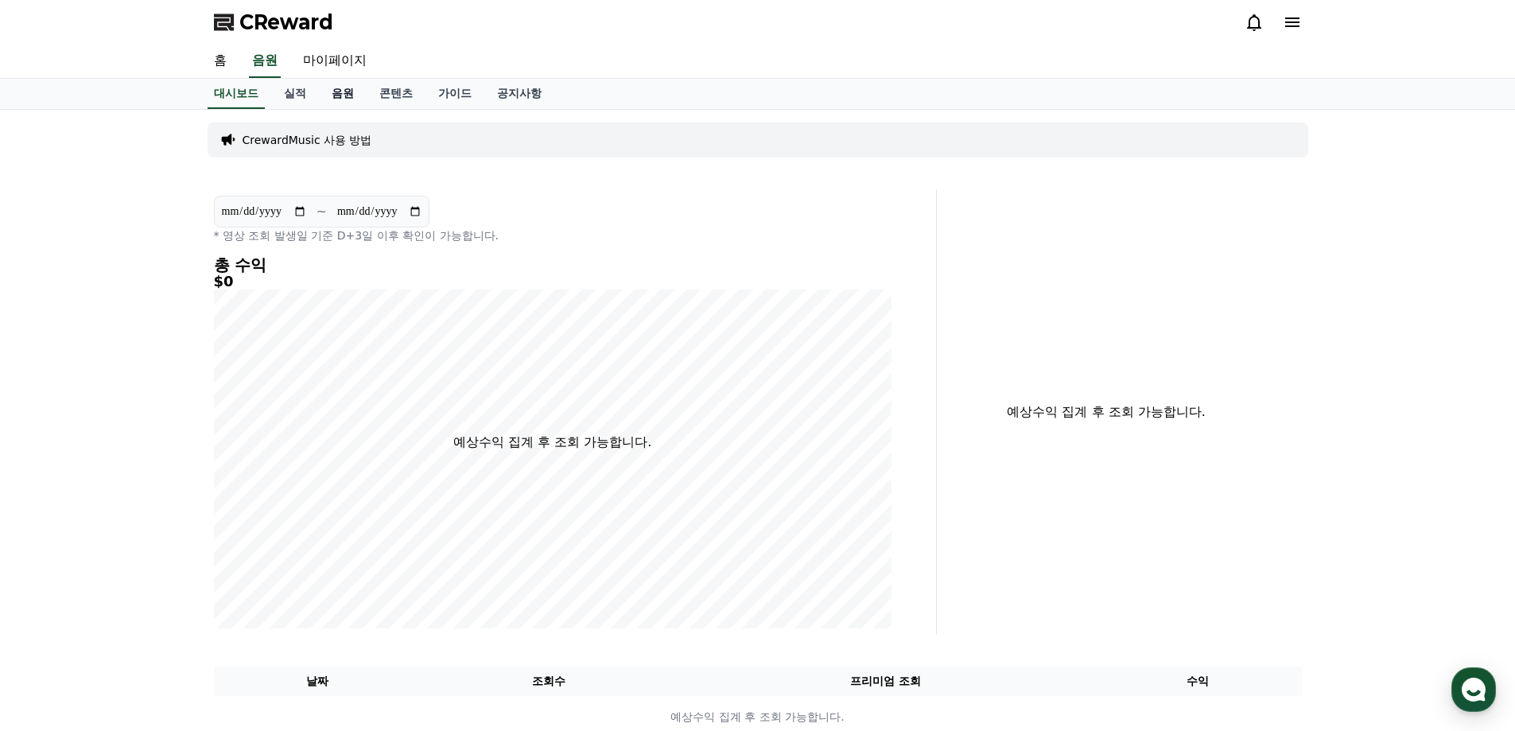
click at [343, 89] on link "음원" at bounding box center [343, 94] width 48 height 30
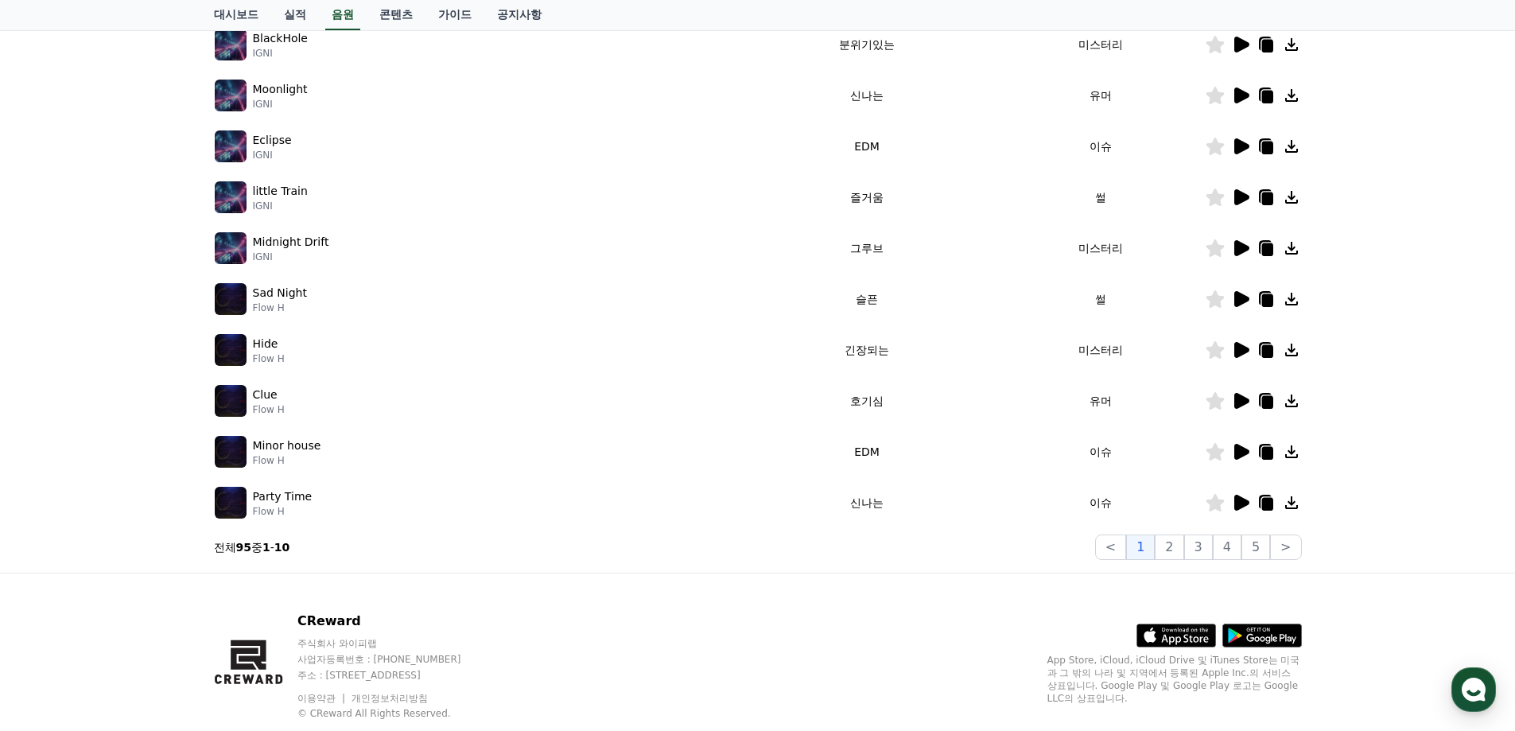
scroll to position [318, 0]
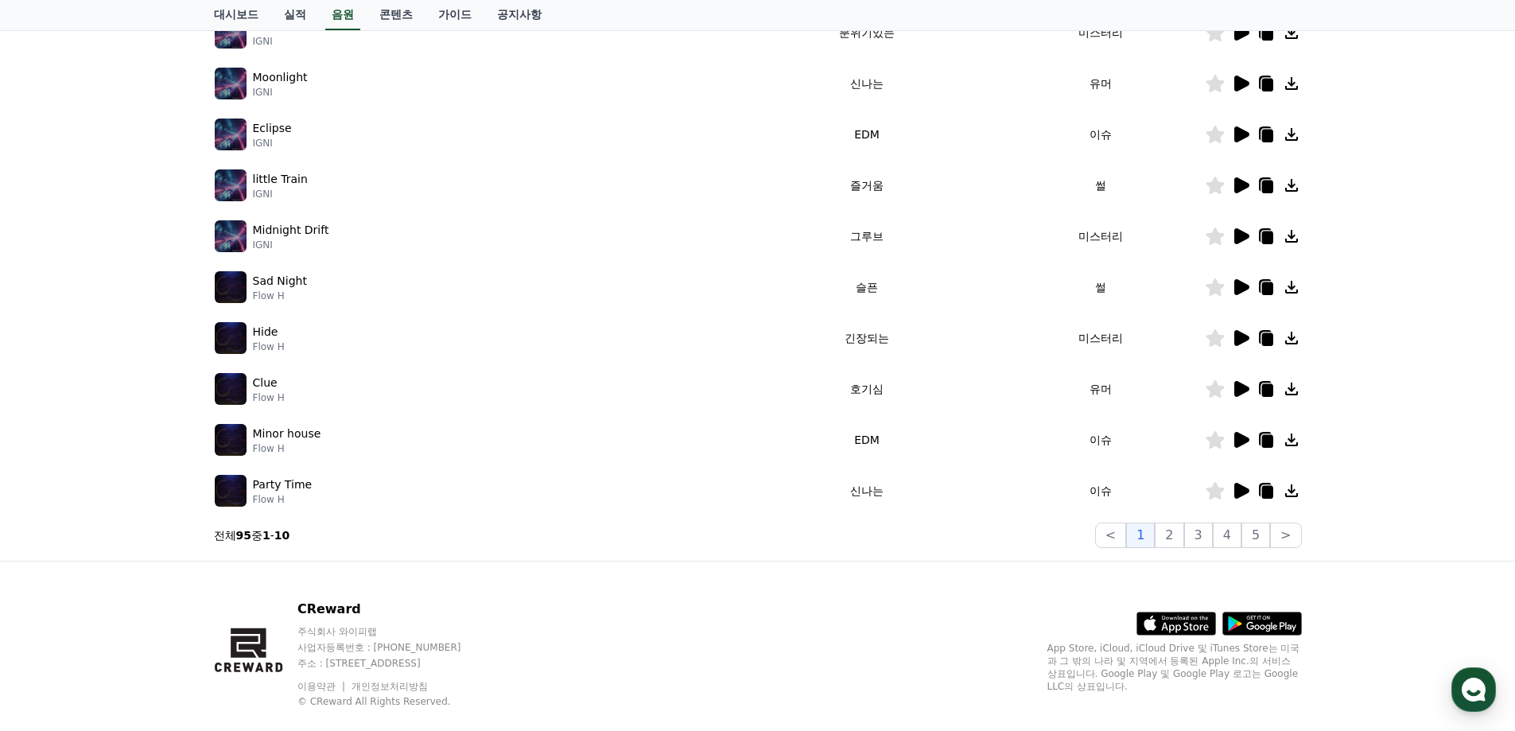
click at [1232, 384] on icon at bounding box center [1240, 388] width 19 height 19
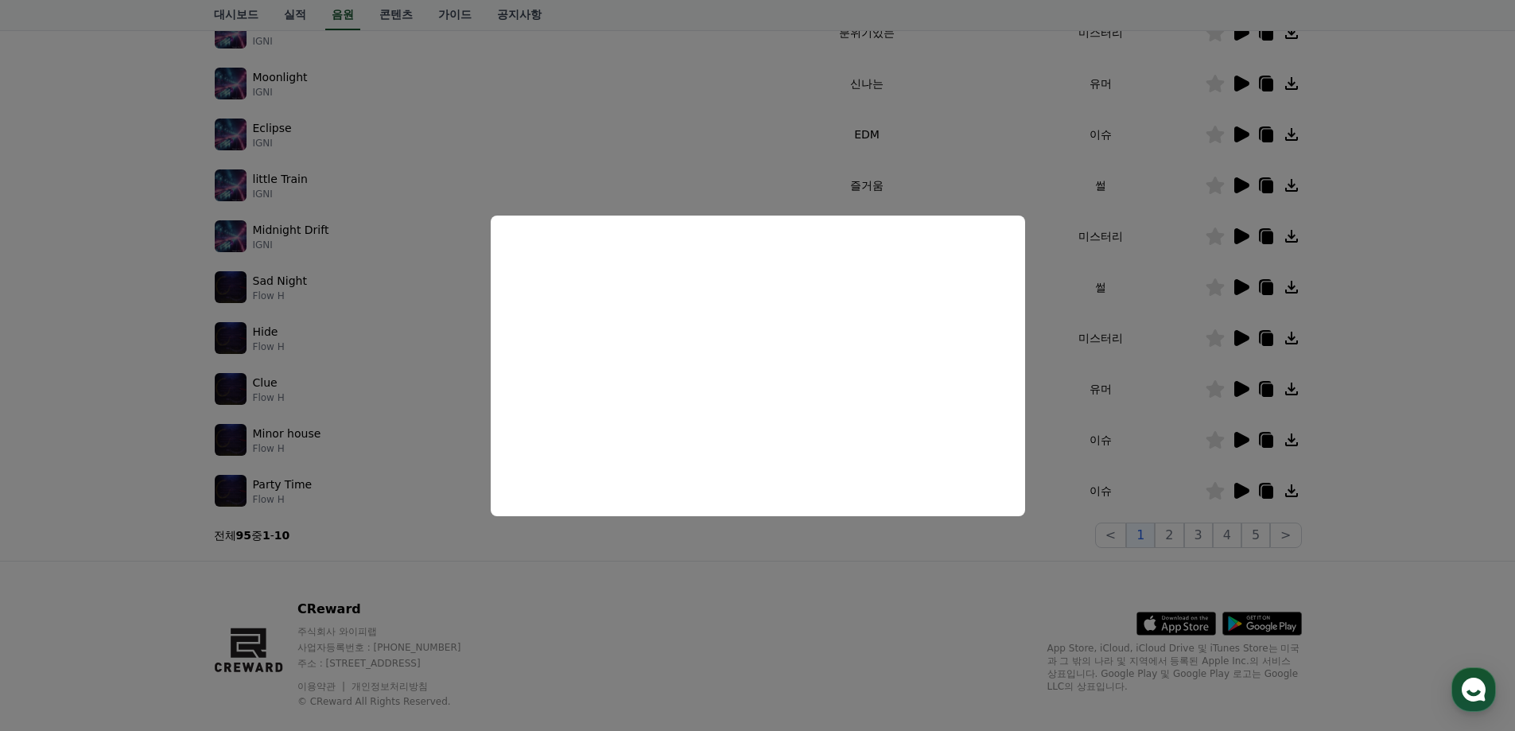
click at [49, 223] on button "close modal" at bounding box center [757, 365] width 1515 height 731
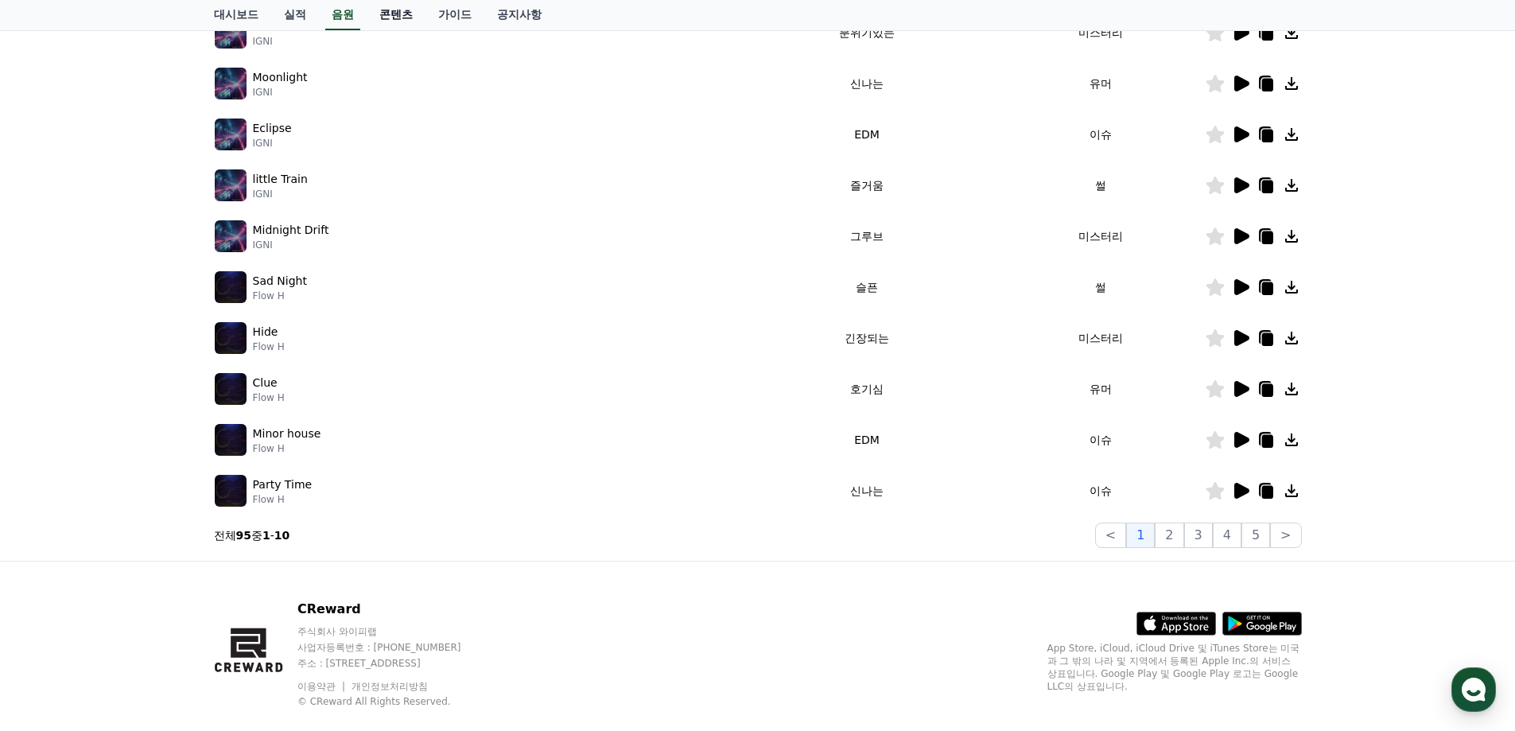
click at [398, 20] on link "콘텐츠" at bounding box center [396, 15] width 59 height 30
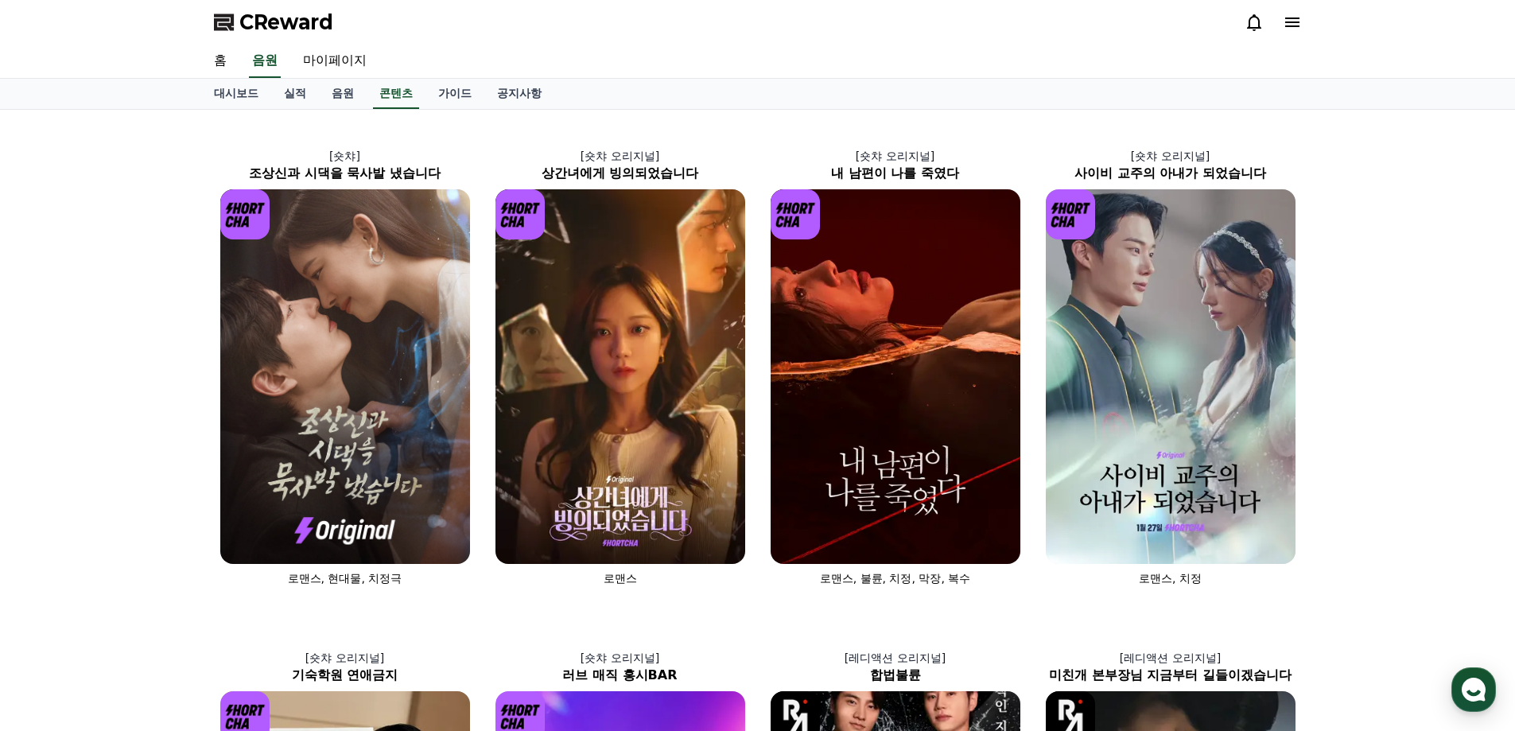
click at [293, 10] on span "CReward" at bounding box center [286, 22] width 94 height 25
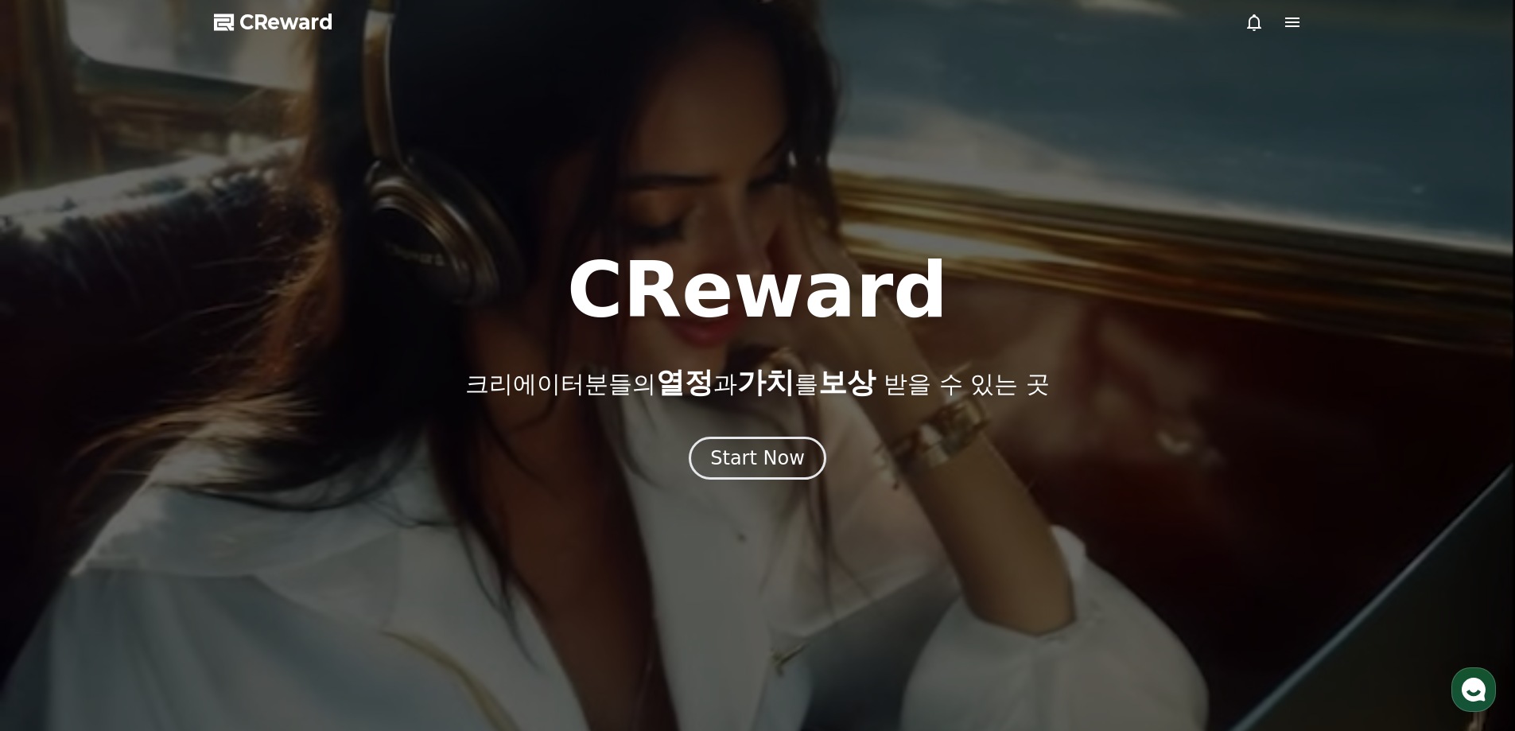
click at [1305, 21] on div at bounding box center [757, 365] width 1515 height 731
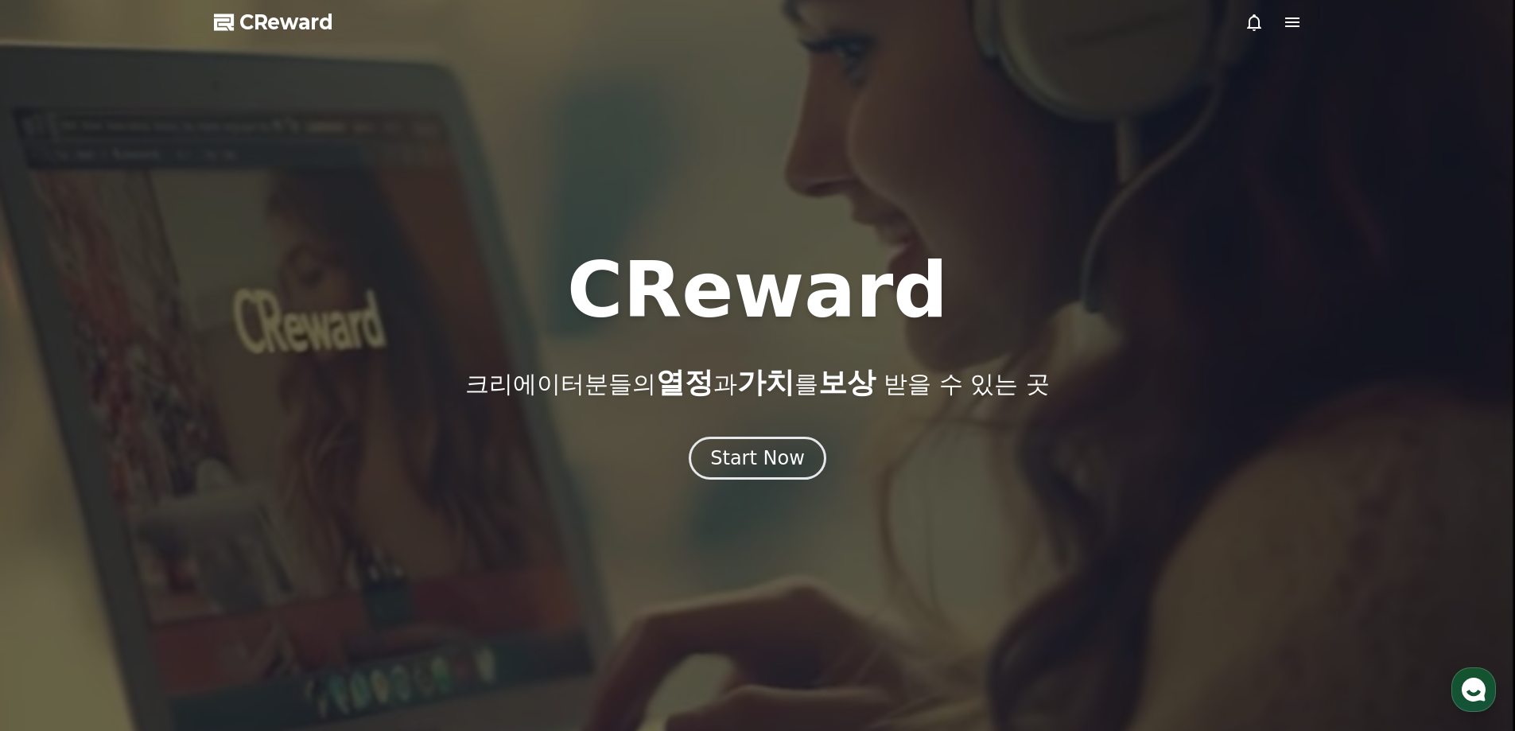
click at [1295, 21] on icon at bounding box center [1291, 22] width 19 height 19
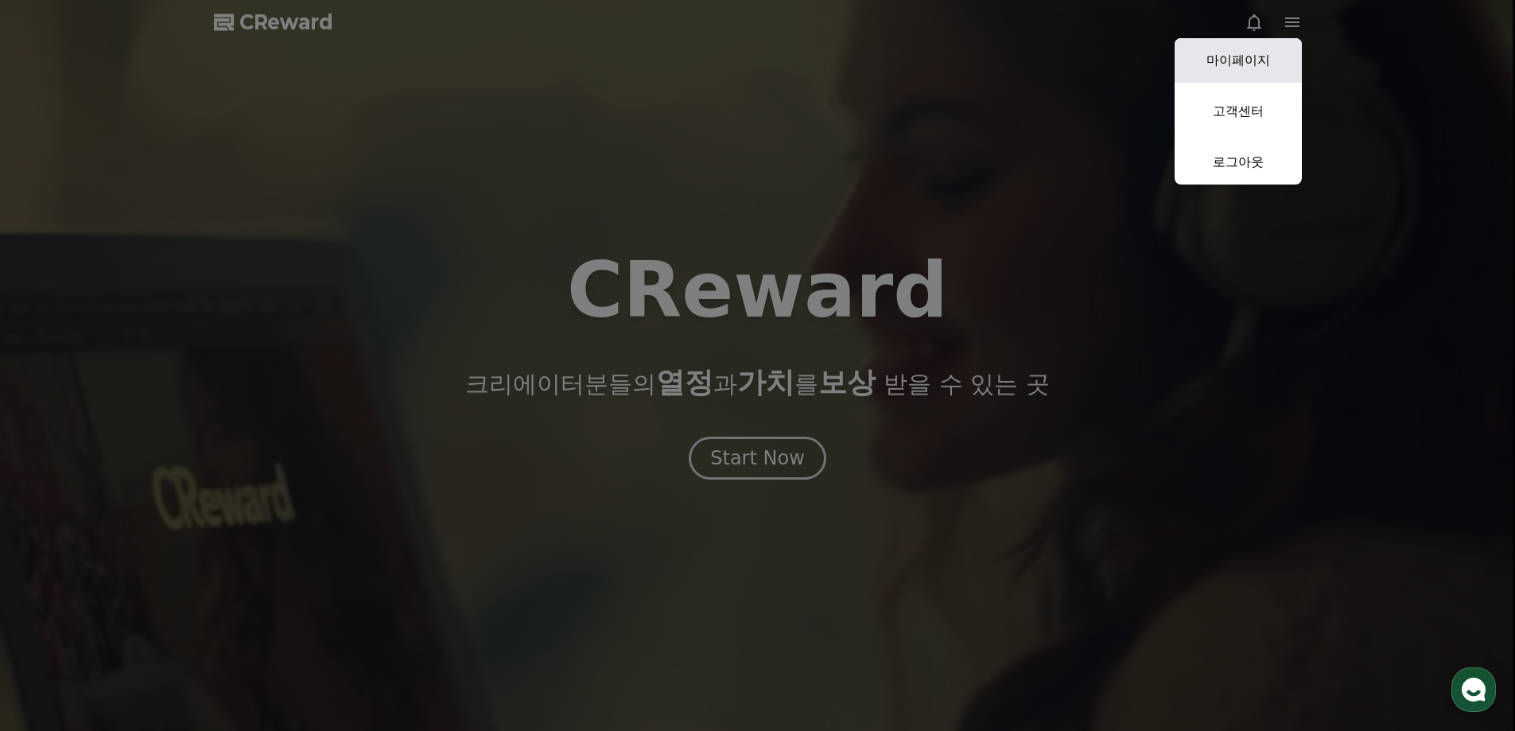
click at [1223, 51] on link "마이페이지" at bounding box center [1237, 60] width 127 height 45
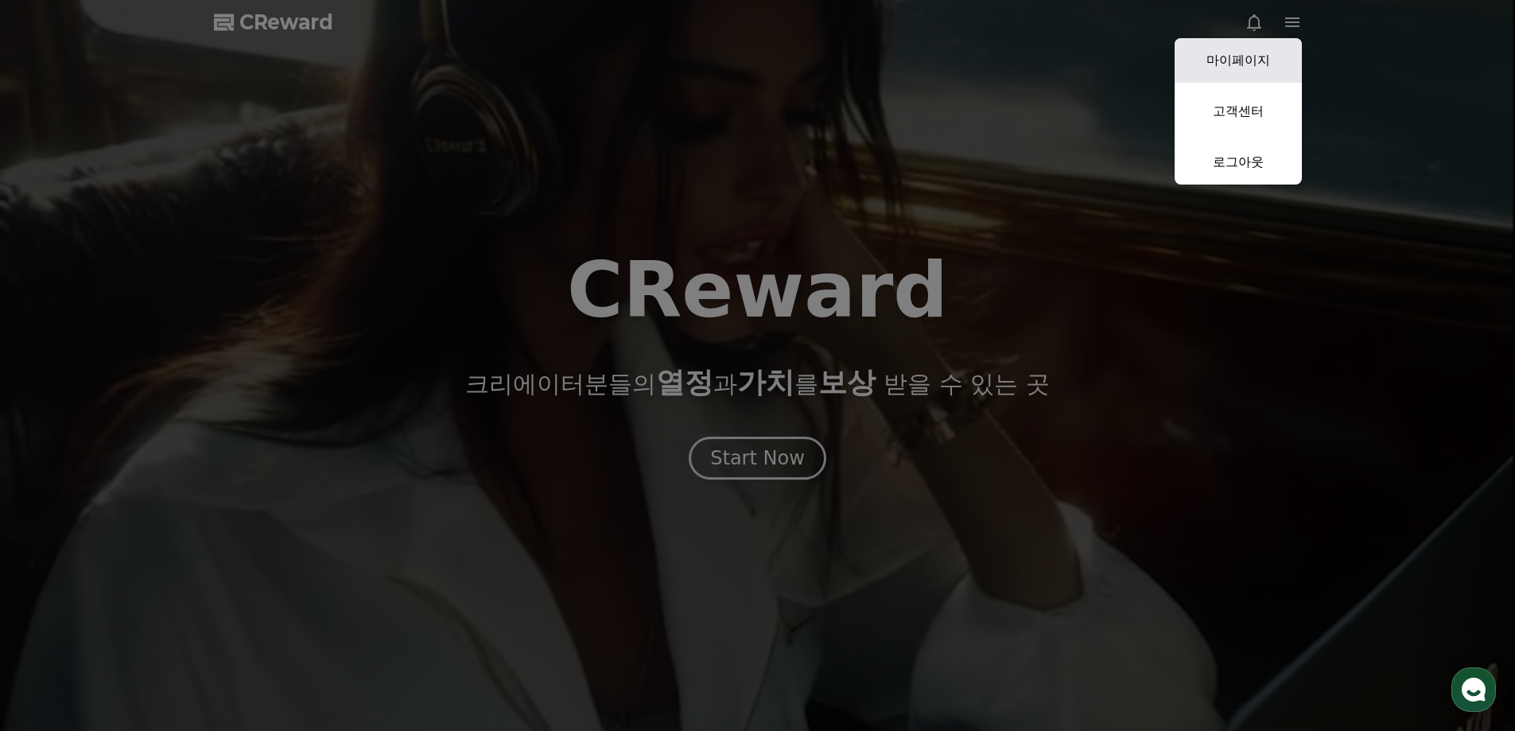
select select "**********"
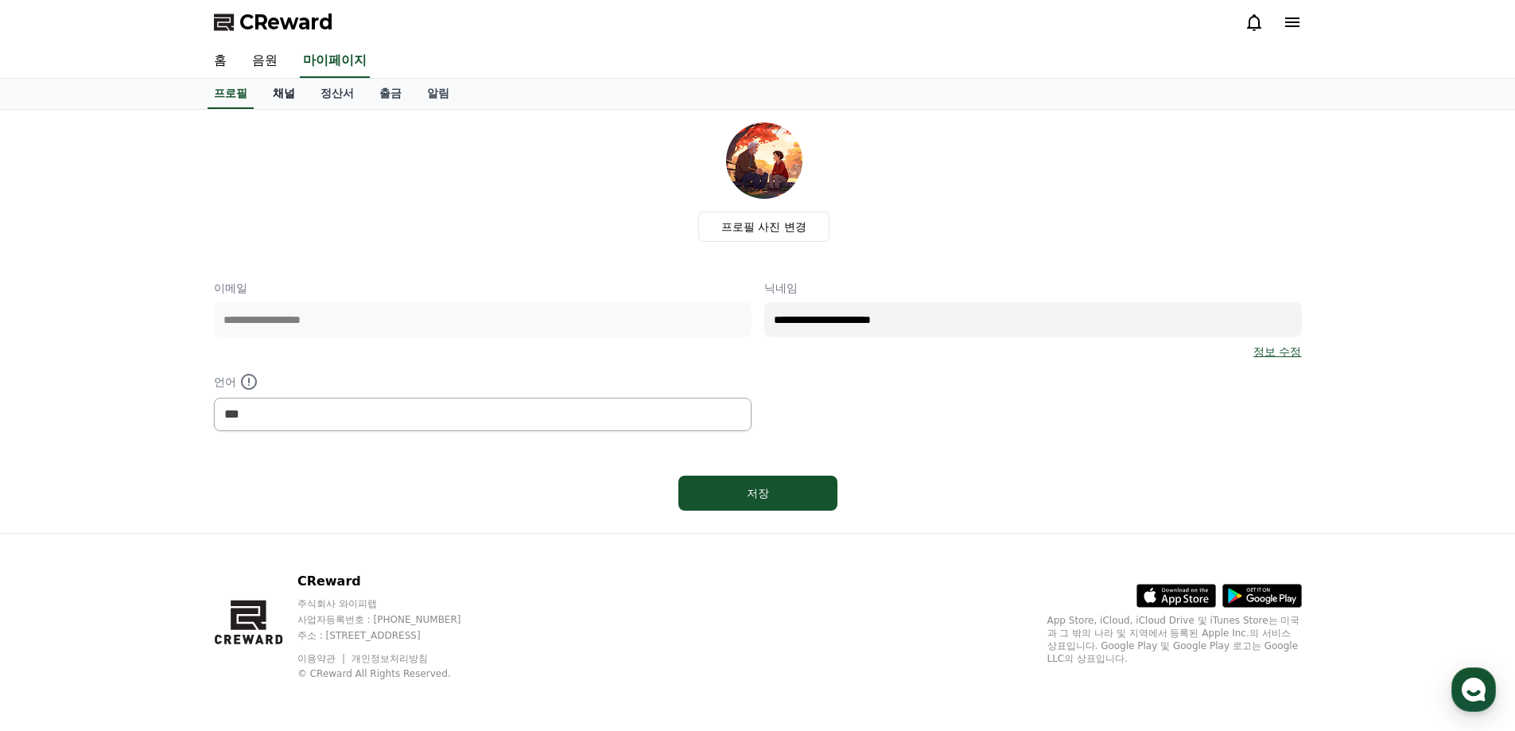
click at [281, 98] on link "채널" at bounding box center [284, 94] width 48 height 30
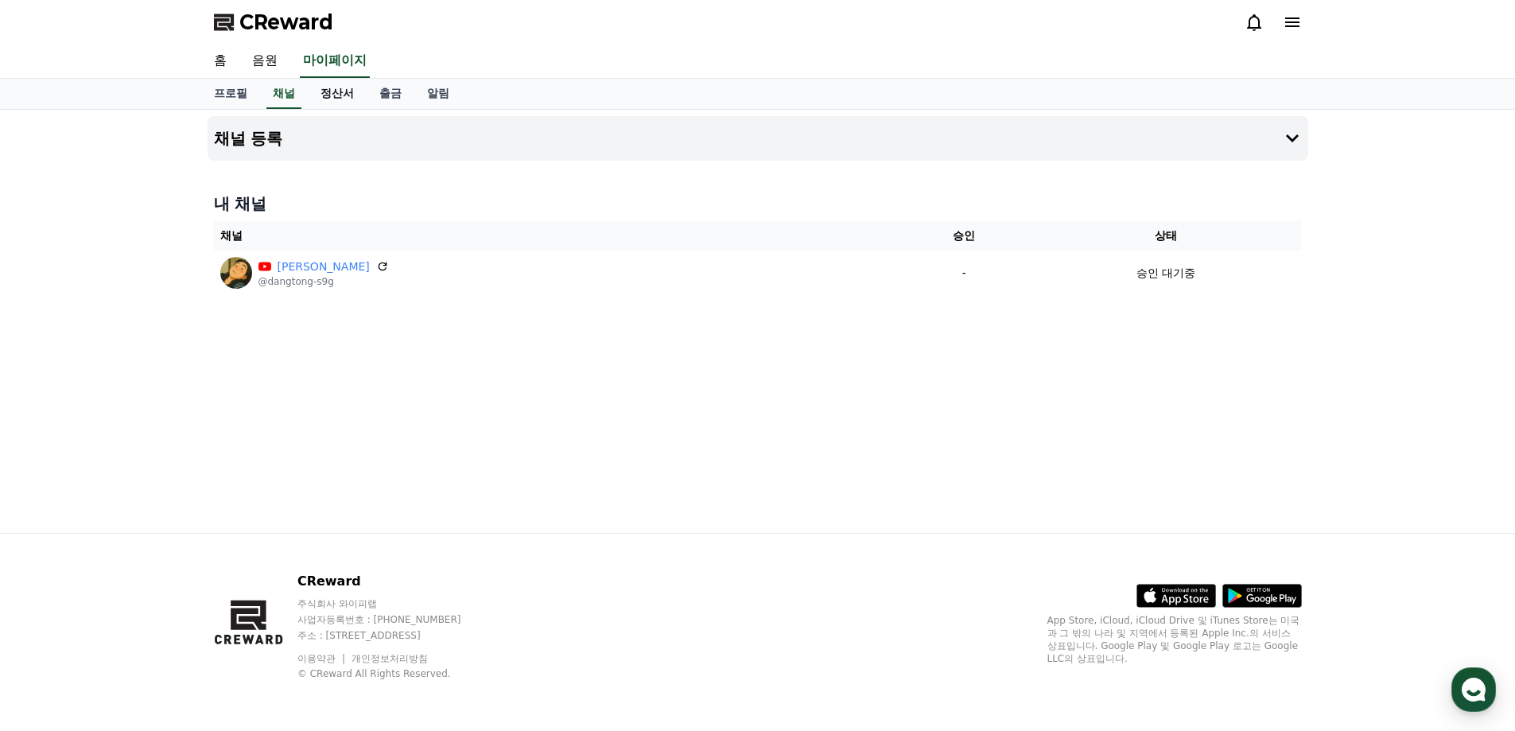
click at [324, 97] on link "정산서" at bounding box center [337, 94] width 59 height 30
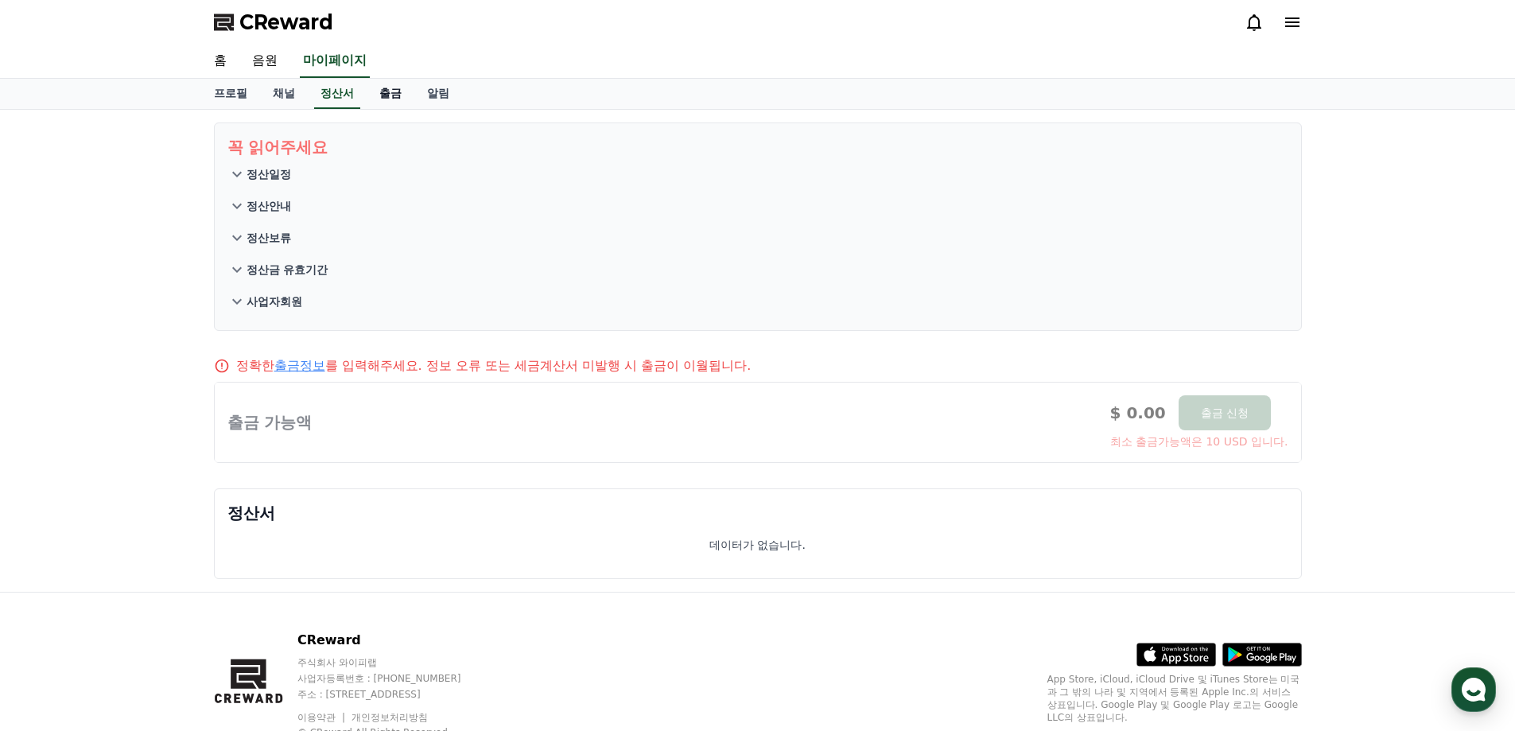
click at [393, 95] on link "출금" at bounding box center [391, 94] width 48 height 30
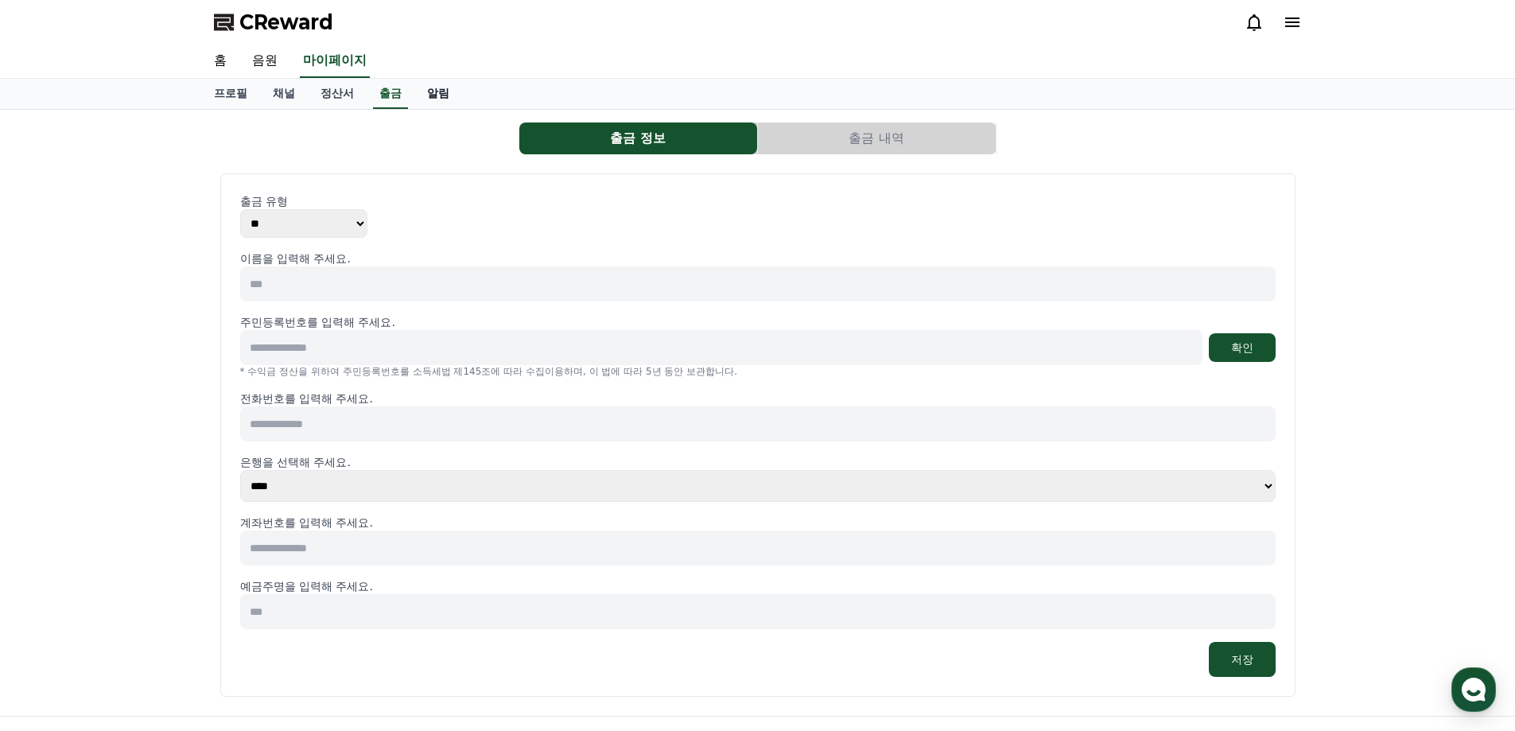
click at [429, 92] on link "알림" at bounding box center [438, 94] width 48 height 30
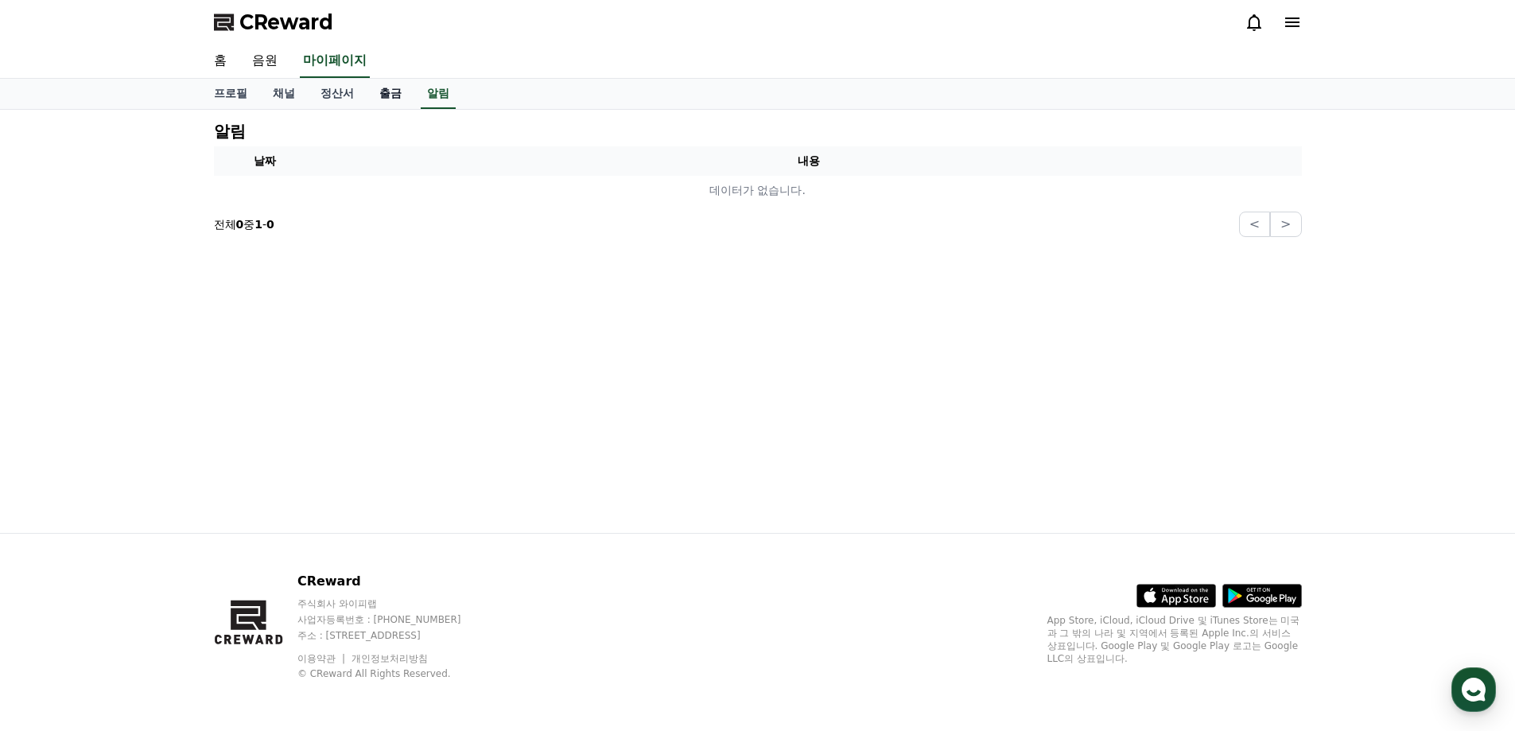
click at [383, 91] on link "출금" at bounding box center [391, 94] width 48 height 30
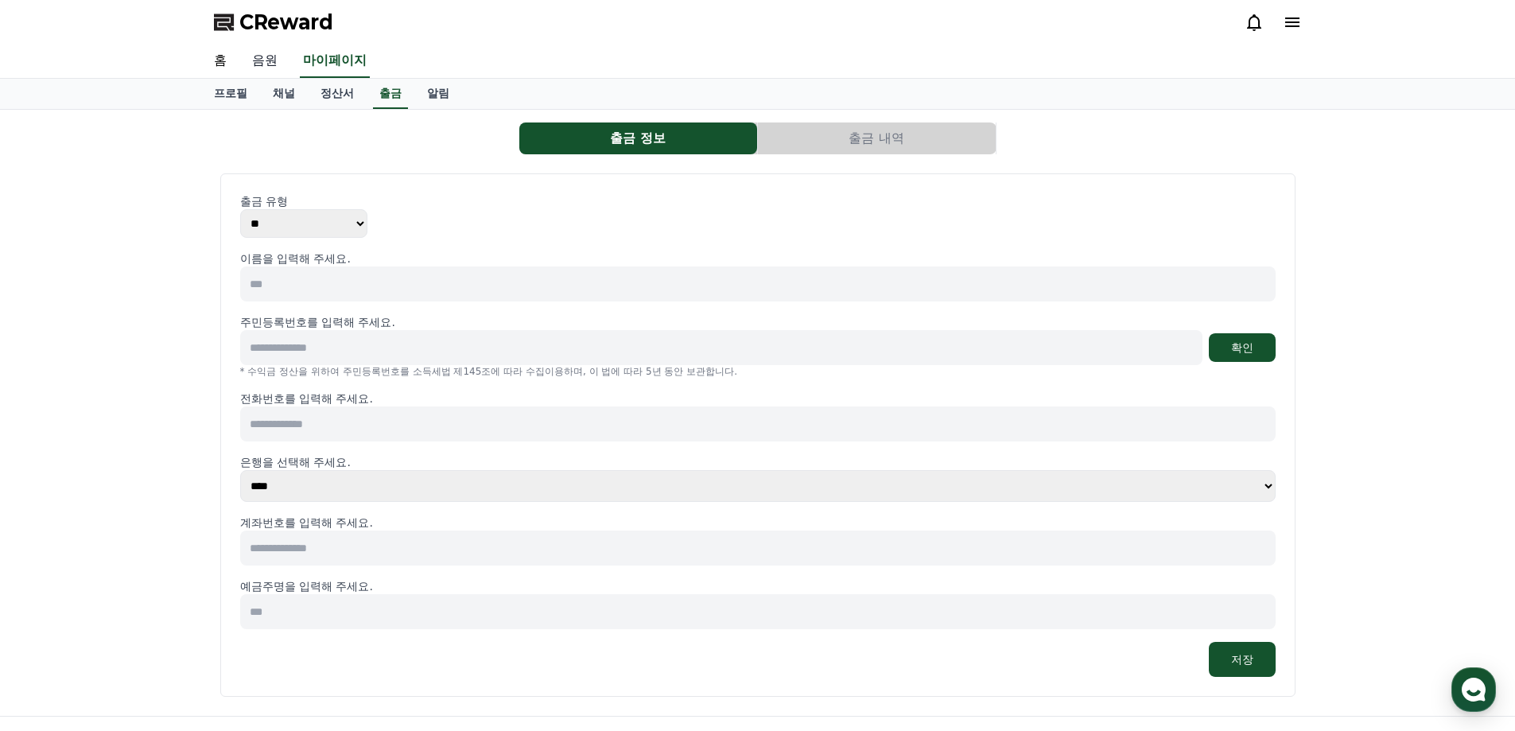
click at [264, 59] on link "음원" at bounding box center [264, 61] width 51 height 33
